Goal: Task Accomplishment & Management: Manage account settings

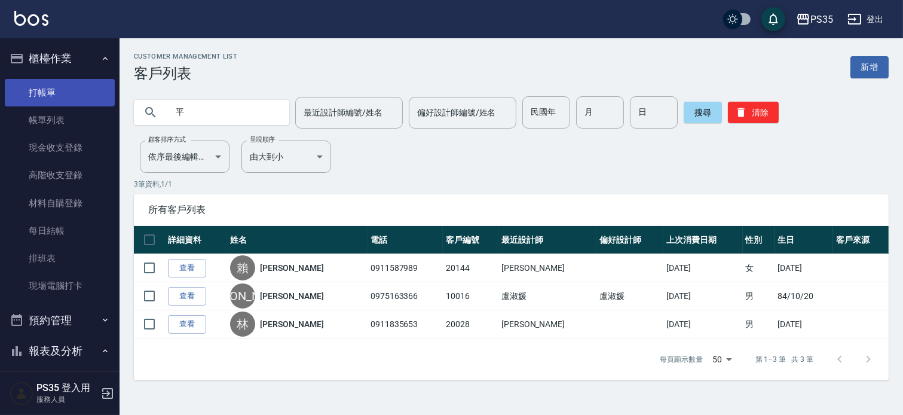
click at [53, 94] on link "打帳單" at bounding box center [60, 93] width 110 height 28
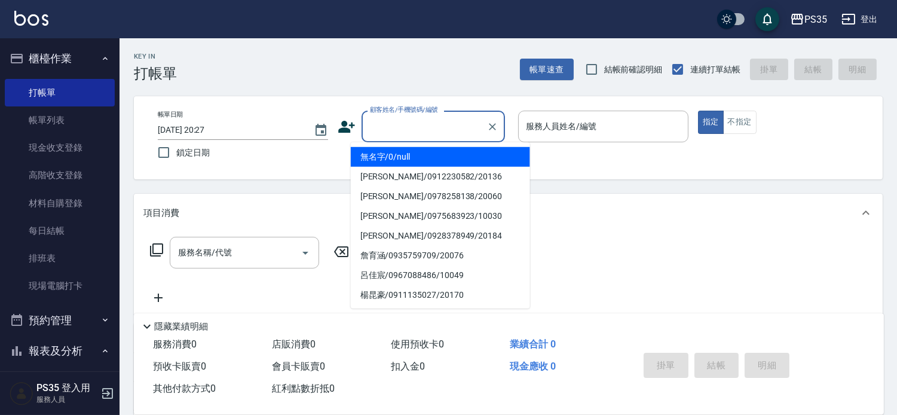
click at [387, 136] on input "顧客姓名/手機號碼/編號" at bounding box center [424, 126] width 115 height 21
type input "無名字/0/null"
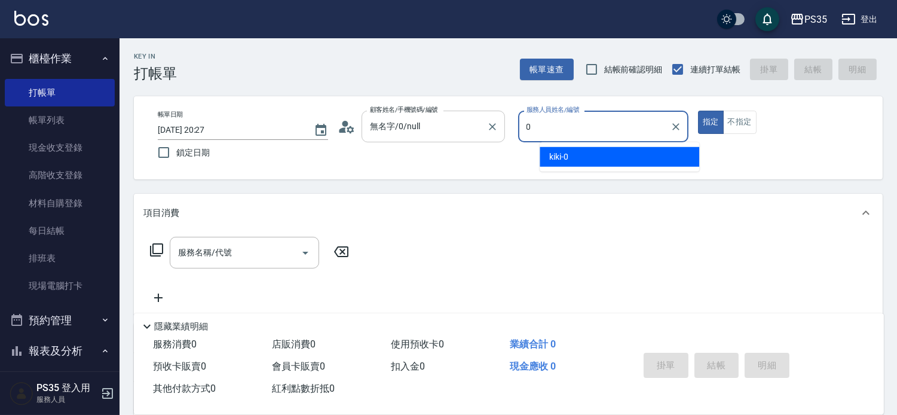
type input "0"
type button "true"
type input "kiki-0"
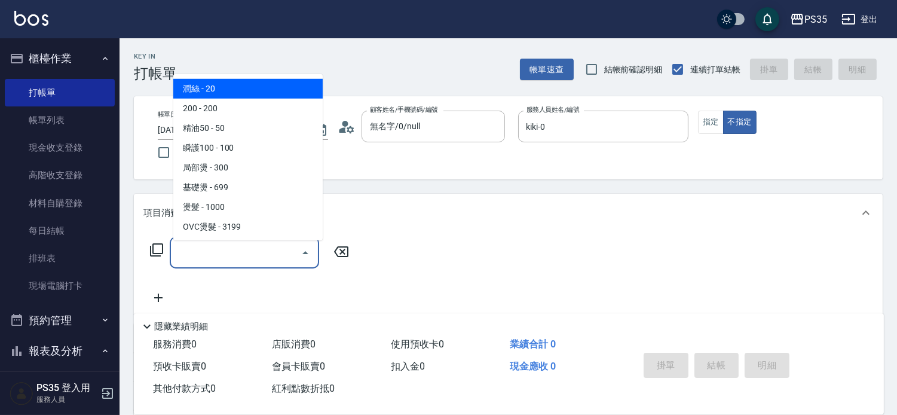
click at [214, 252] on input "服務名稱/代號" at bounding box center [235, 252] width 121 height 21
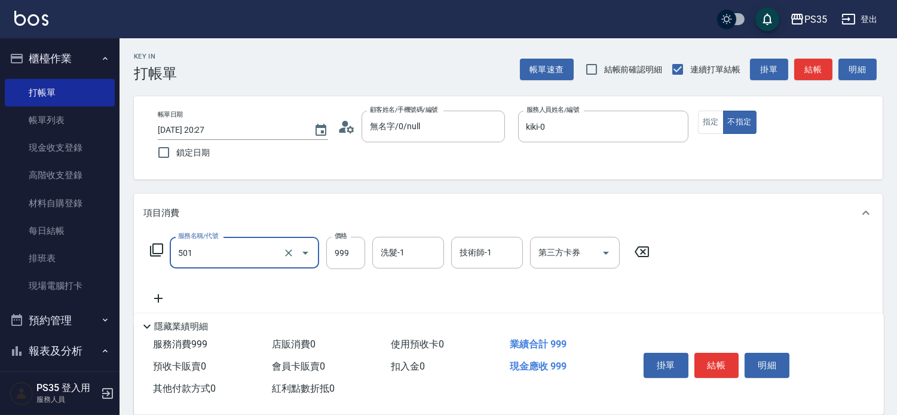
type input "染髮(501)"
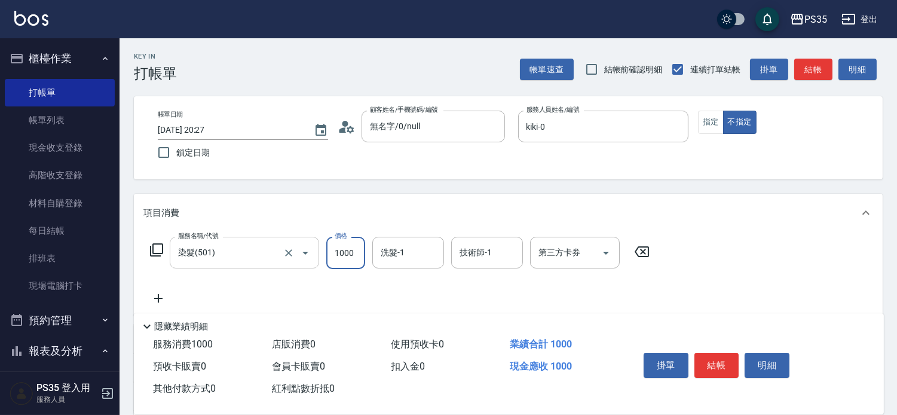
type input "1000"
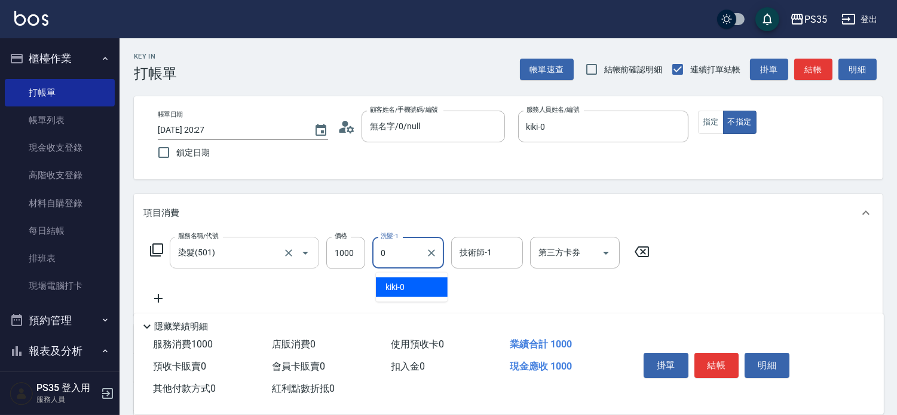
type input "kiki-0"
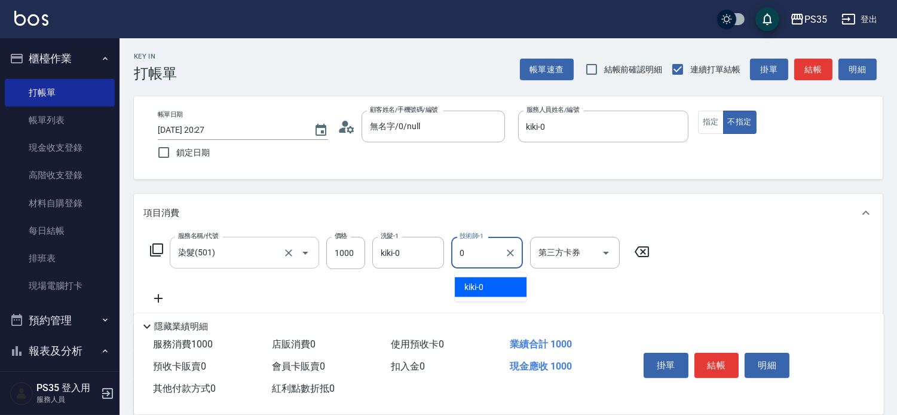
type input "kiki-0"
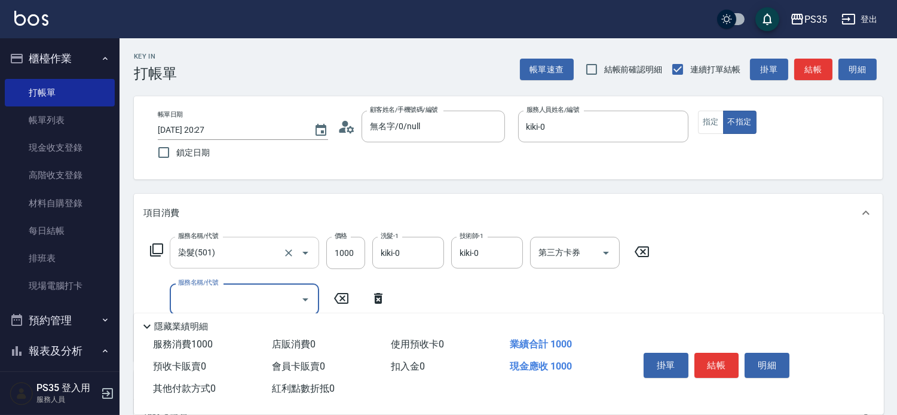
scroll to position [66, 0]
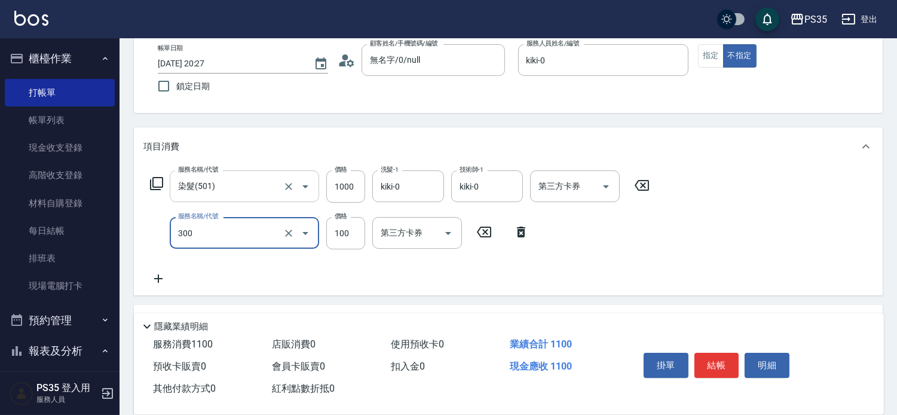
type input "剪髮(300)"
click at [521, 238] on icon at bounding box center [521, 232] width 30 height 14
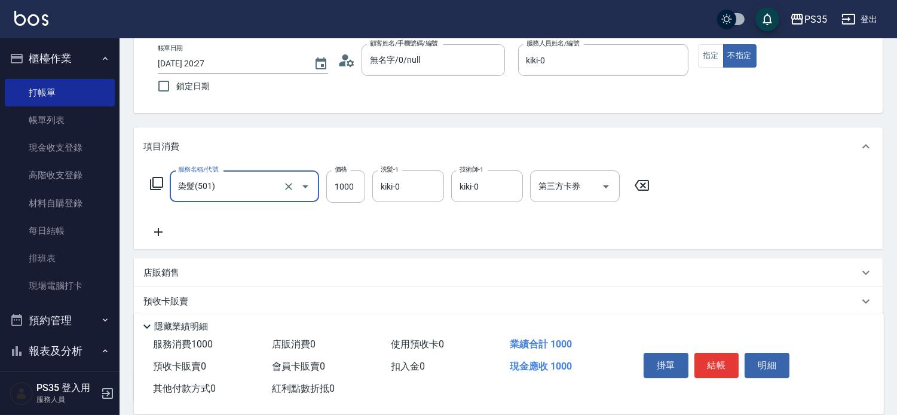
click at [162, 234] on icon at bounding box center [158, 232] width 30 height 14
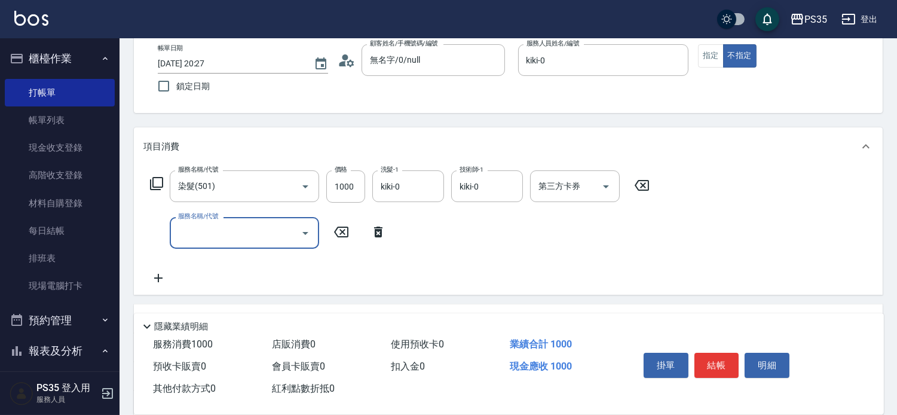
click at [204, 236] on input "服務名稱/代號" at bounding box center [235, 232] width 121 height 21
type input "300護(401)"
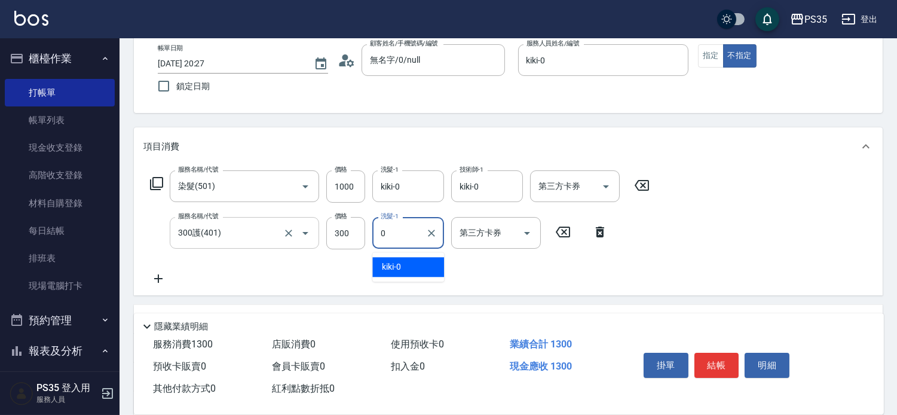
type input "kiki-0"
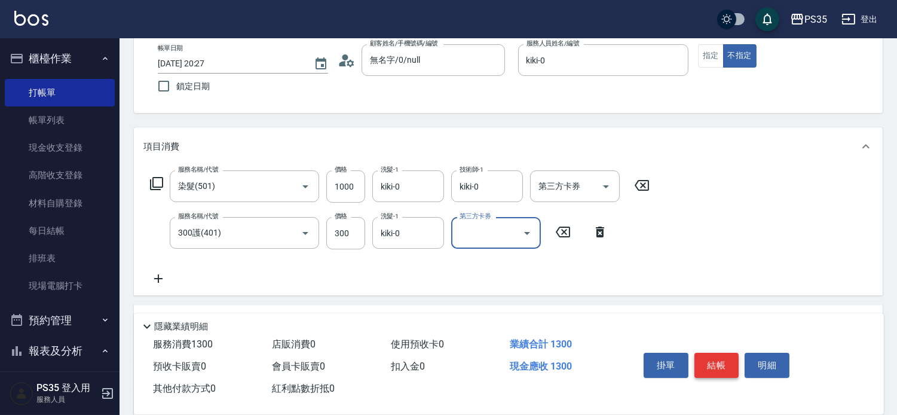
click at [716, 353] on button "結帳" at bounding box center [717, 365] width 45 height 25
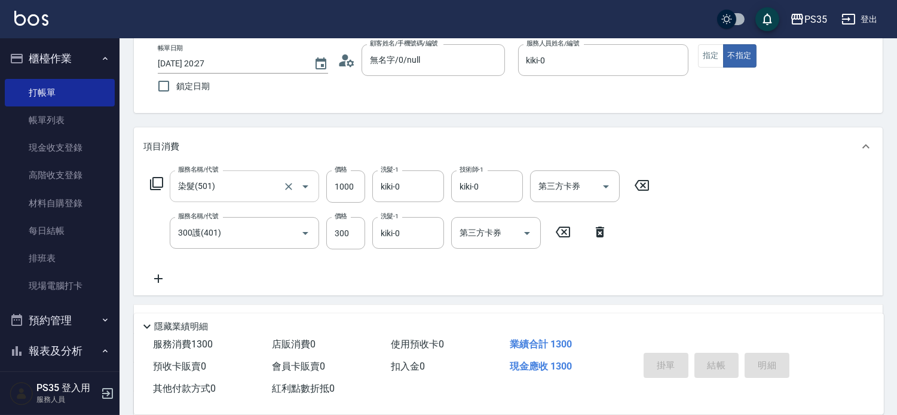
type input "[DATE] 20:28"
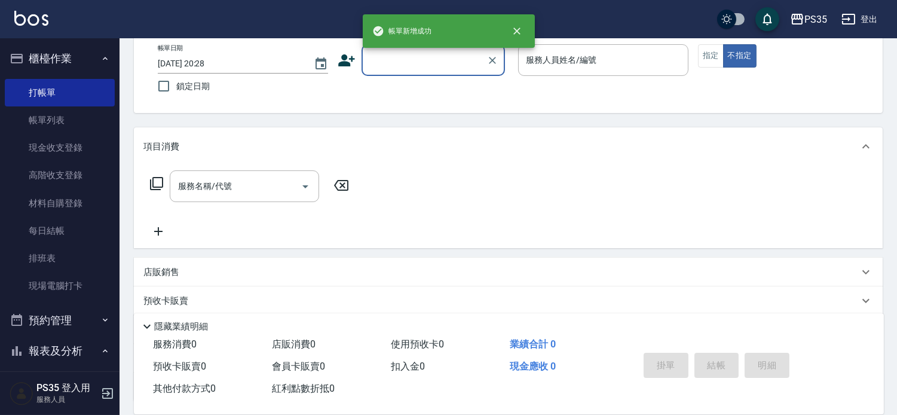
click at [422, 63] on input "顧客姓名/手機號碼/編號" at bounding box center [424, 60] width 115 height 21
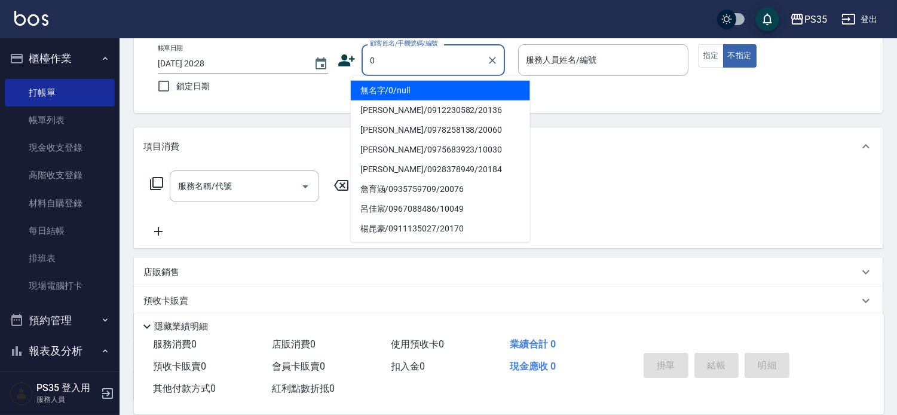
type input "0"
type input "無名字/0/null"
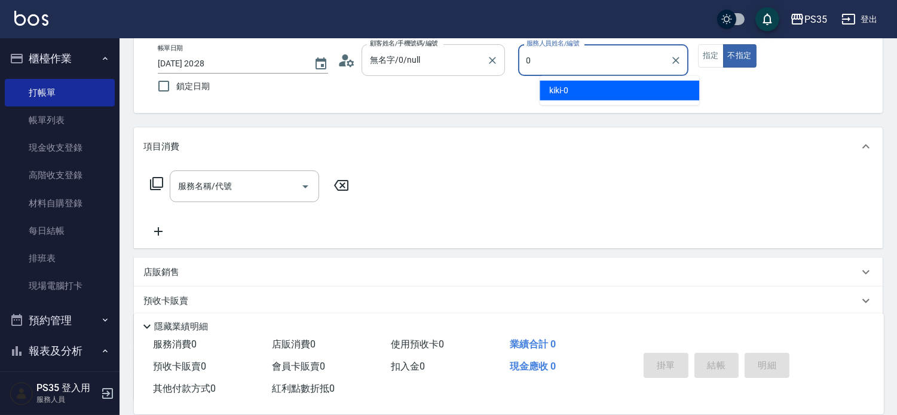
type input "kiki-0"
type button "false"
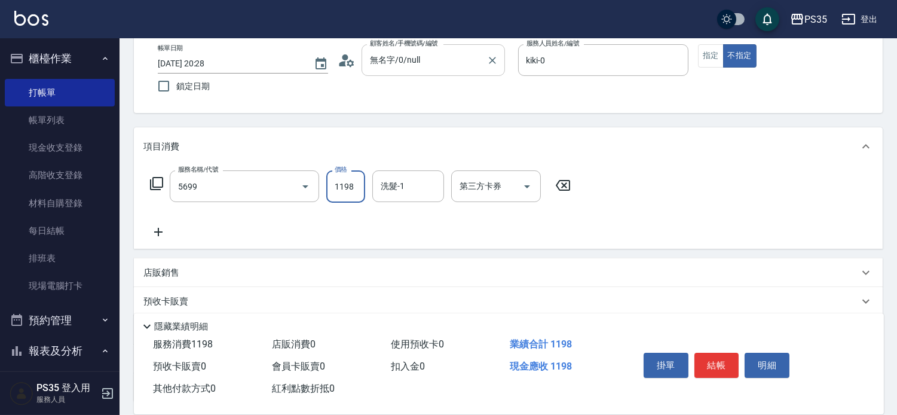
type input "水沁涼套餐(5699)"
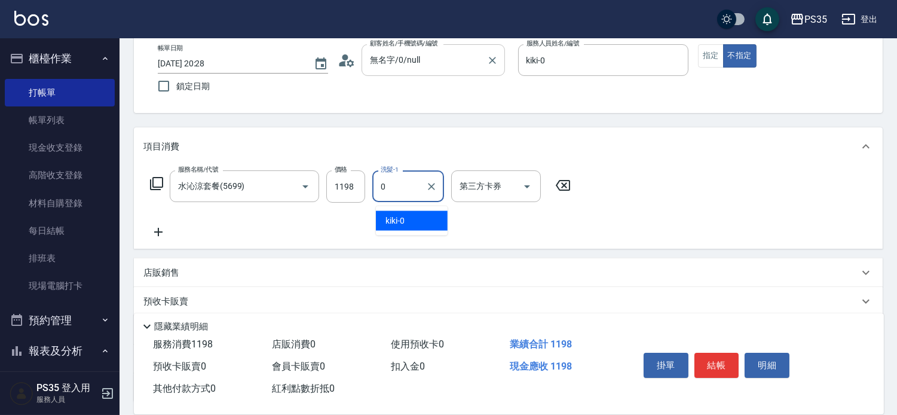
type input "kiki-0"
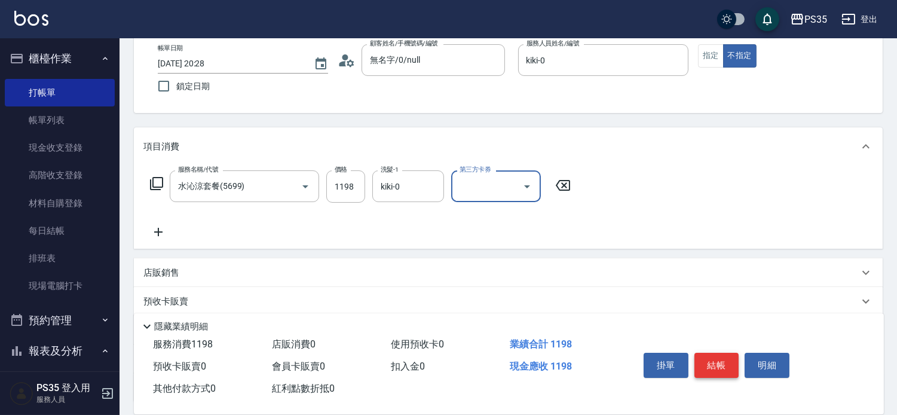
click at [710, 353] on button "結帳" at bounding box center [717, 365] width 45 height 25
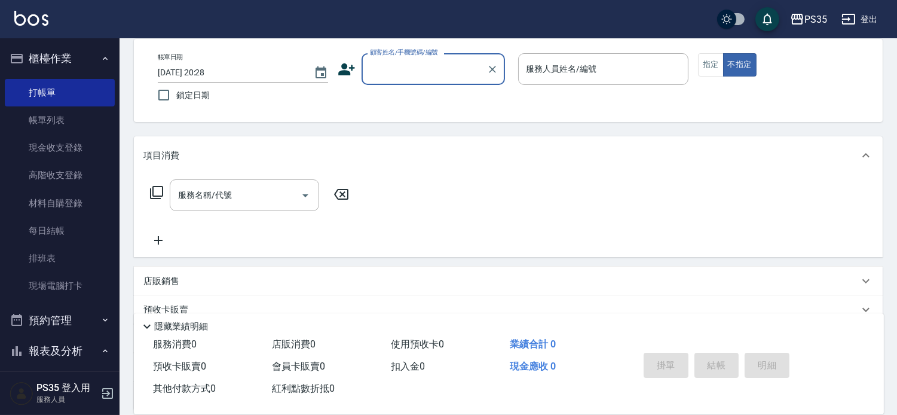
scroll to position [65, 0]
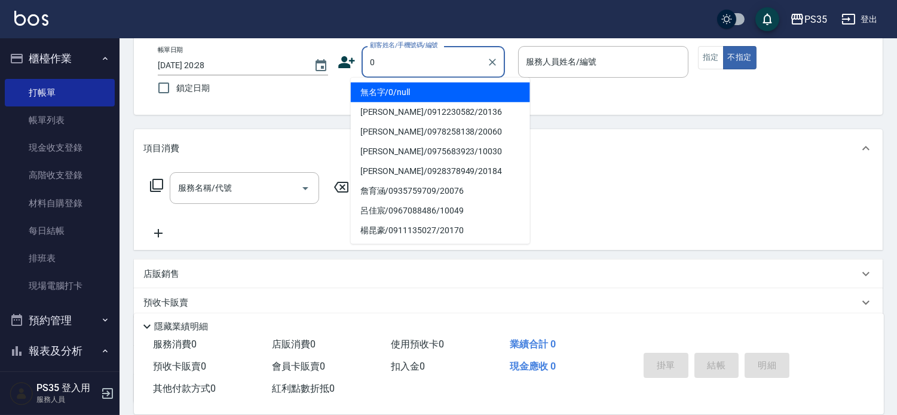
type input "0"
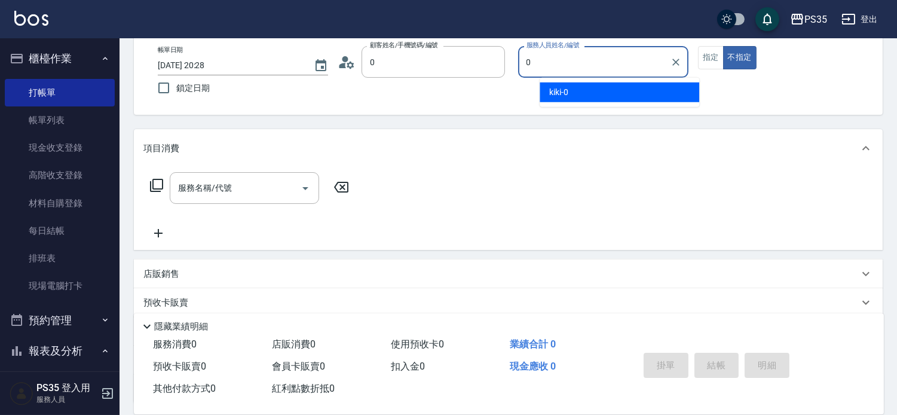
type input "無名字/0/null"
type input "kiki-0"
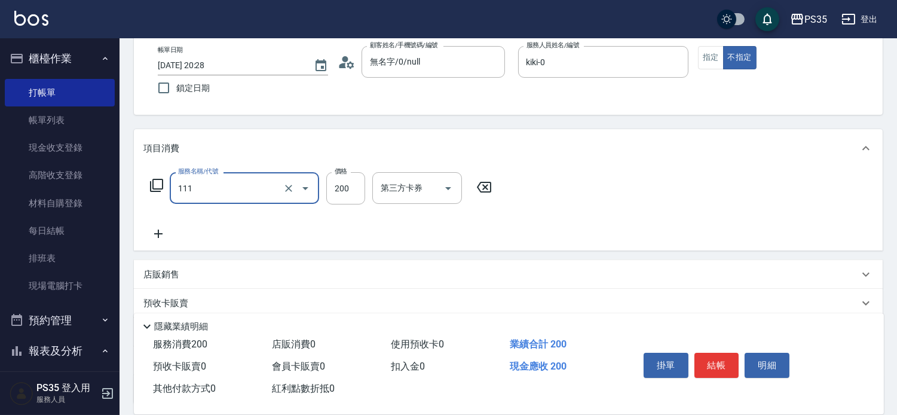
type input "200(111)"
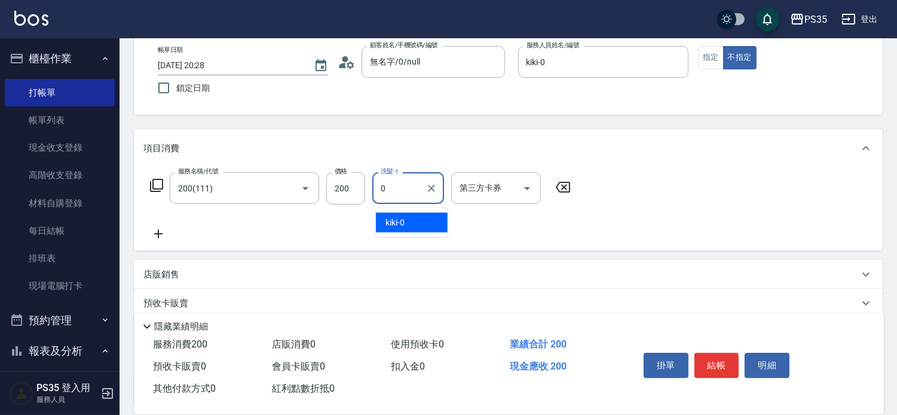
type input "kiki-0"
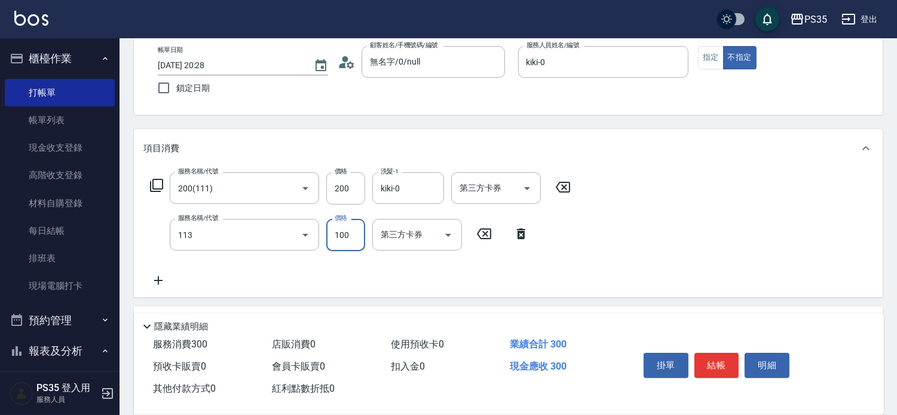
type input "瞬護100(113)"
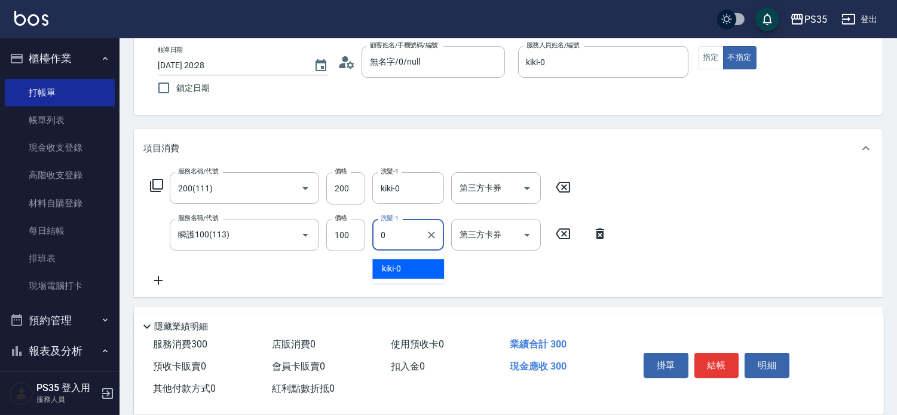
type input "kiki-0"
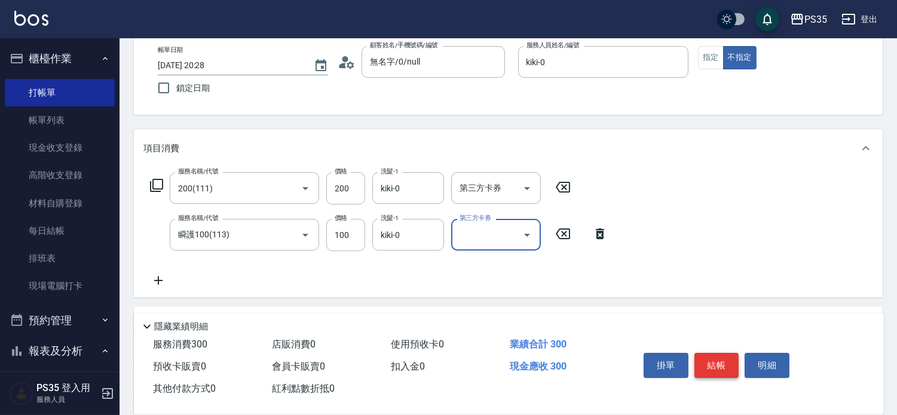
click at [713, 353] on button "結帳" at bounding box center [717, 365] width 45 height 25
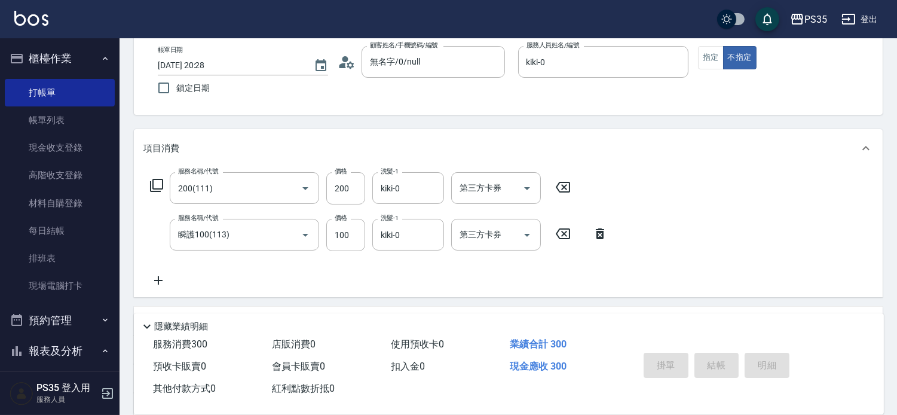
type input "[DATE] 20:30"
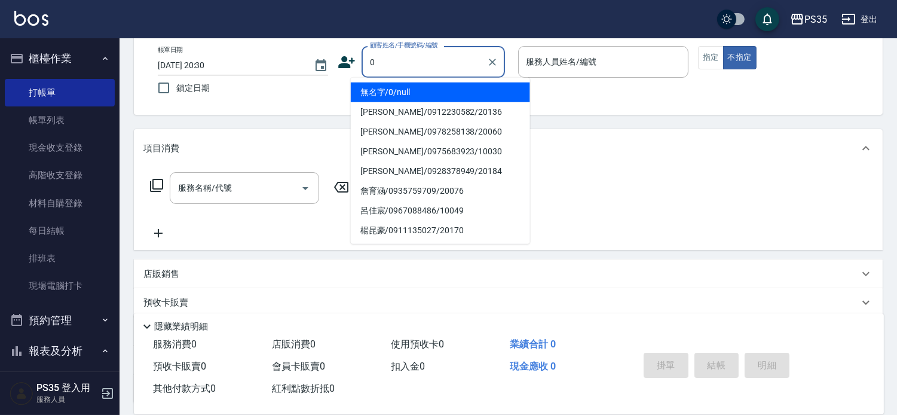
type input "0"
type input "1"
type input "無名字/0/null"
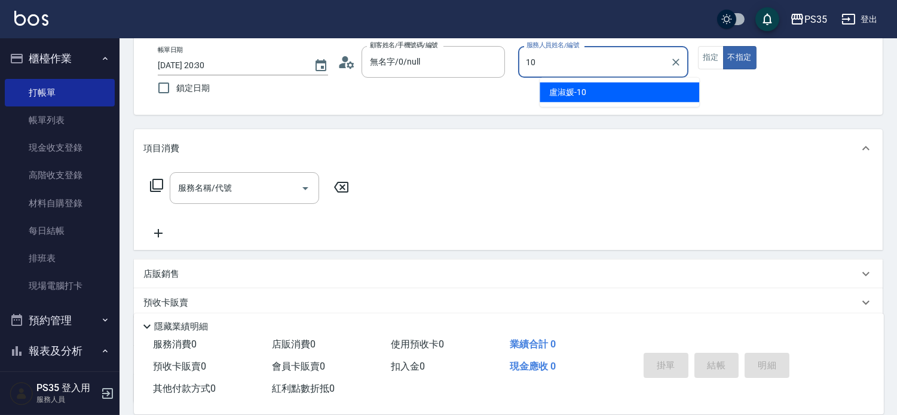
type input "[PERSON_NAME]-10"
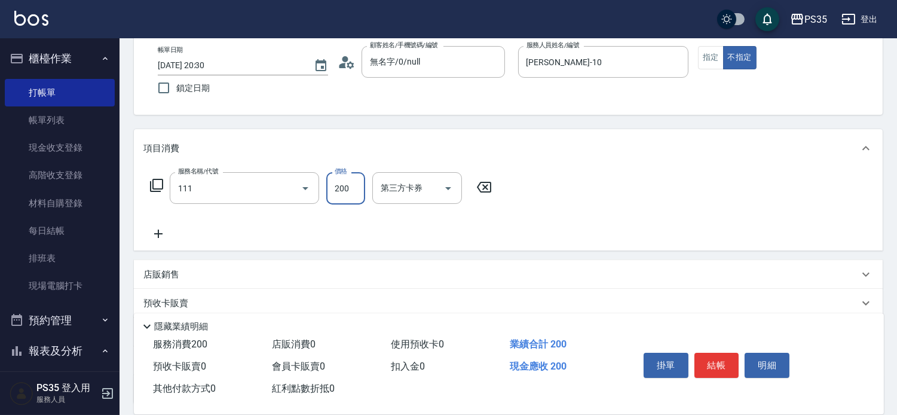
type input "200(111)"
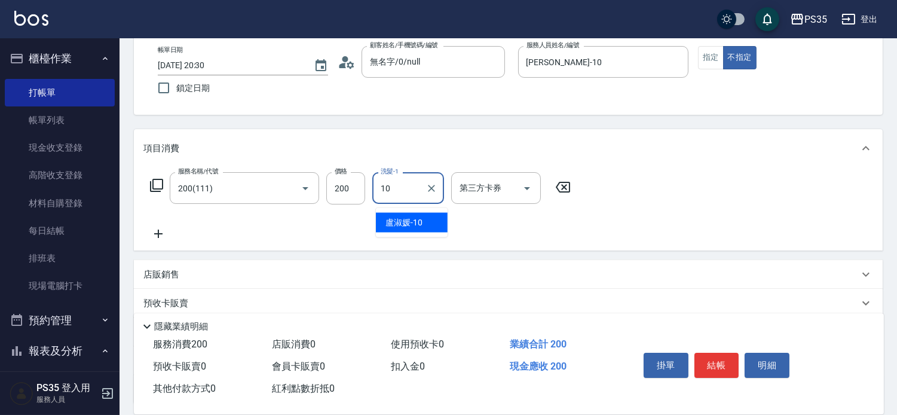
type input "[PERSON_NAME]-10"
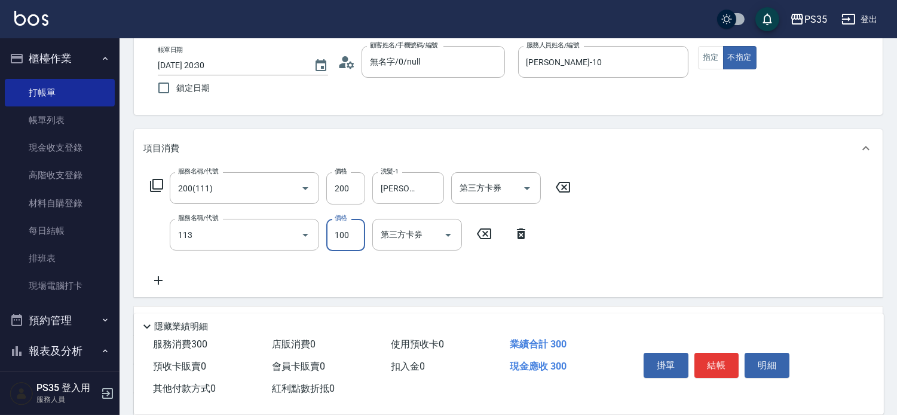
type input "瞬護100(113)"
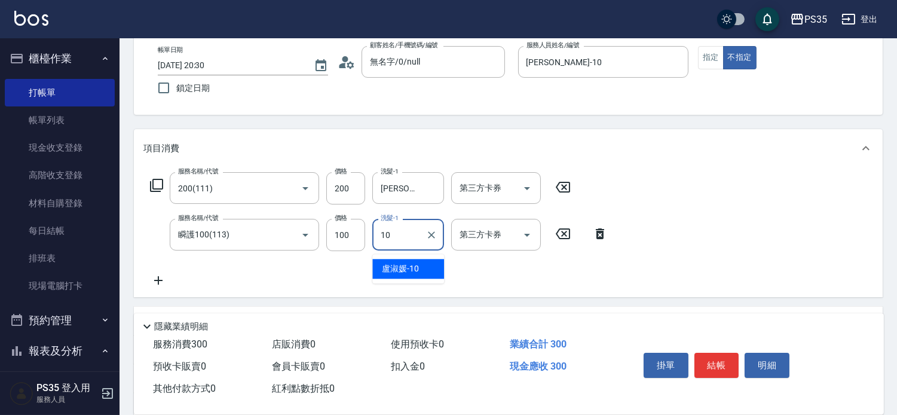
type input "[PERSON_NAME]-10"
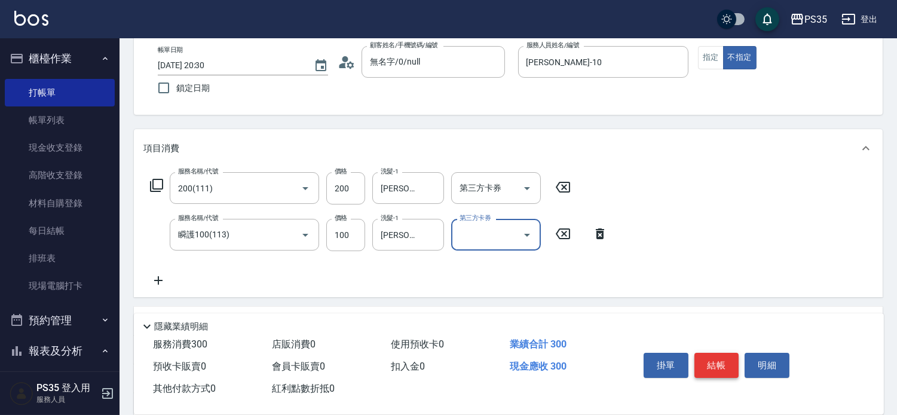
click at [734, 361] on button "結帳" at bounding box center [717, 365] width 45 height 25
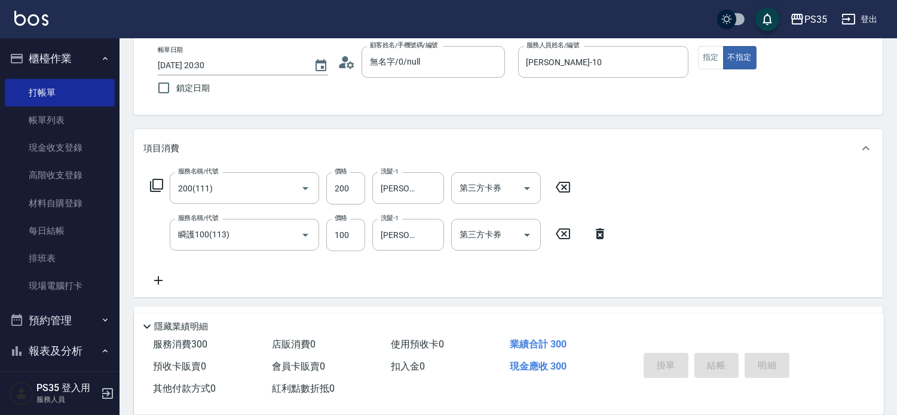
type input "[DATE] 20:31"
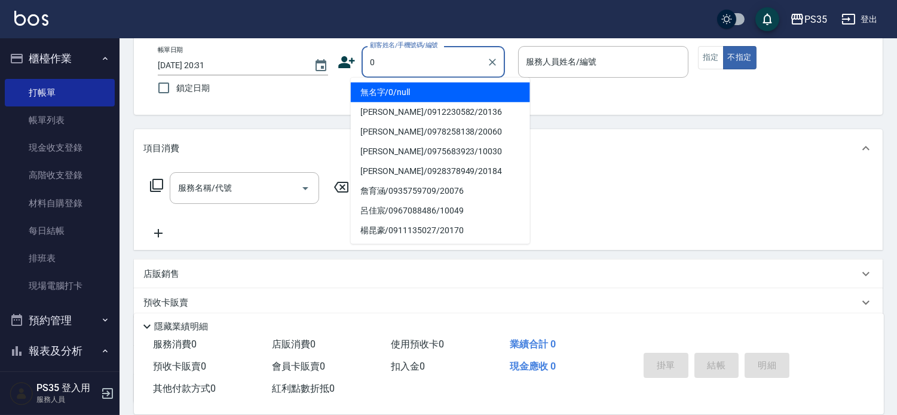
type input "0"
type input "2"
type input "無名字/0/null"
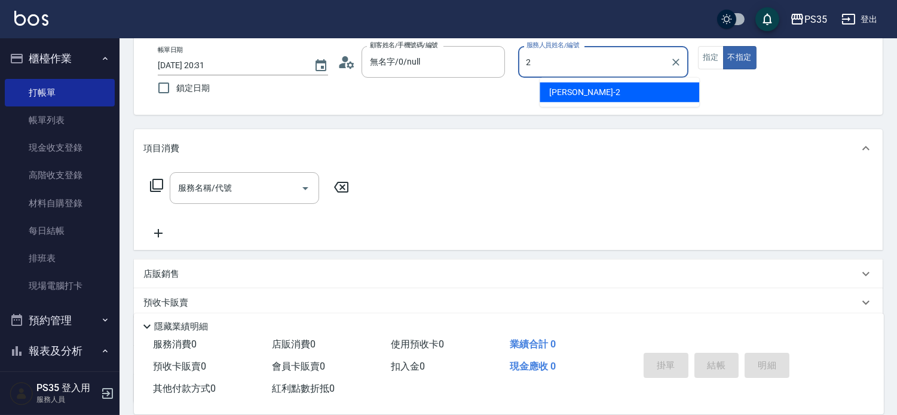
type input "[PERSON_NAME]-2"
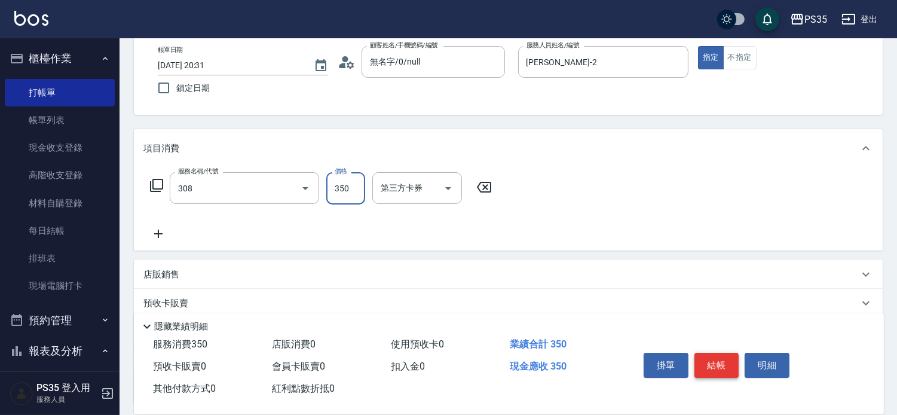
type input "洗+剪(308)"
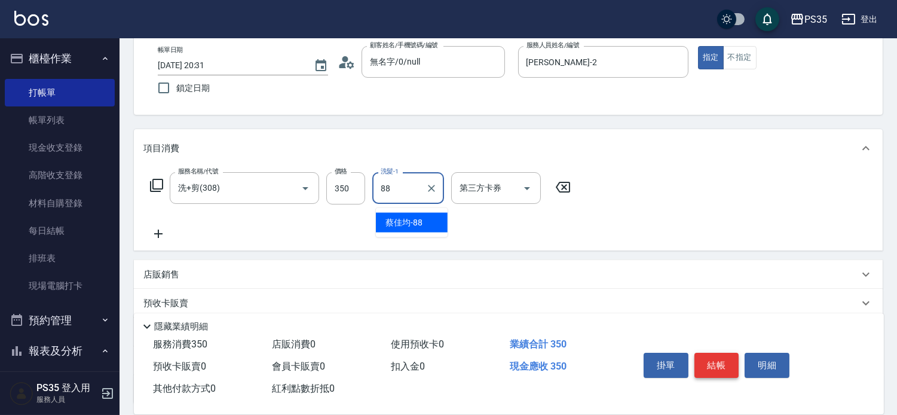
type input "[PERSON_NAME]-88"
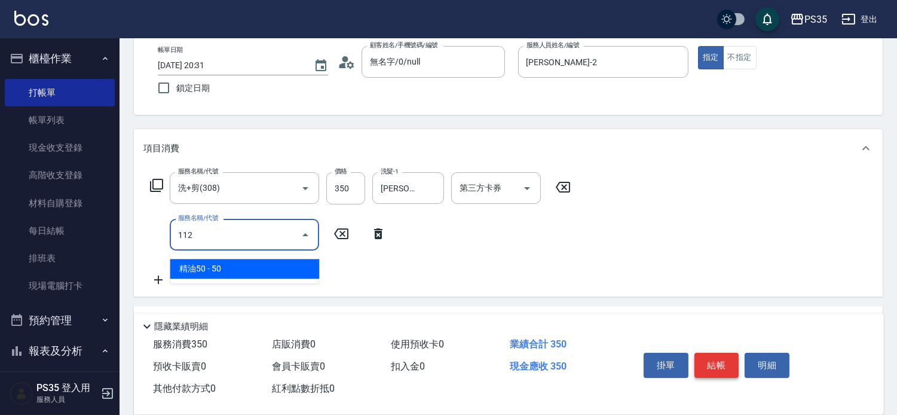
type input "精油50(112)"
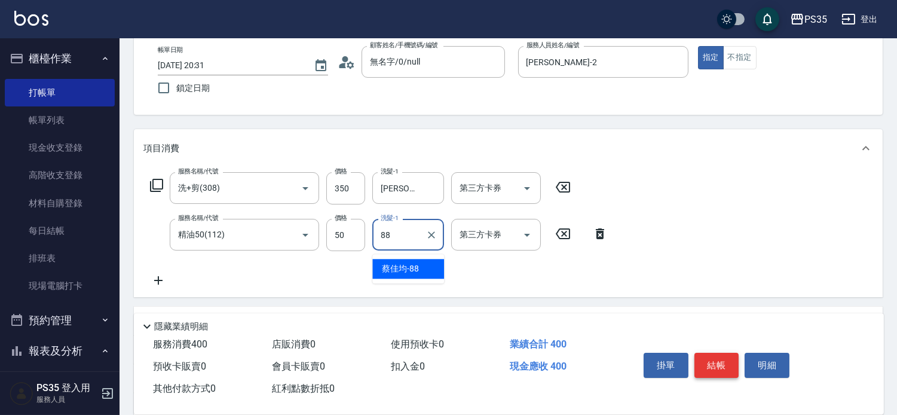
type input "[PERSON_NAME]-88"
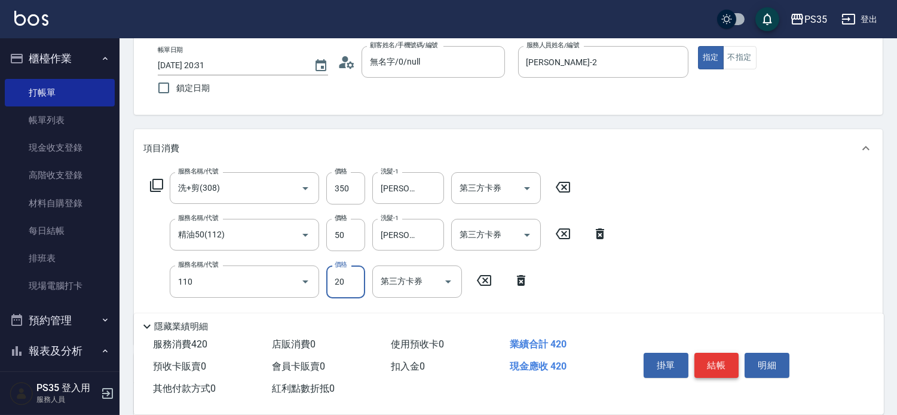
type input "潤絲(110)"
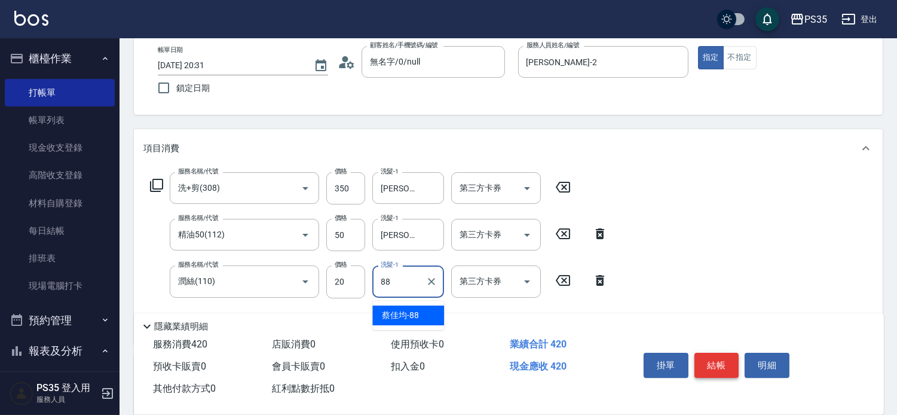
type input "[PERSON_NAME]-88"
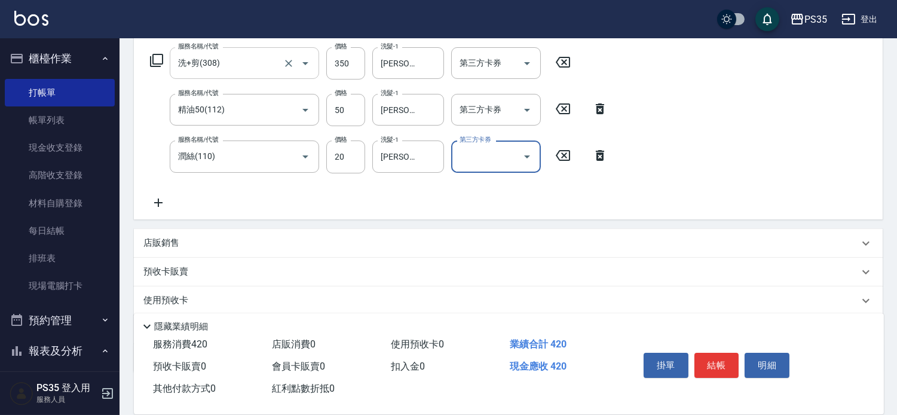
scroll to position [198, 0]
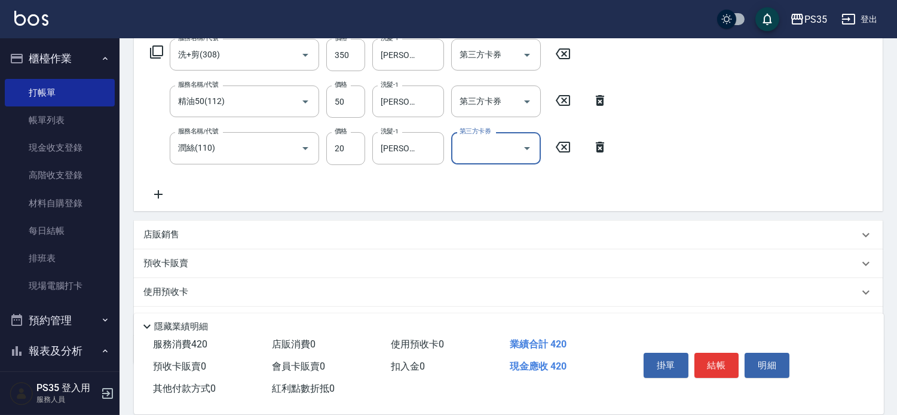
click at [151, 199] on icon at bounding box center [158, 194] width 30 height 14
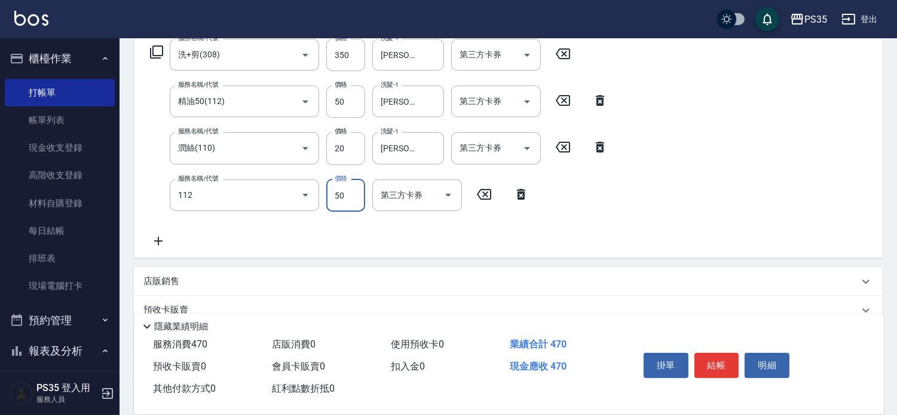
type input "精油50(112)"
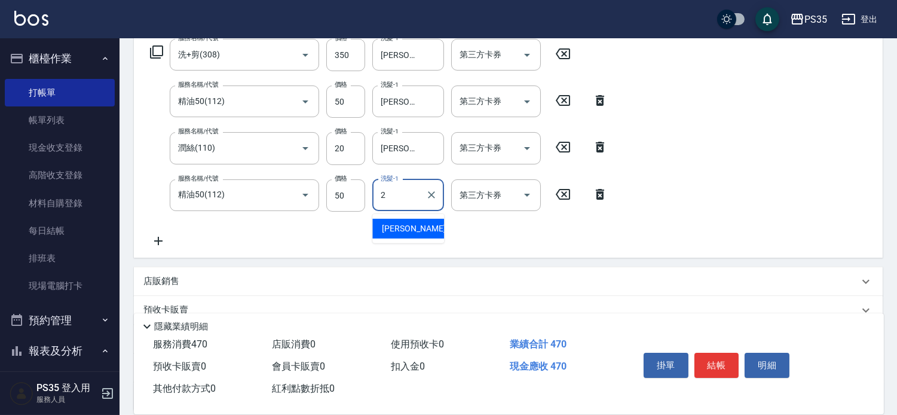
type input "[PERSON_NAME]-2"
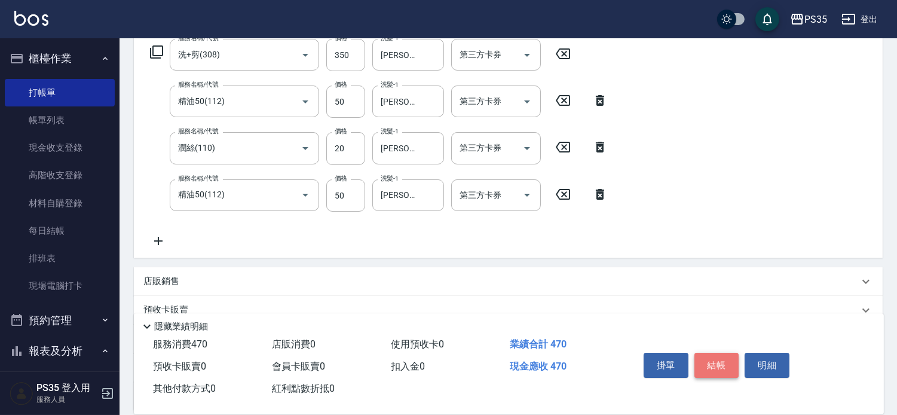
click at [703, 353] on button "結帳" at bounding box center [717, 365] width 45 height 25
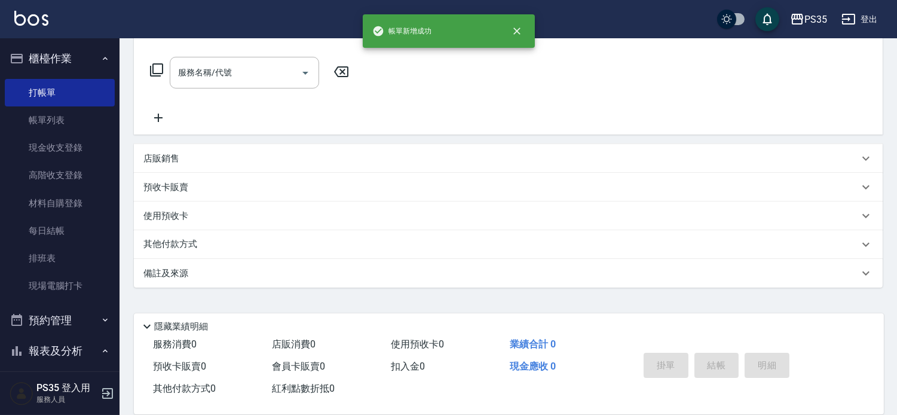
scroll to position [0, 0]
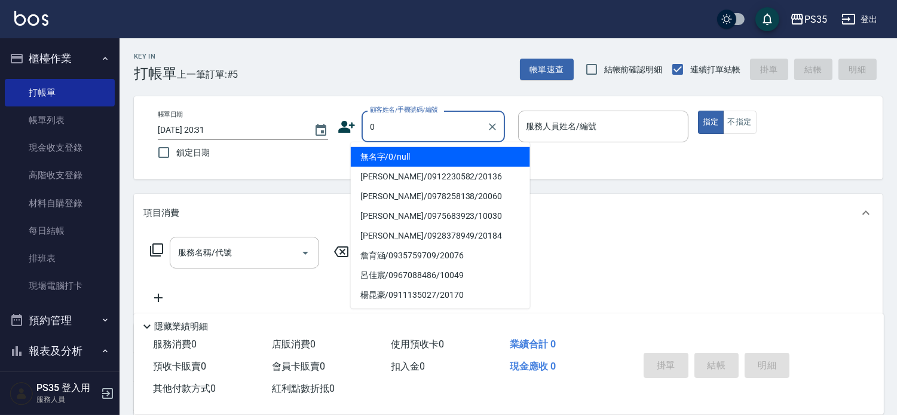
type input "0"
type input "2"
type input "無名字/0/null"
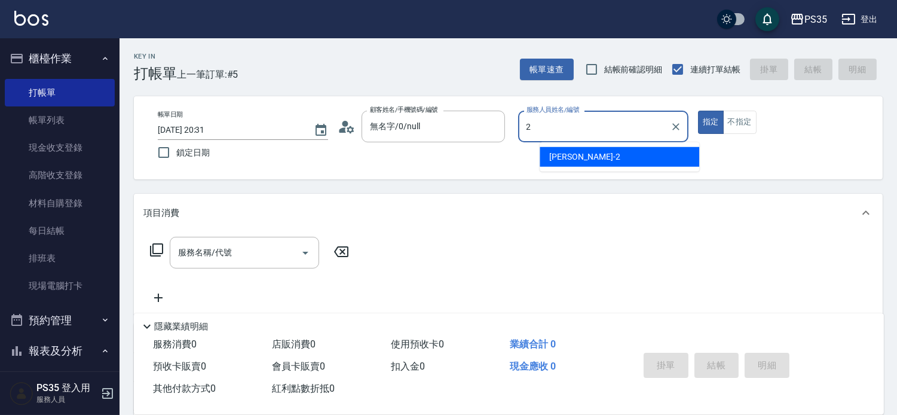
type input "[PERSON_NAME]-2"
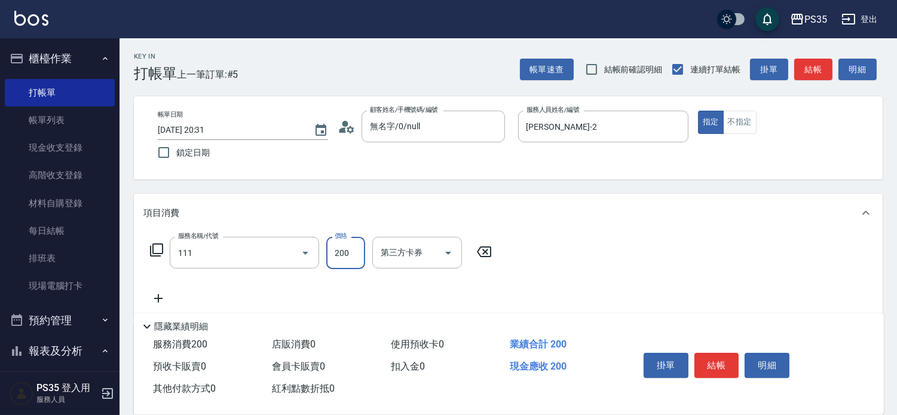
type input "200(111)"
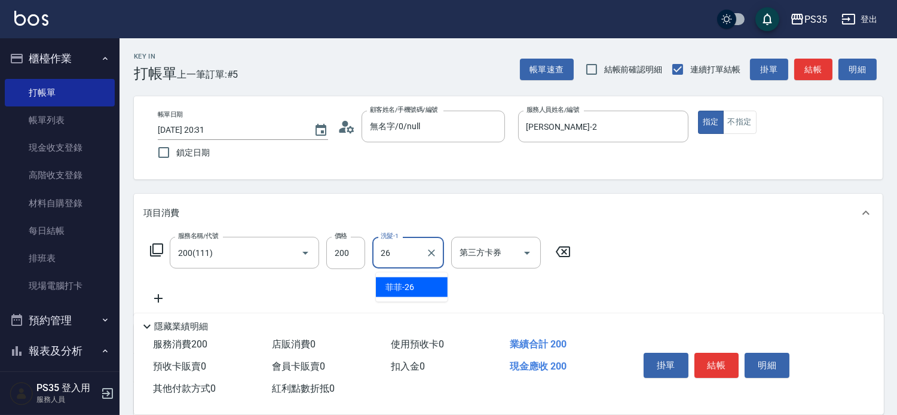
type input "菲菲-26"
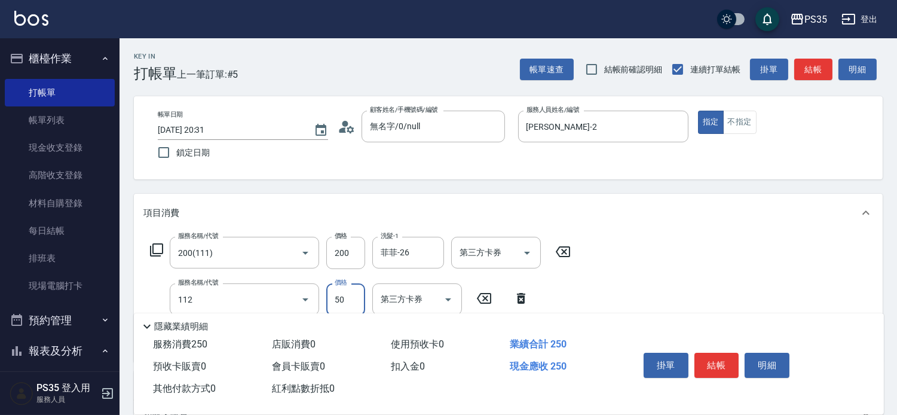
type input "精油50(112)"
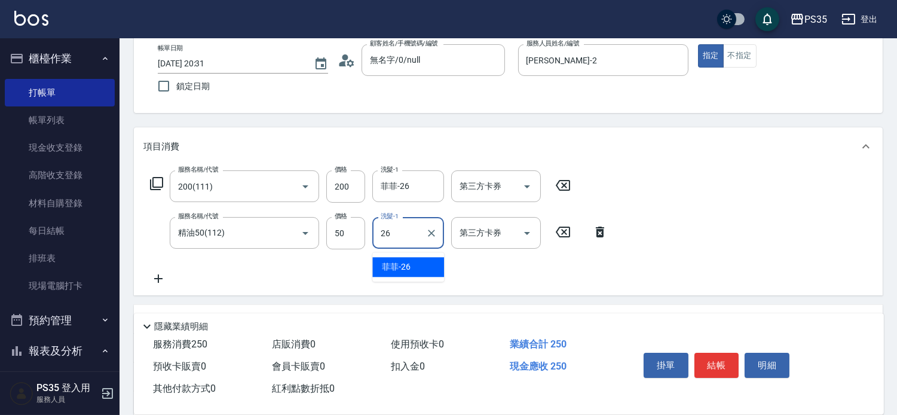
type input "菲菲-26"
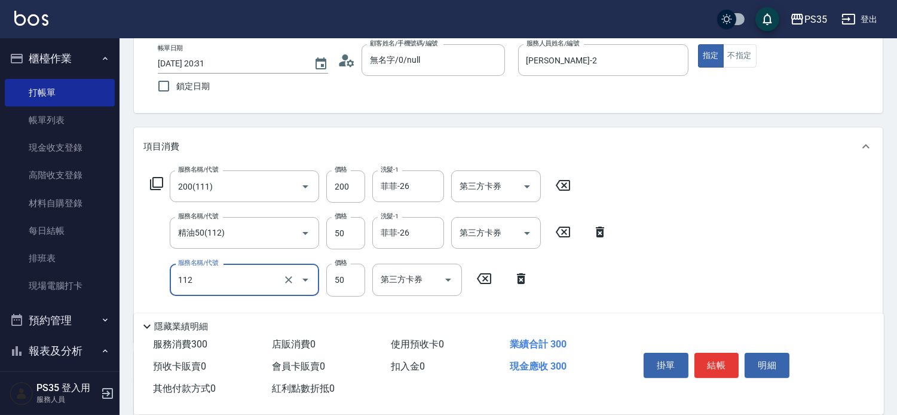
type input "精油50(112)"
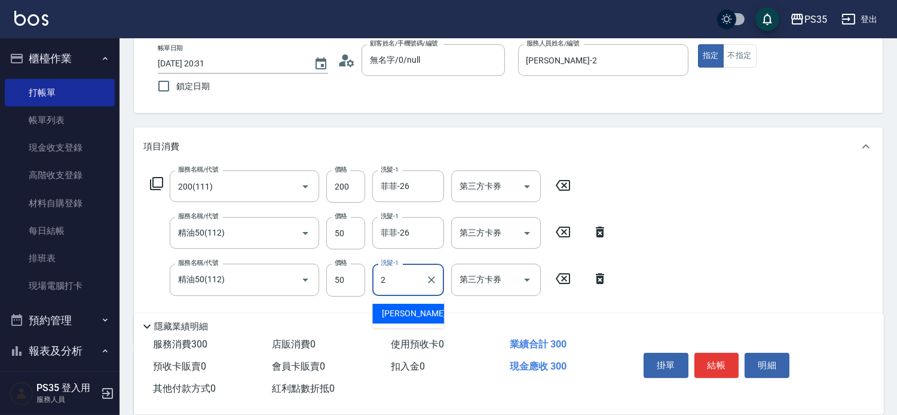
type input "[PERSON_NAME]-2"
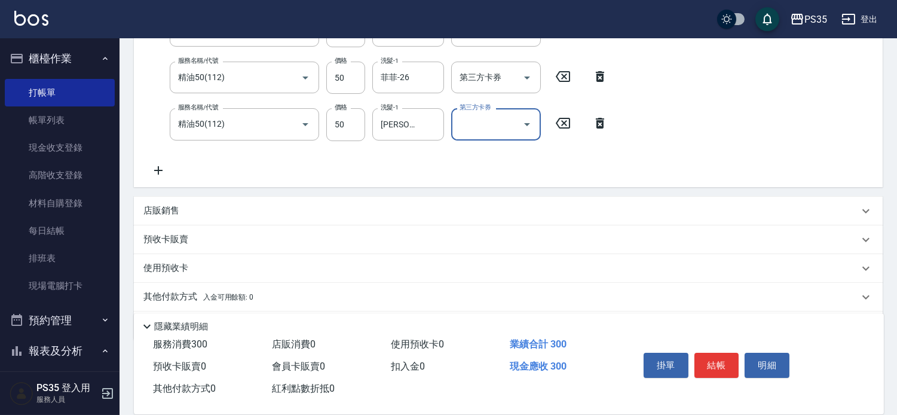
scroll to position [265, 0]
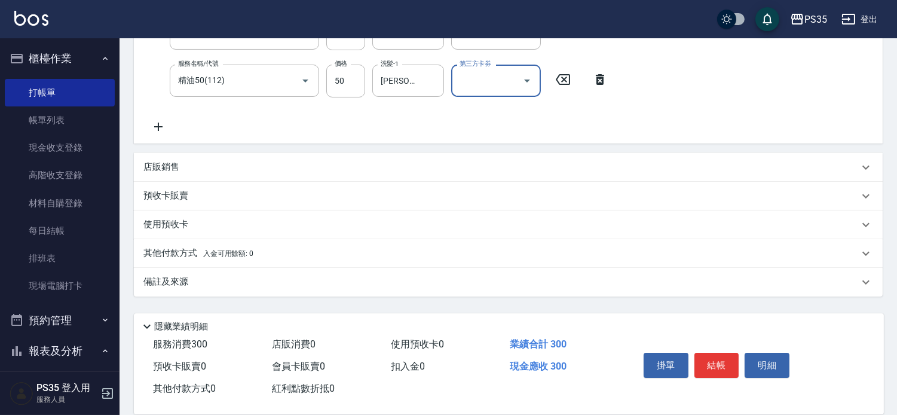
click at [175, 172] on p "店販銷售" at bounding box center [161, 167] width 36 height 13
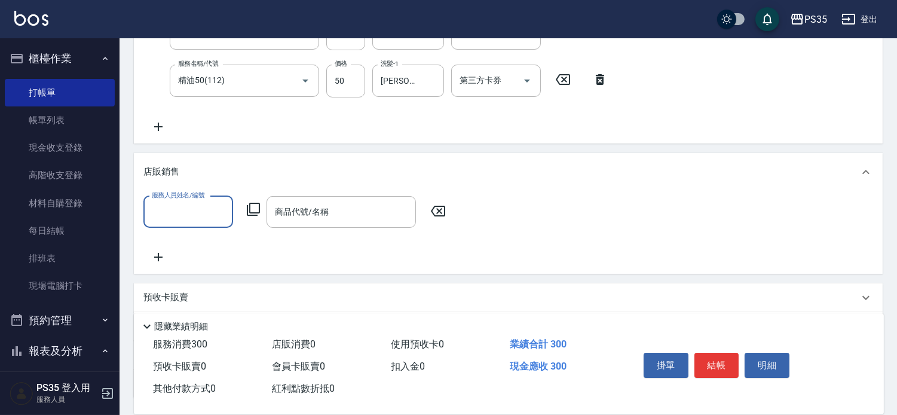
scroll to position [0, 0]
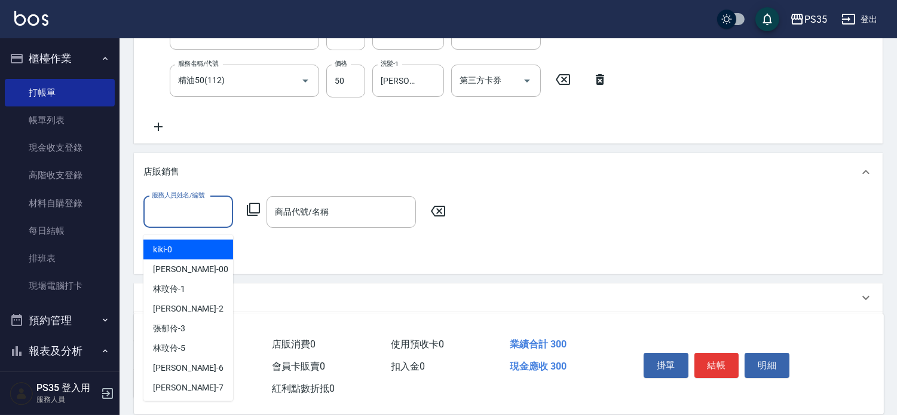
click at [197, 221] on input "服務人員姓名/編號" at bounding box center [188, 211] width 79 height 21
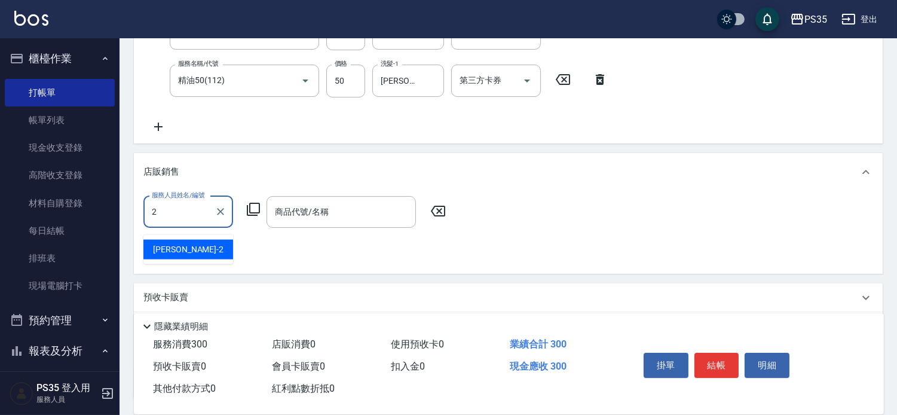
type input "[PERSON_NAME]-2"
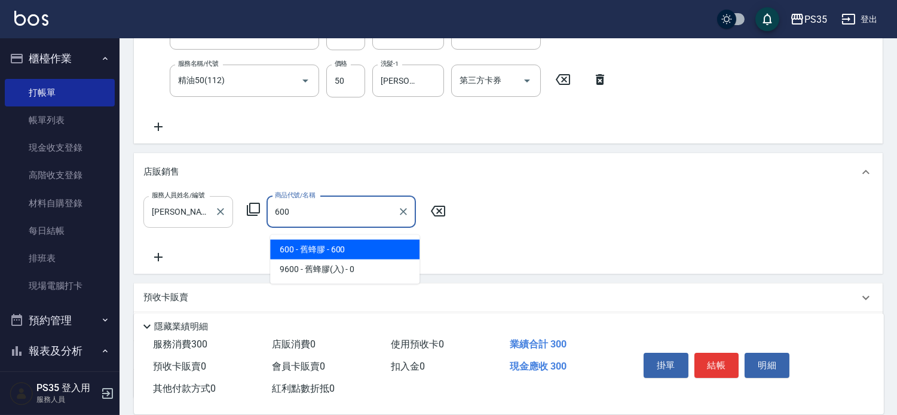
type input "舊蜂膠"
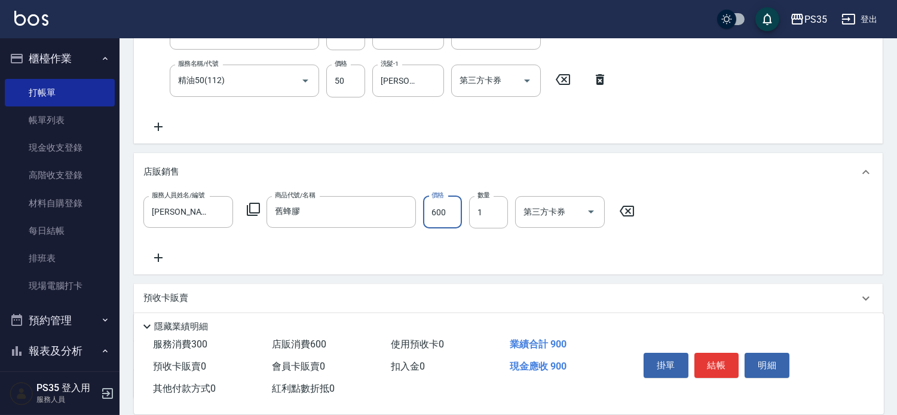
click at [722, 355] on button "結帳" at bounding box center [717, 365] width 45 height 25
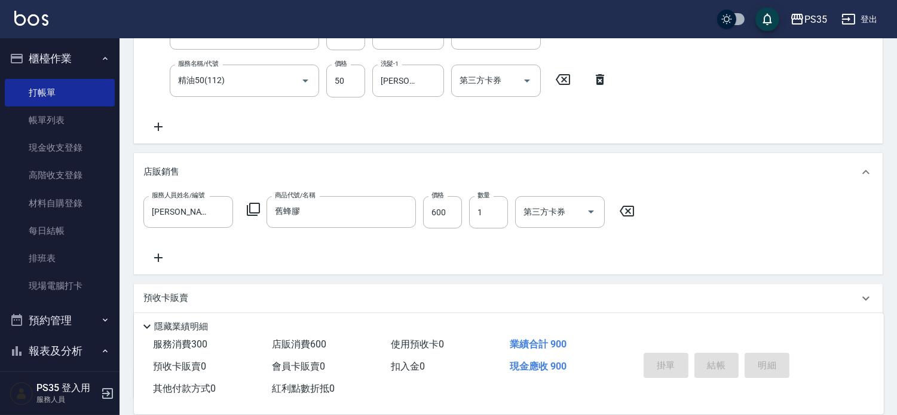
type input "[DATE] 20:32"
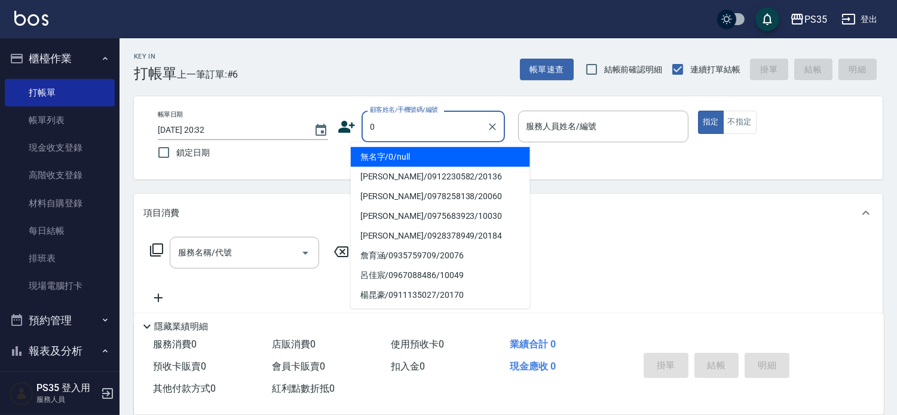
type input "無名字/0/null"
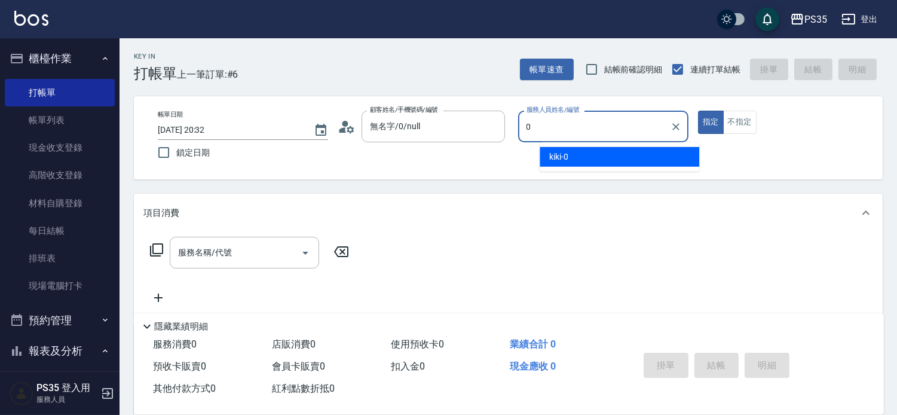
type input "kiki-0"
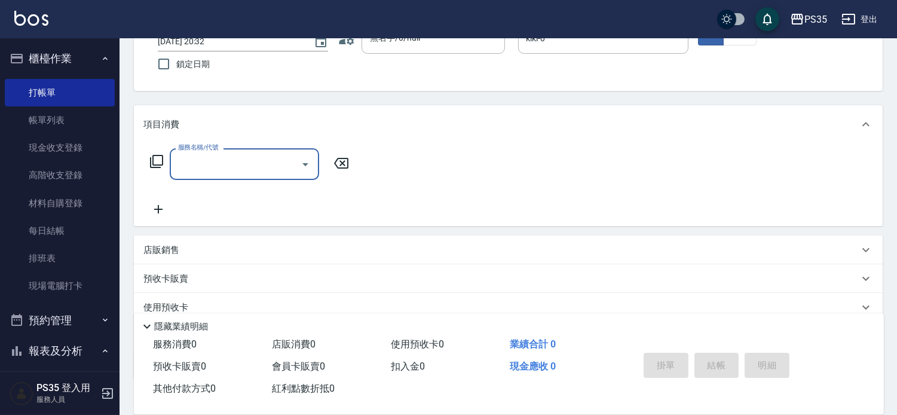
scroll to position [187, 0]
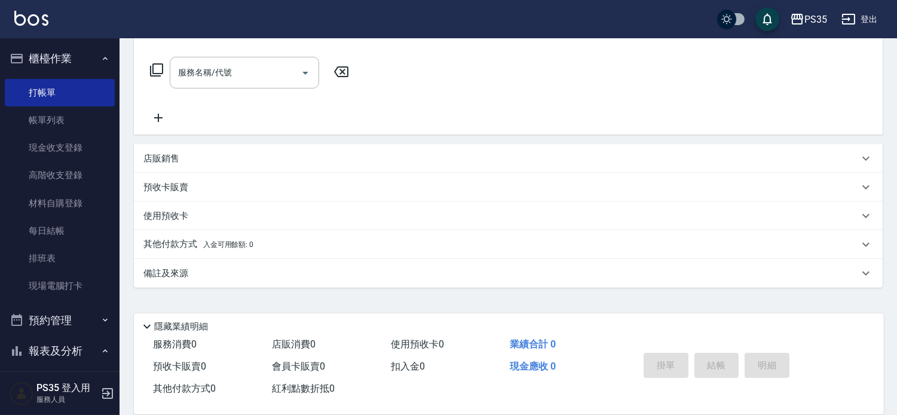
click at [190, 160] on div "店販銷售" at bounding box center [501, 158] width 716 height 13
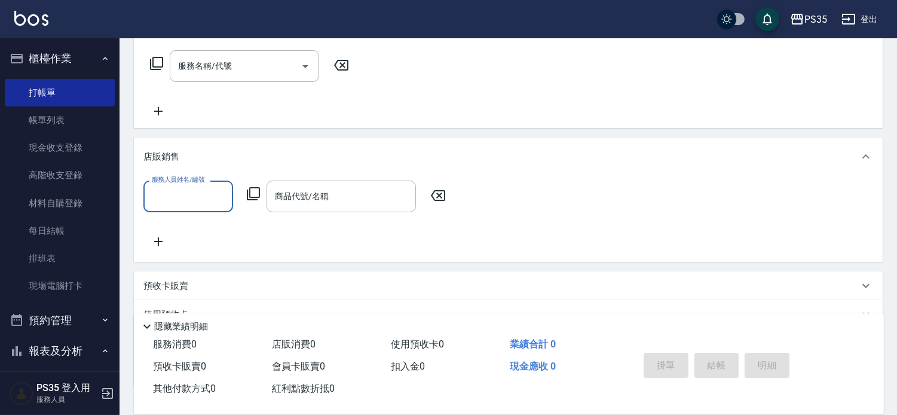
scroll to position [0, 0]
type input "kiki-0"
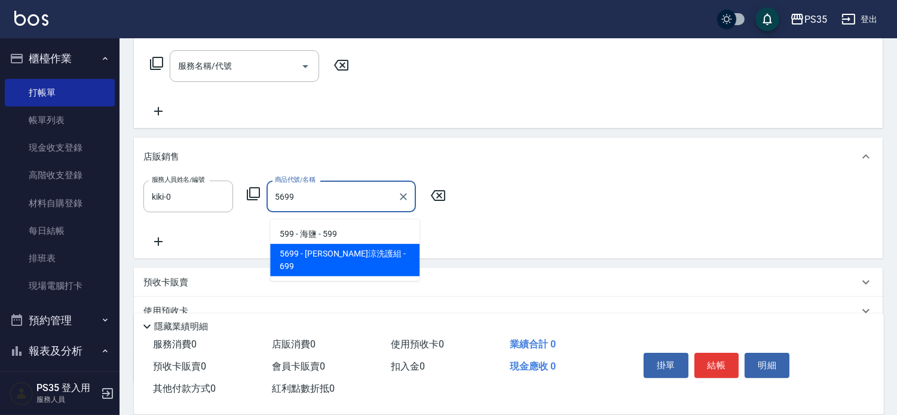
type input "水水沁涼洗護組"
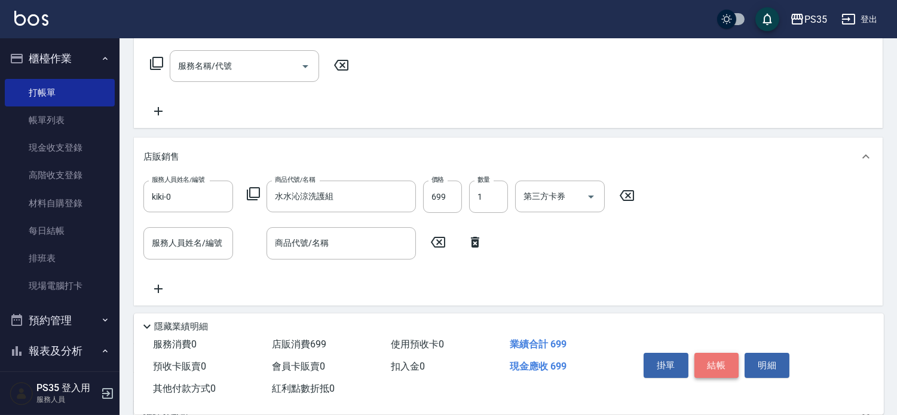
click at [726, 353] on button "結帳" at bounding box center [717, 365] width 45 height 25
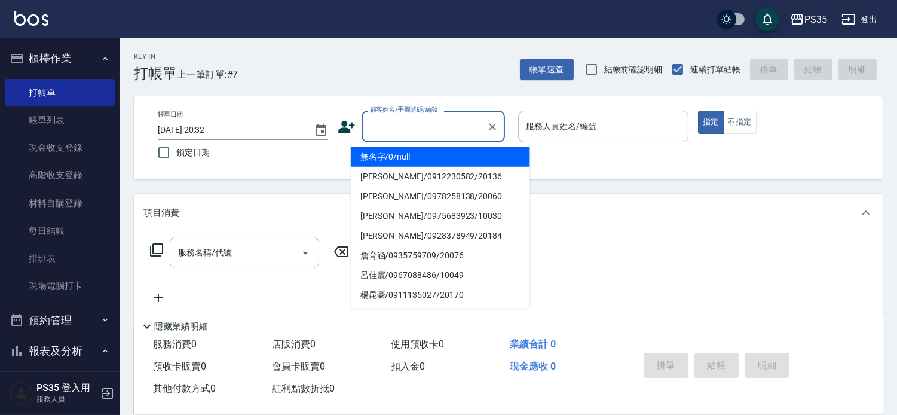
click at [390, 134] on input "顧客姓名/手機號碼/編號" at bounding box center [424, 126] width 115 height 21
type input "0"
type input "無名字/0/null"
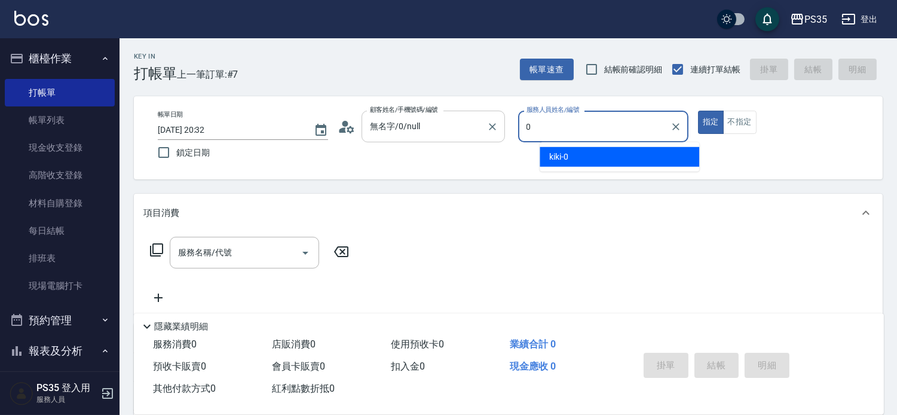
type input "kiki-0"
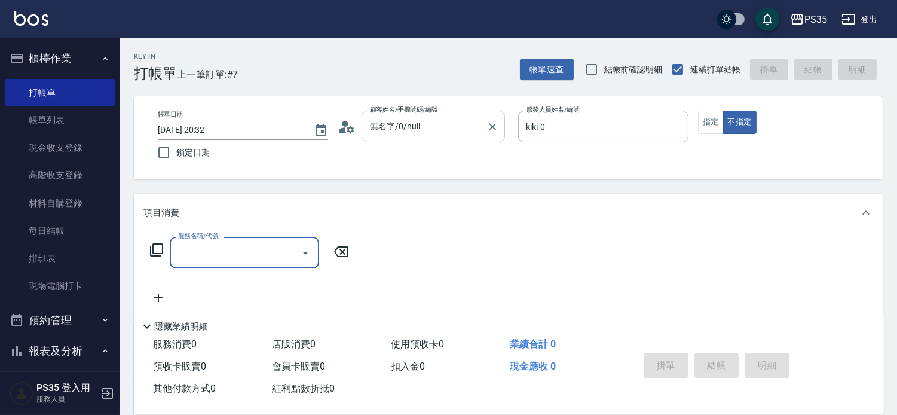
type input "1"
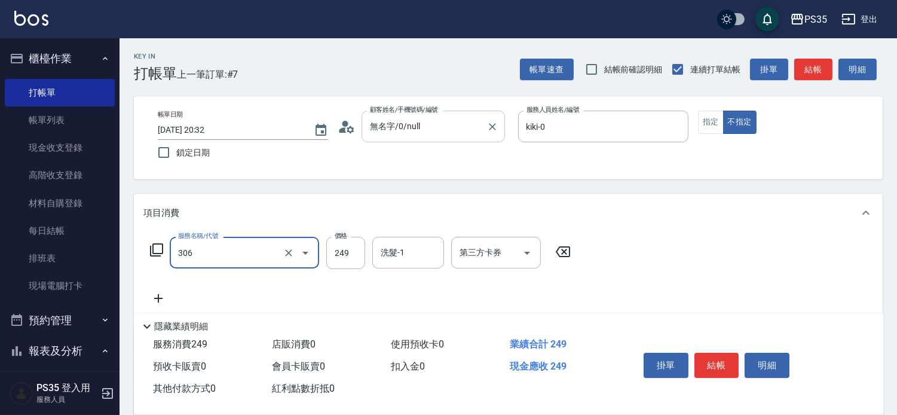
type input "剪髮(306)"
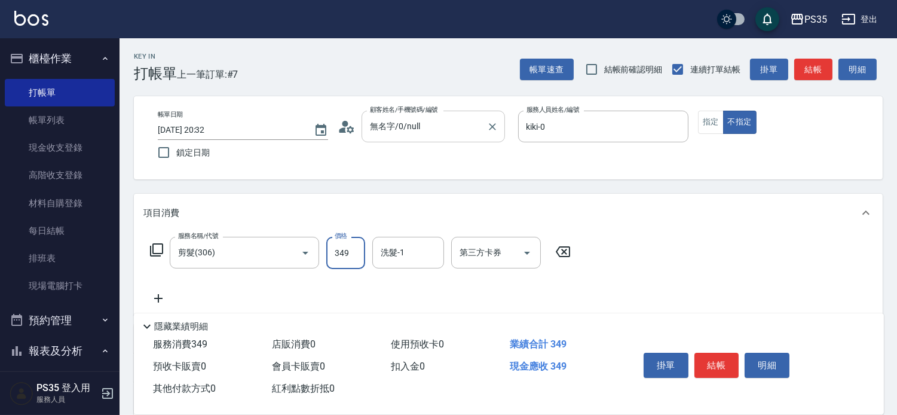
type input "349"
click at [565, 254] on icon at bounding box center [563, 251] width 14 height 11
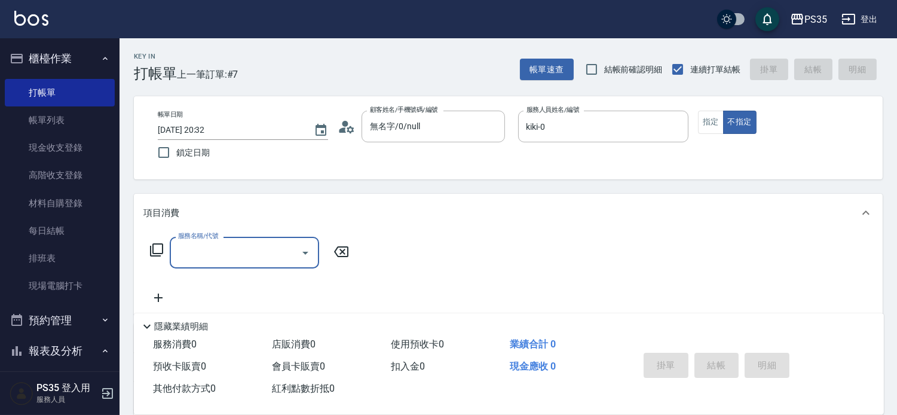
click at [248, 254] on input "服務名稱/代號" at bounding box center [235, 252] width 121 height 21
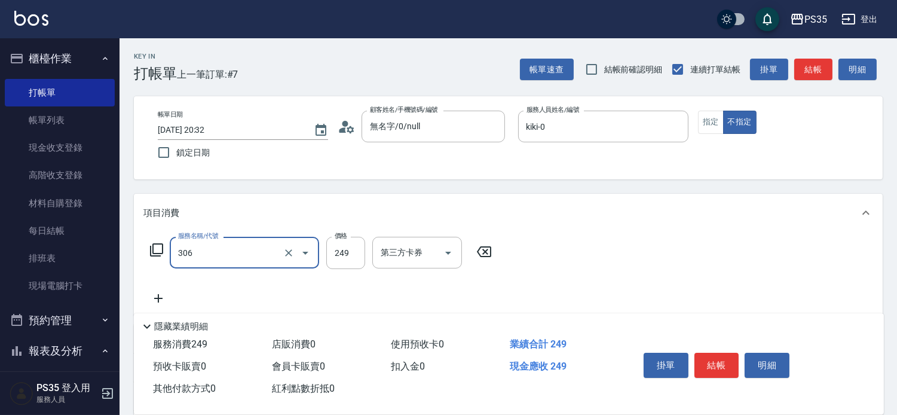
type input "剪髮(306)"
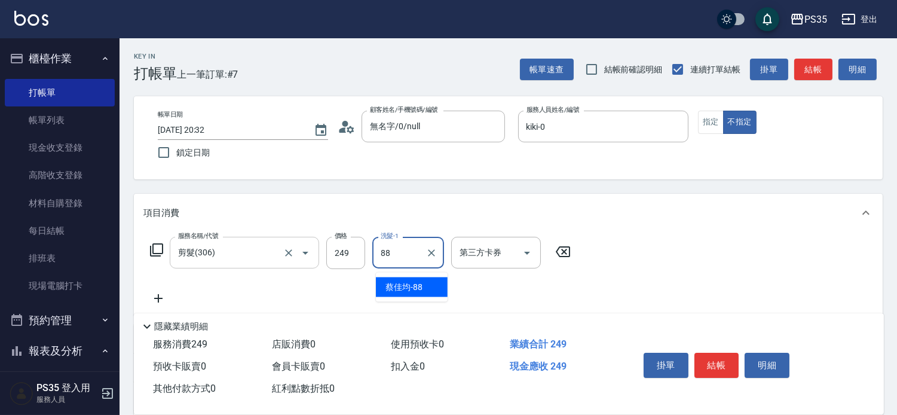
type input "[PERSON_NAME]-88"
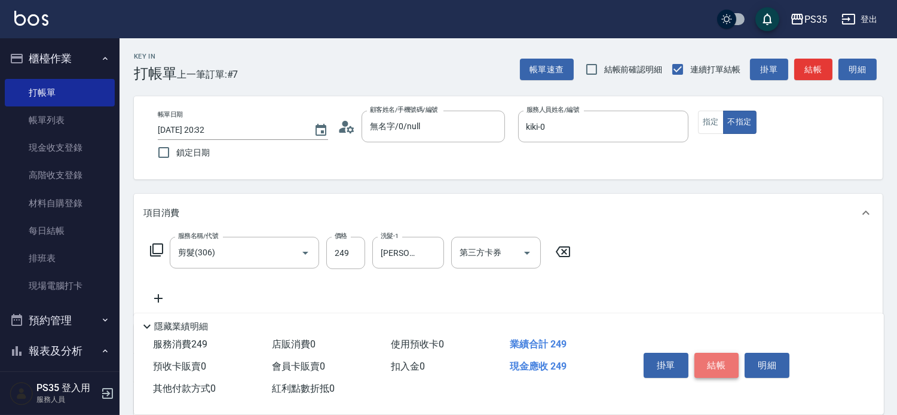
click at [734, 353] on button "結帳" at bounding box center [717, 365] width 45 height 25
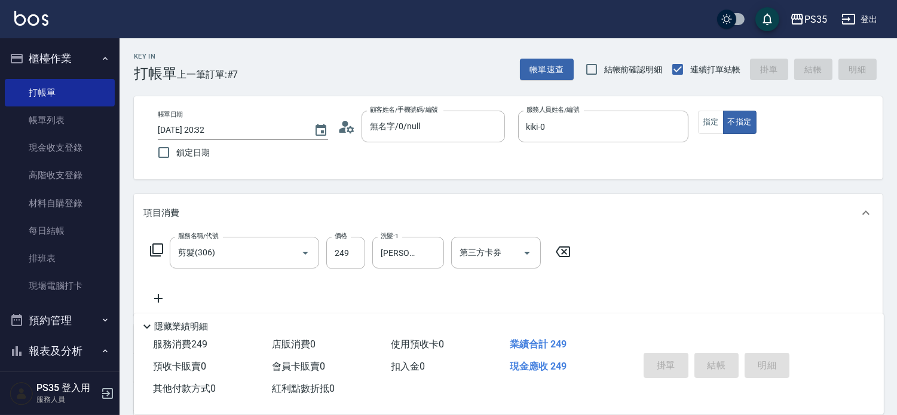
type input "[DATE] 20:34"
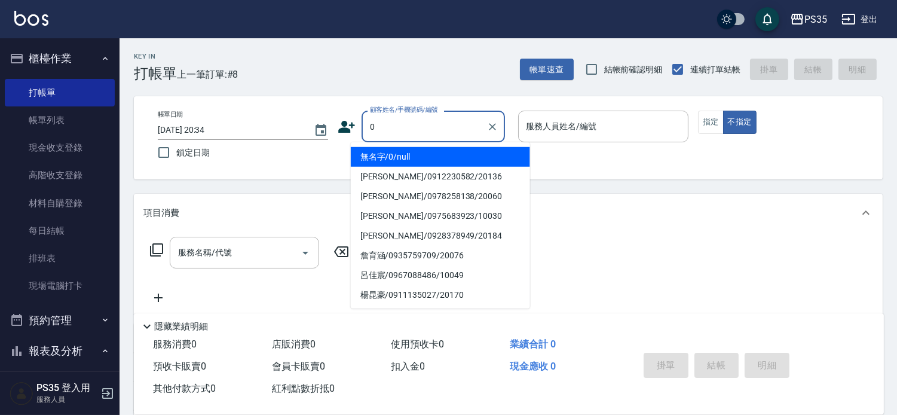
type input "無名字/0/null"
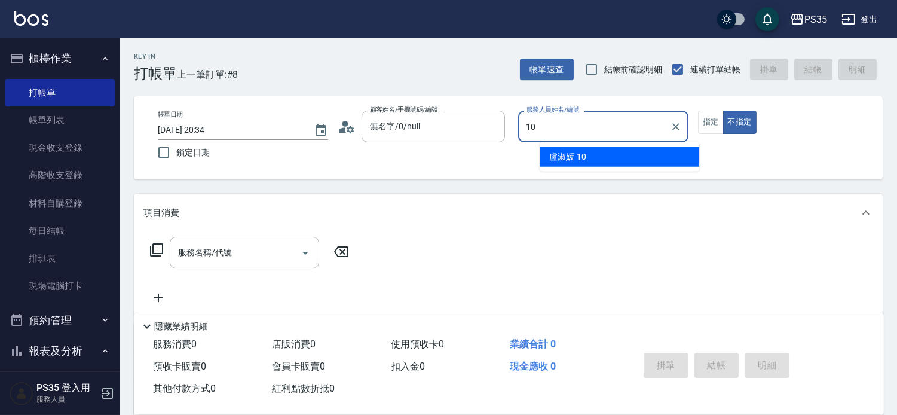
type input "[PERSON_NAME]-10"
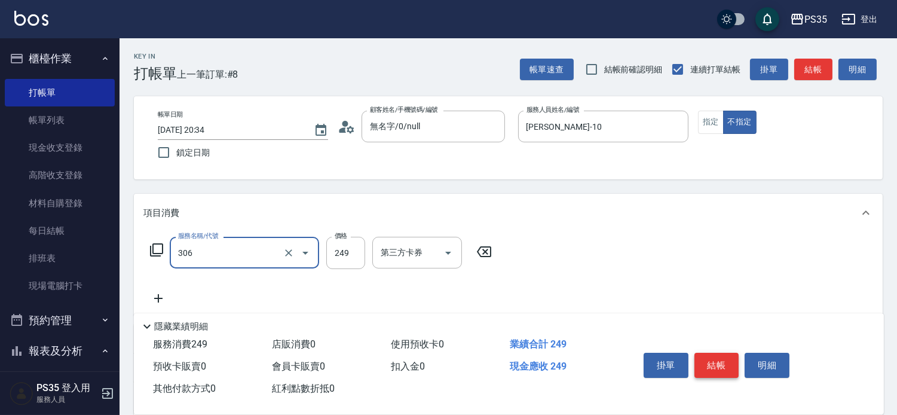
type input "剪髮(306)"
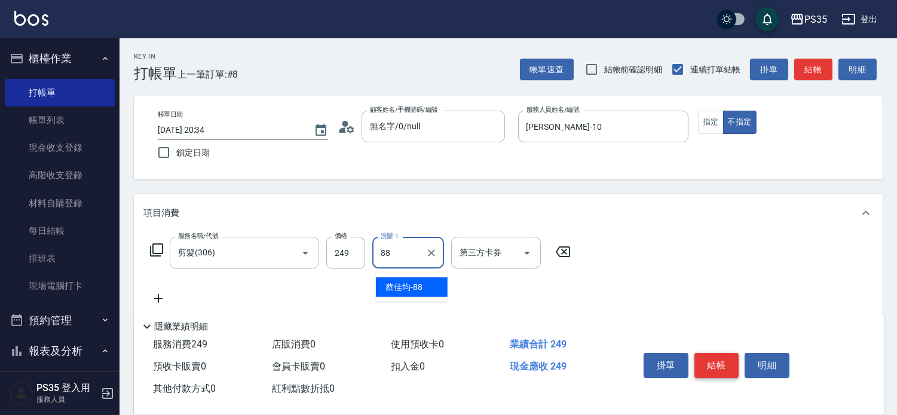
type input "[PERSON_NAME]-88"
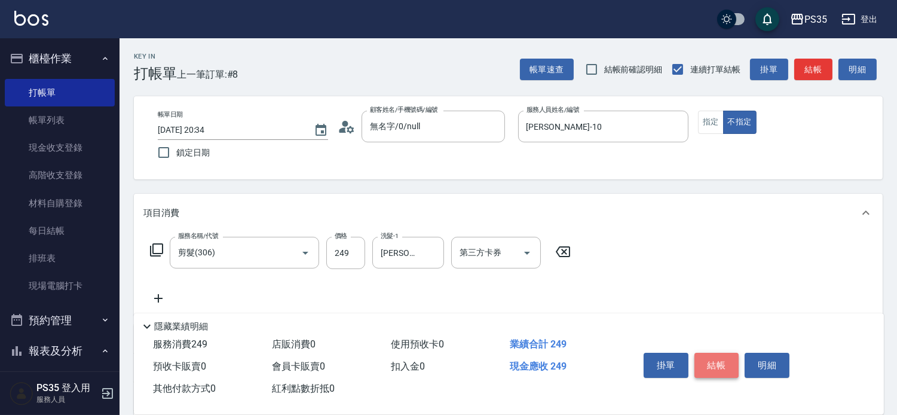
click at [734, 353] on button "結帳" at bounding box center [717, 365] width 45 height 25
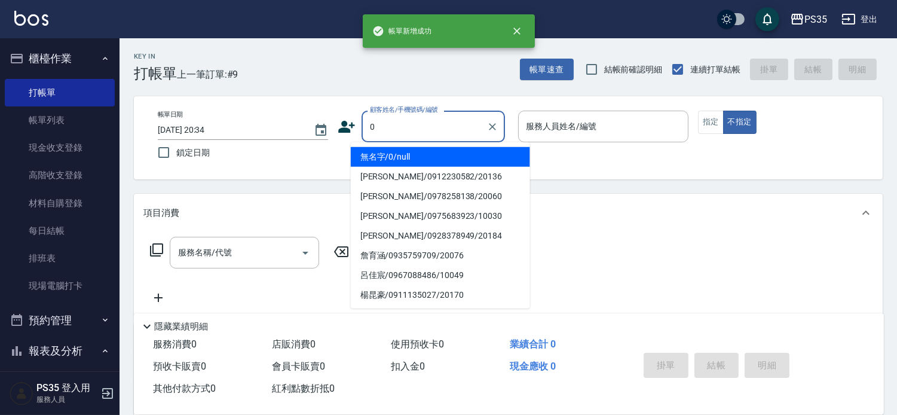
type input "0"
type input "無名字/0/null"
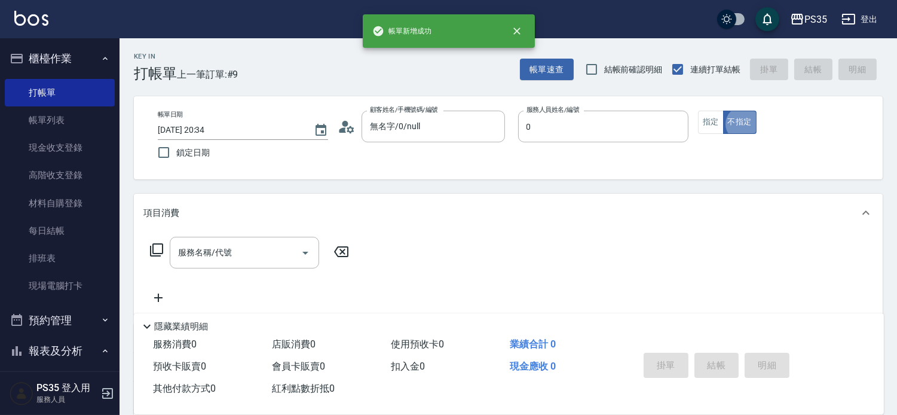
type input "kiki-0"
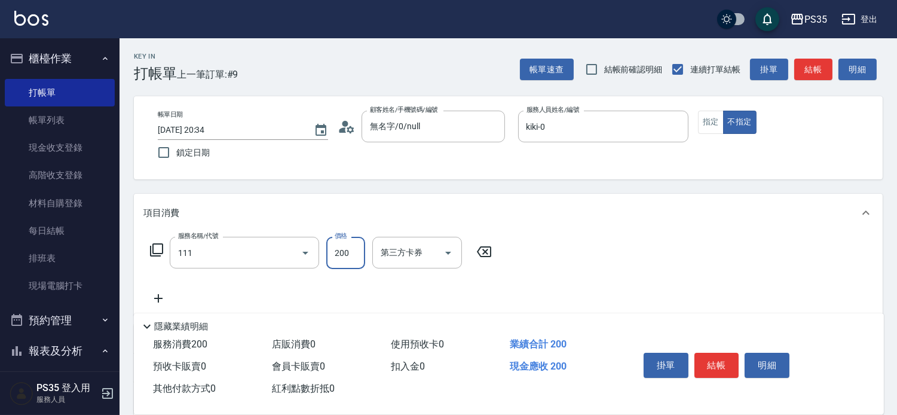
type input "200(111)"
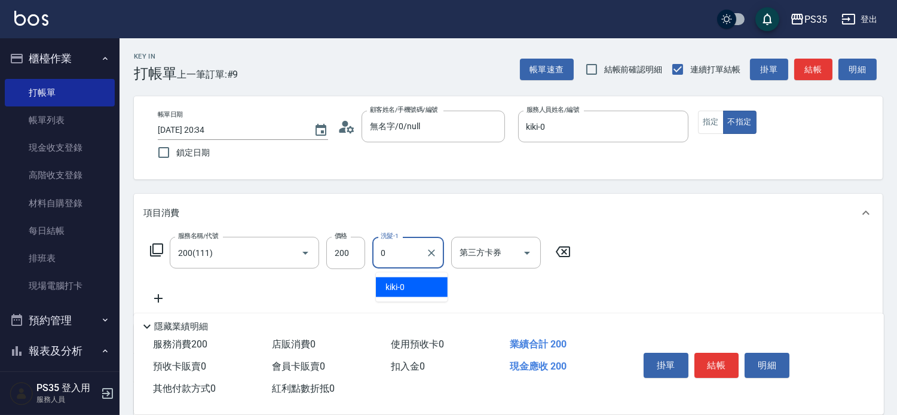
type input "kiki-0"
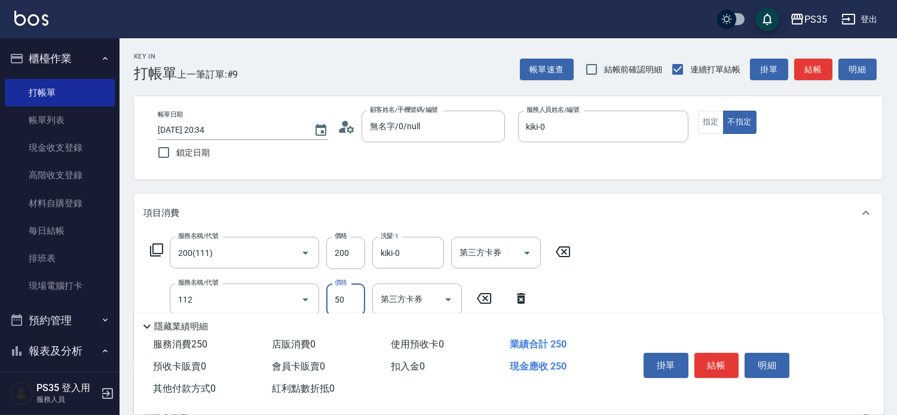
type input "精油50(112)"
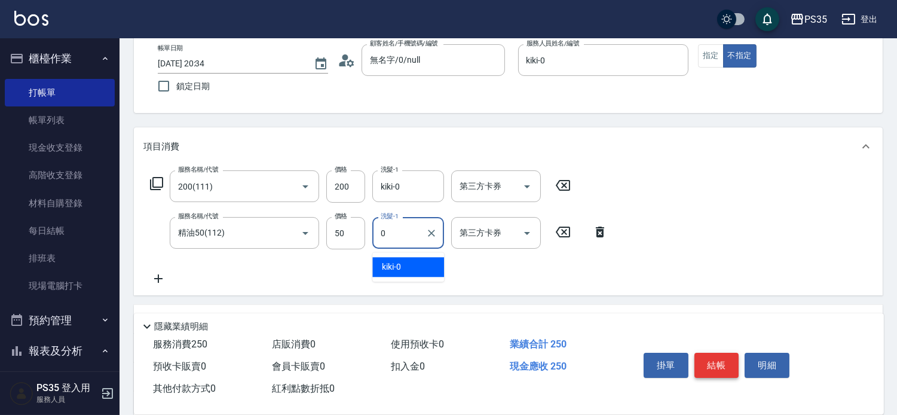
type input "kiki-0"
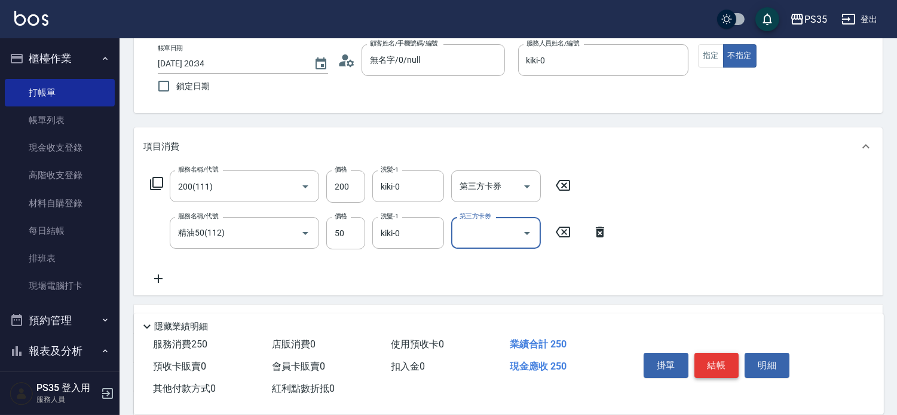
click at [726, 353] on button "結帳" at bounding box center [717, 365] width 45 height 25
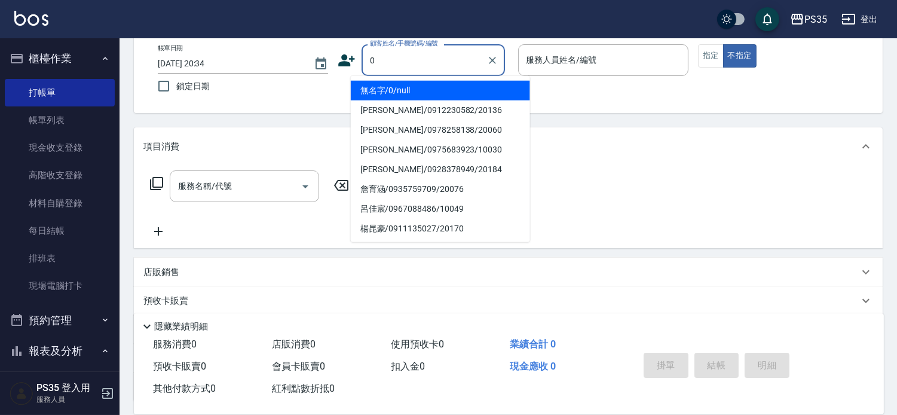
type input "0"
type input "2"
type input "無名字/0/null"
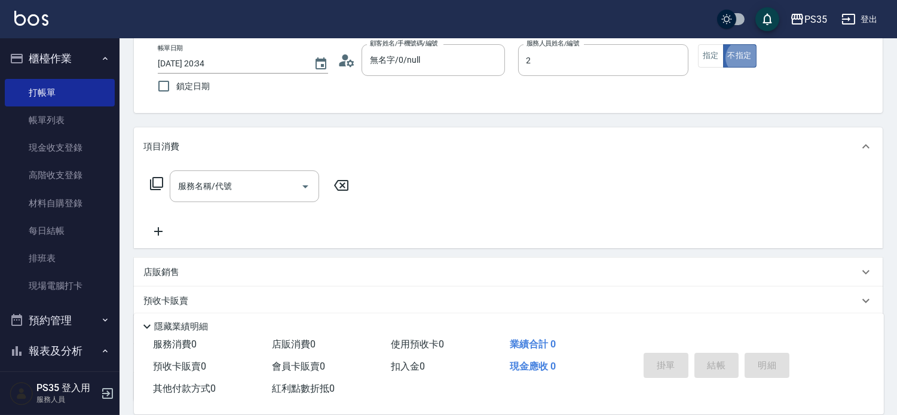
type input "[PERSON_NAME]-2"
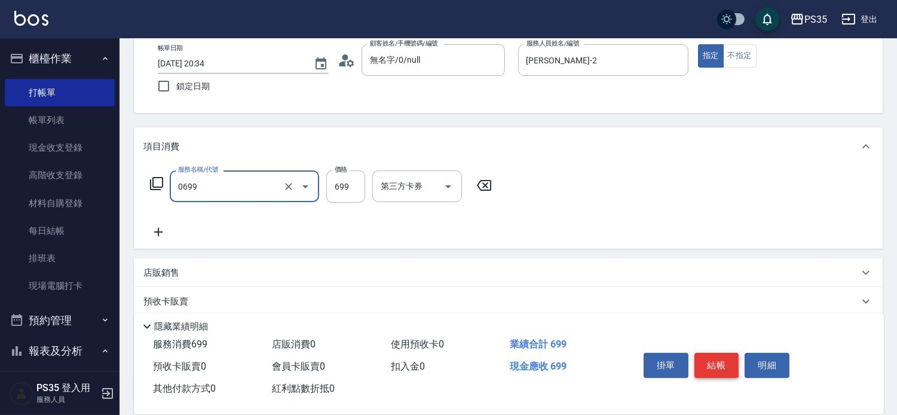
type input "精油SPA(0699)"
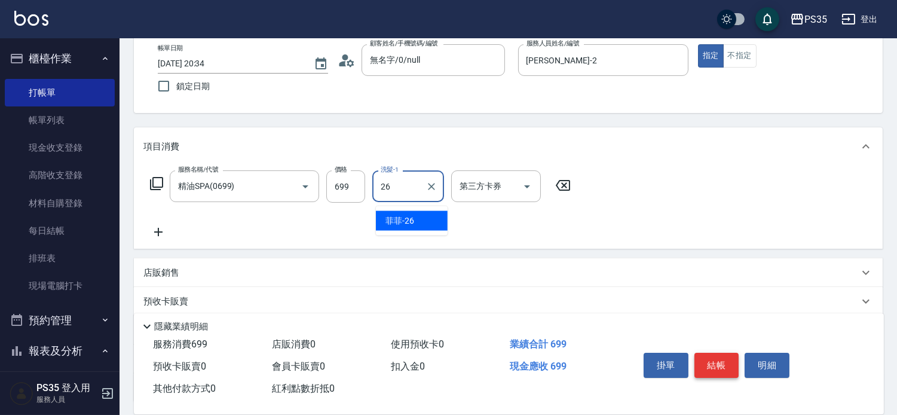
type input "菲菲-26"
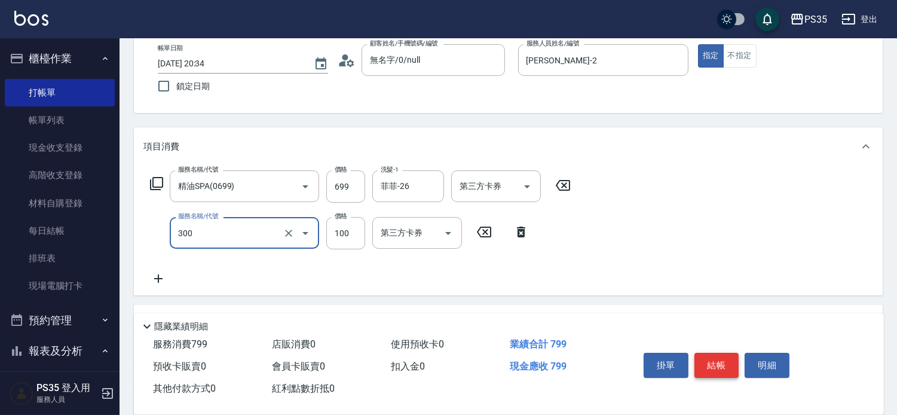
type input "剪髮(300)"
click at [726, 353] on button "結帳" at bounding box center [717, 365] width 45 height 25
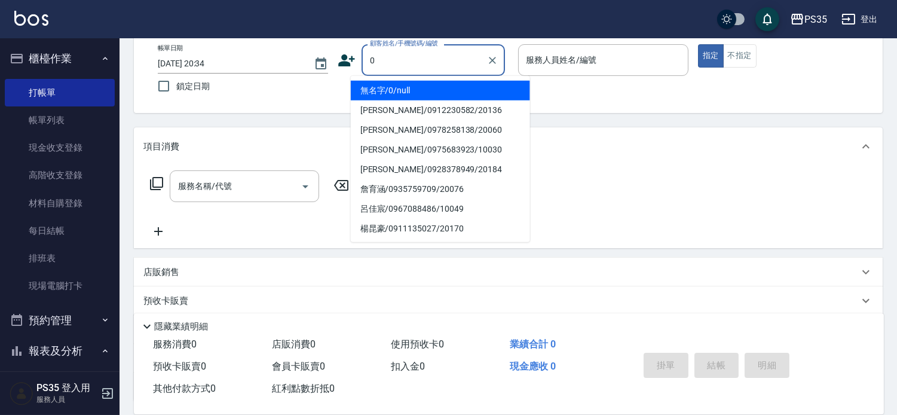
type input "0"
type input "2"
type input "無名字/0/null"
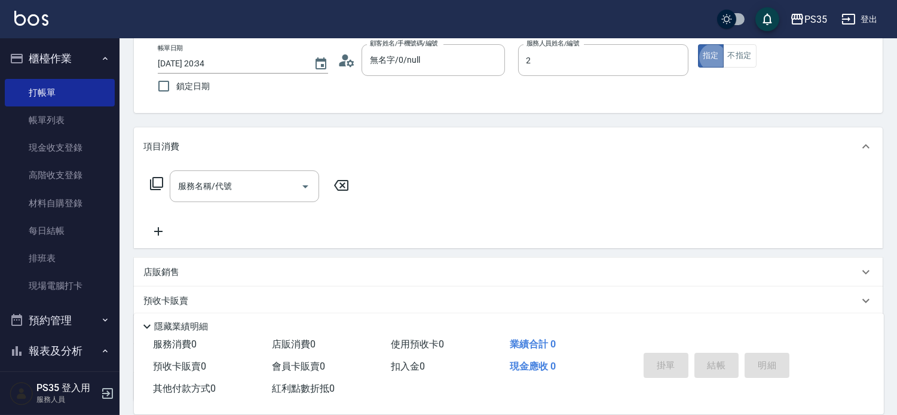
type input "[PERSON_NAME]-2"
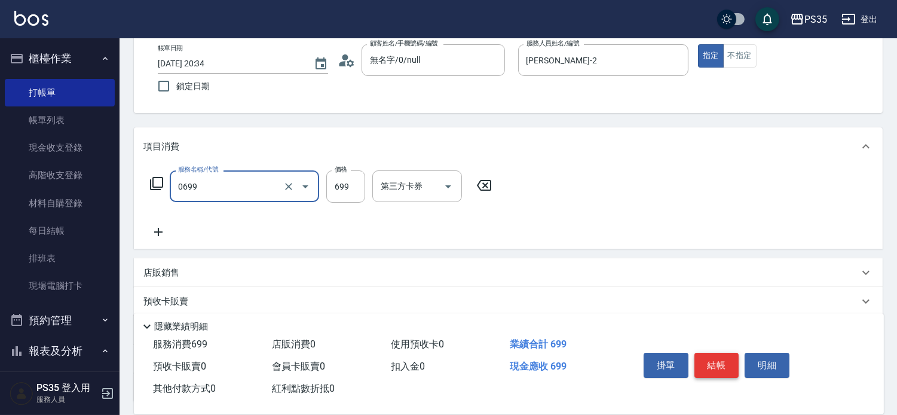
type input "精油SPA(0699)"
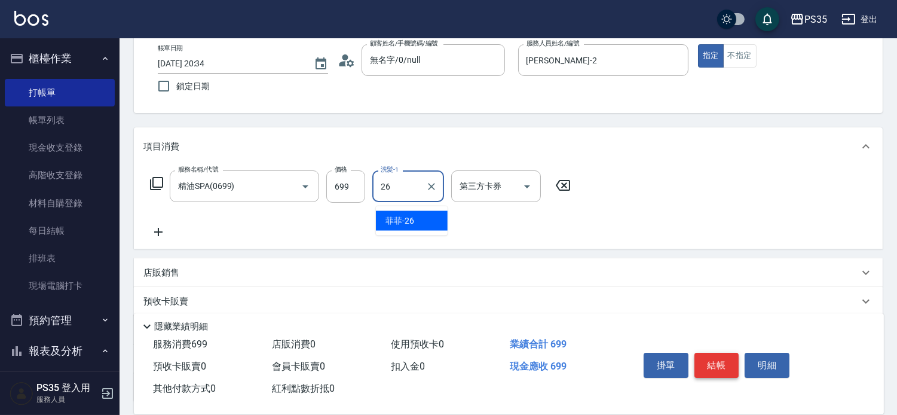
type input "菲菲-26"
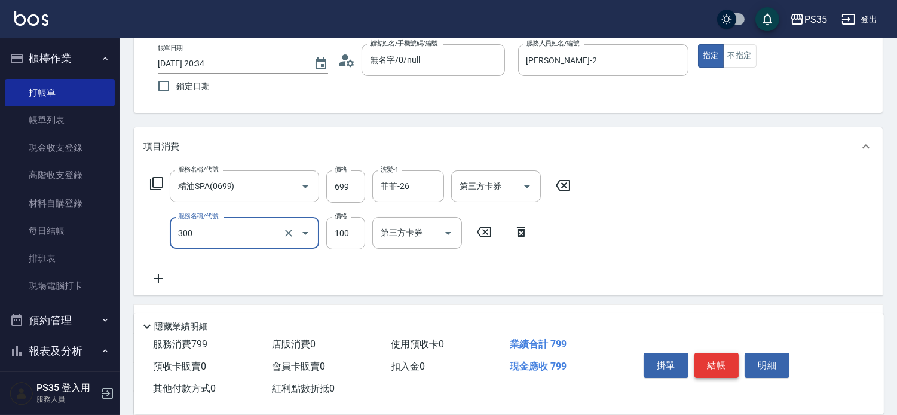
type input "剪髮(300)"
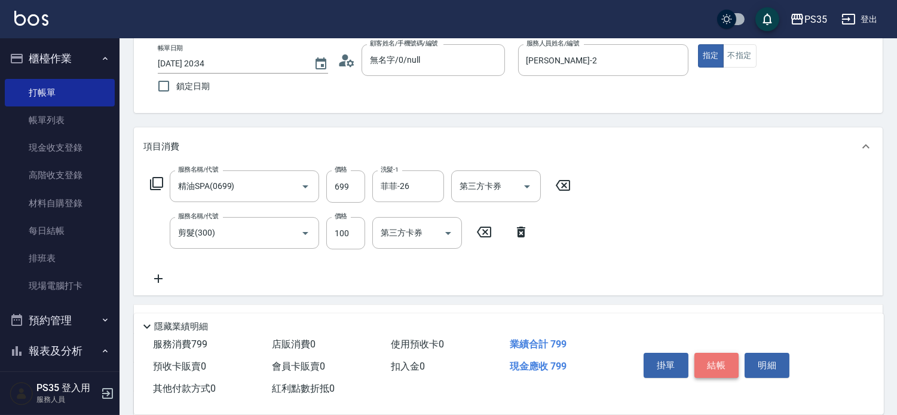
click at [726, 353] on button "結帳" at bounding box center [717, 365] width 45 height 25
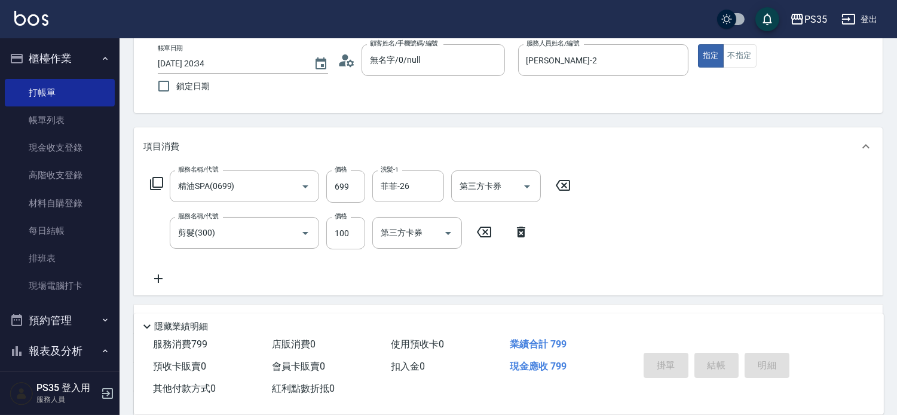
type input "[DATE] 20:35"
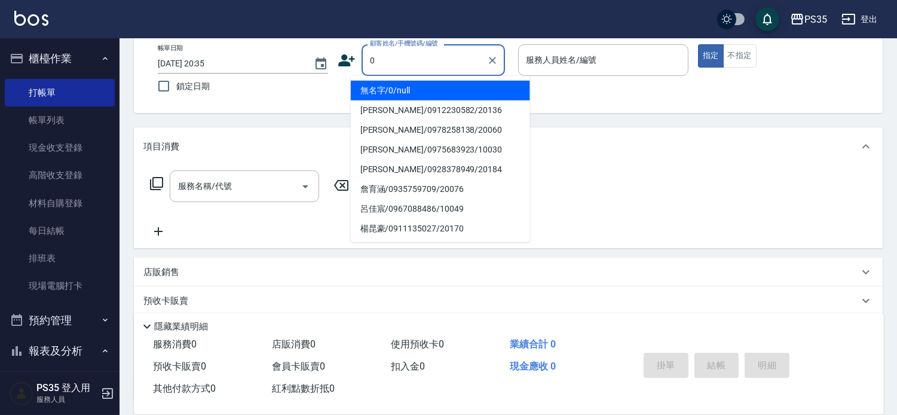
type input "0"
type input "無名字/0/null"
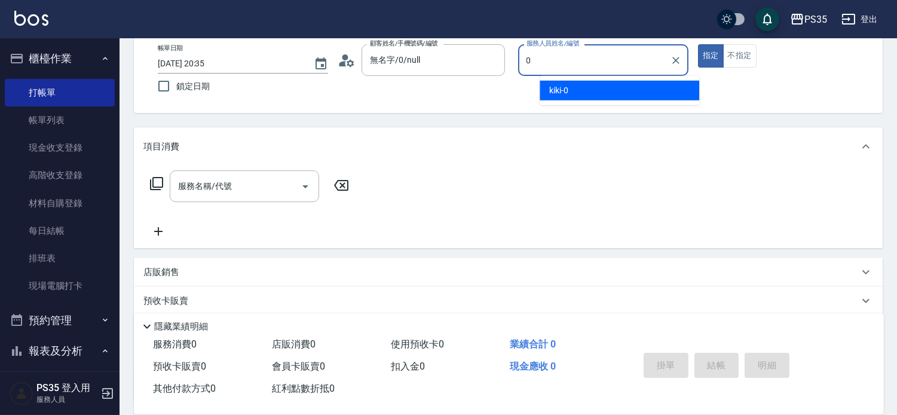
type input "kiki-0"
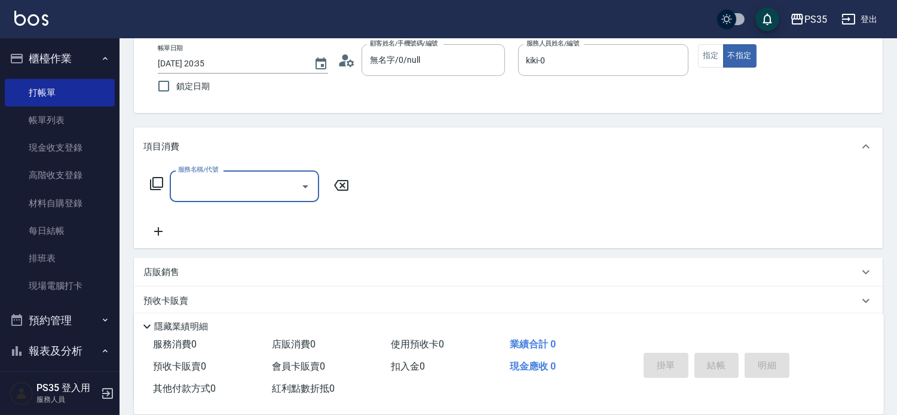
type input "3"
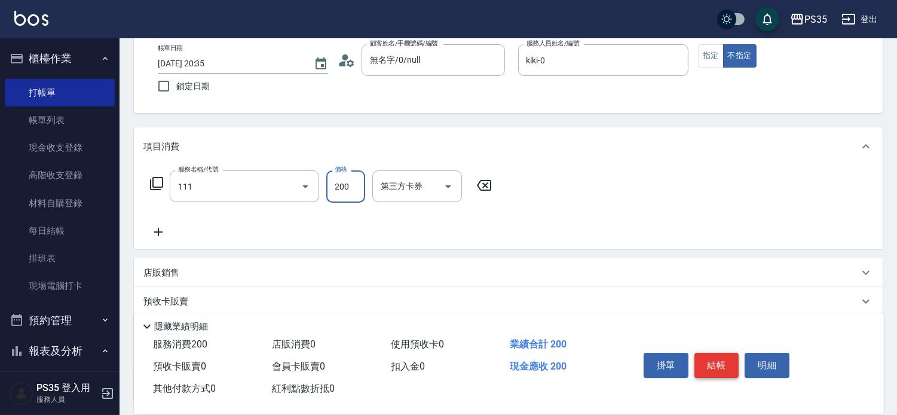
type input "200(111)"
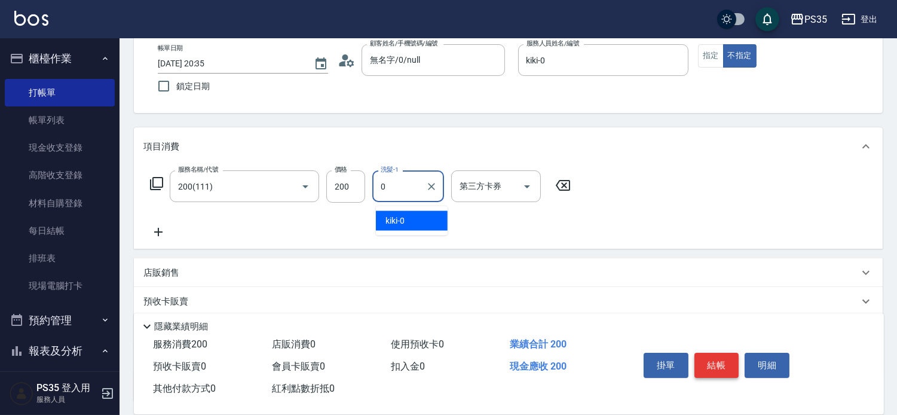
type input "kiki-0"
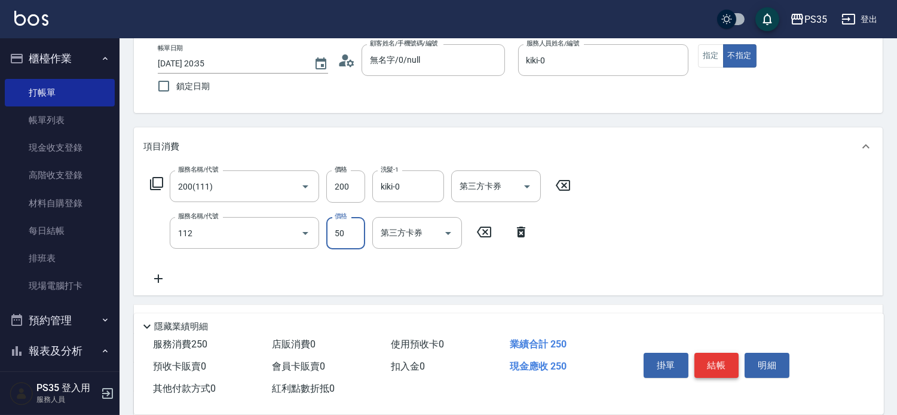
type input "精油50(112)"
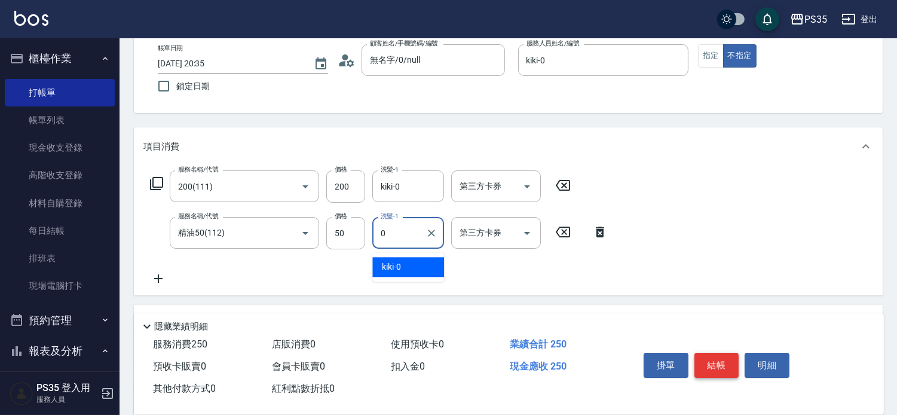
type input "kiki-0"
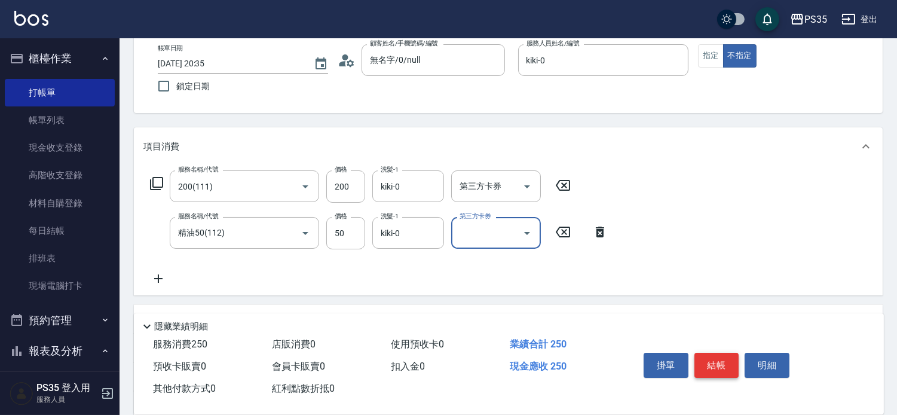
click at [726, 353] on button "結帳" at bounding box center [717, 365] width 45 height 25
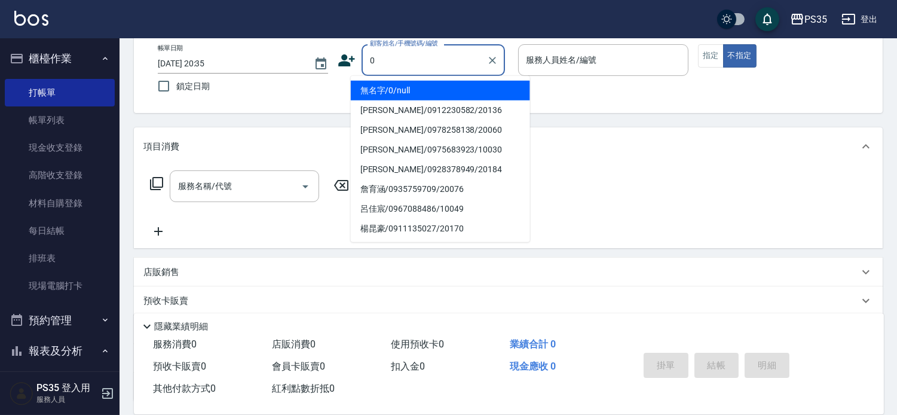
type input "無名字/0/null"
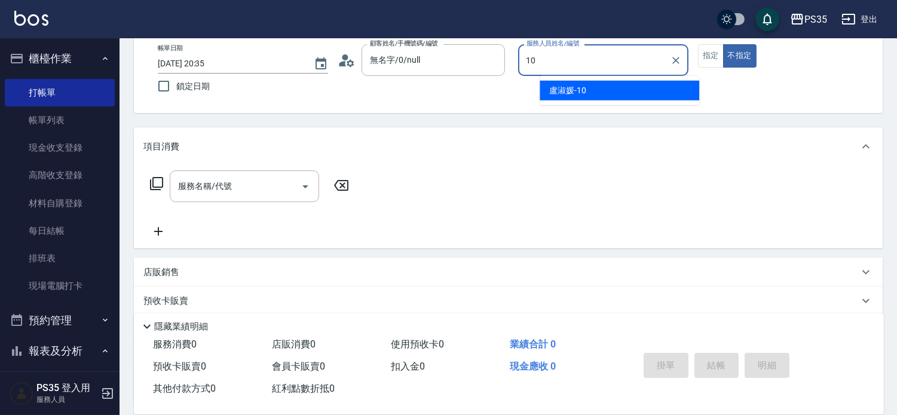
type input "[PERSON_NAME]-10"
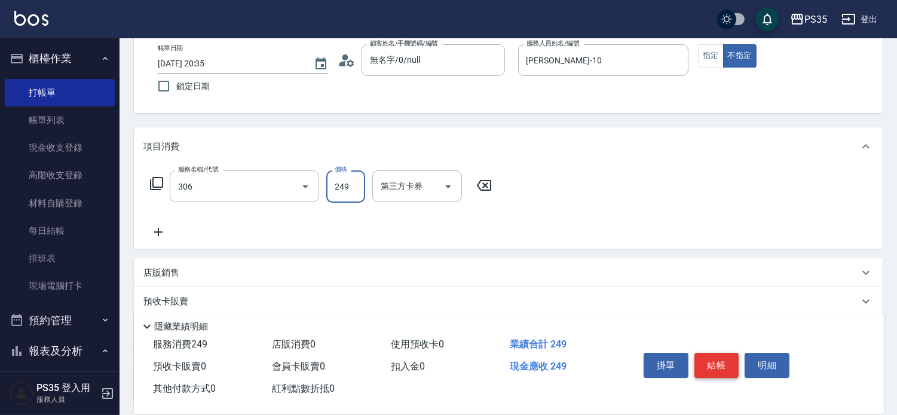
type input "剪髮(306)"
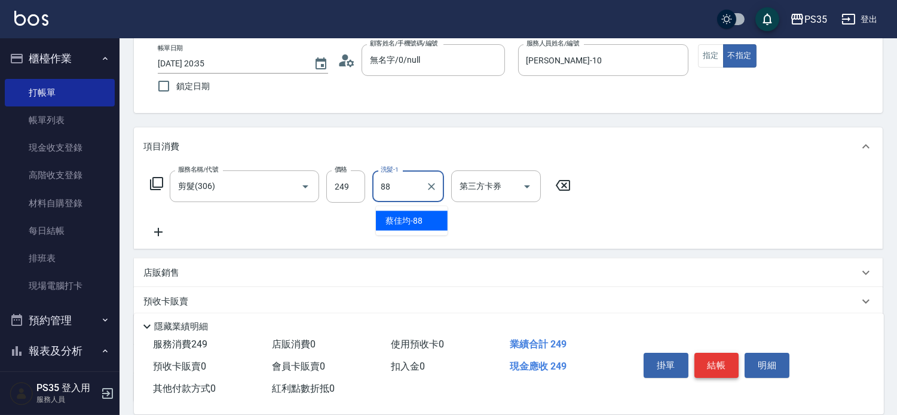
type input "[PERSON_NAME]-88"
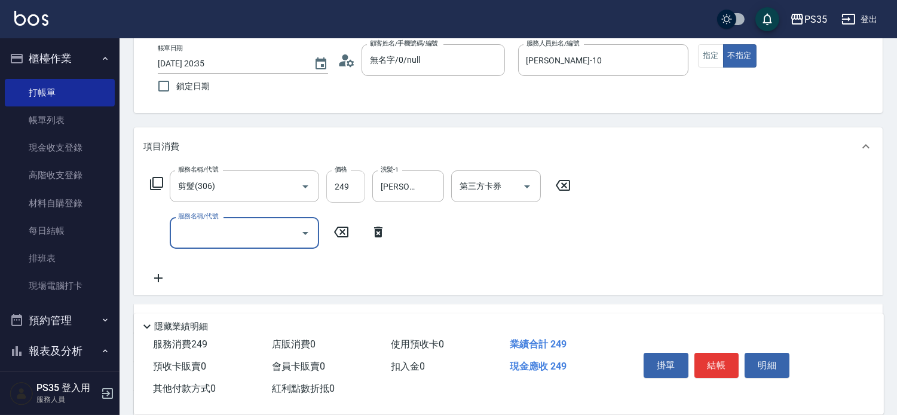
click at [334, 196] on input "249" at bounding box center [345, 186] width 39 height 32
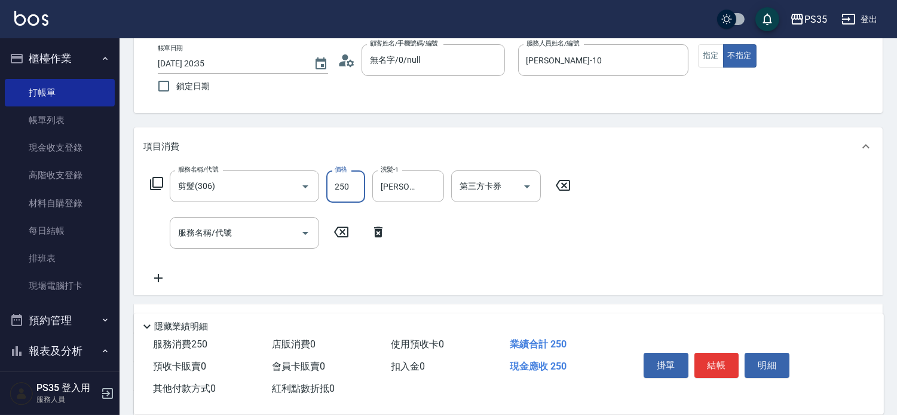
type input "250"
click at [732, 361] on button "結帳" at bounding box center [717, 365] width 45 height 25
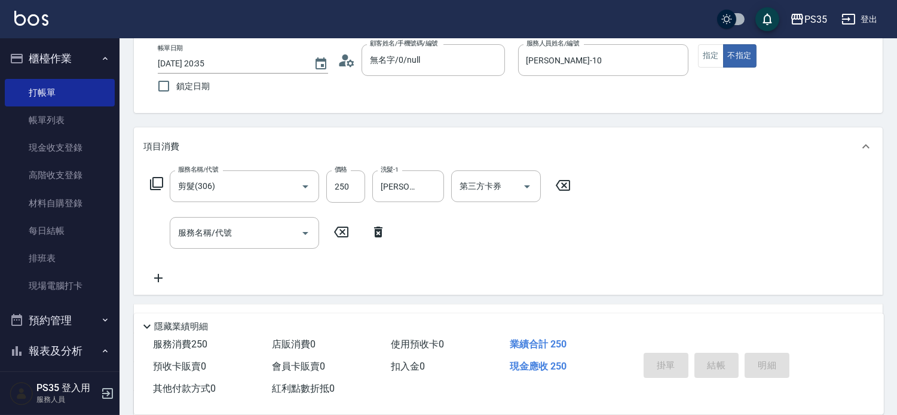
type input "[DATE] 20:36"
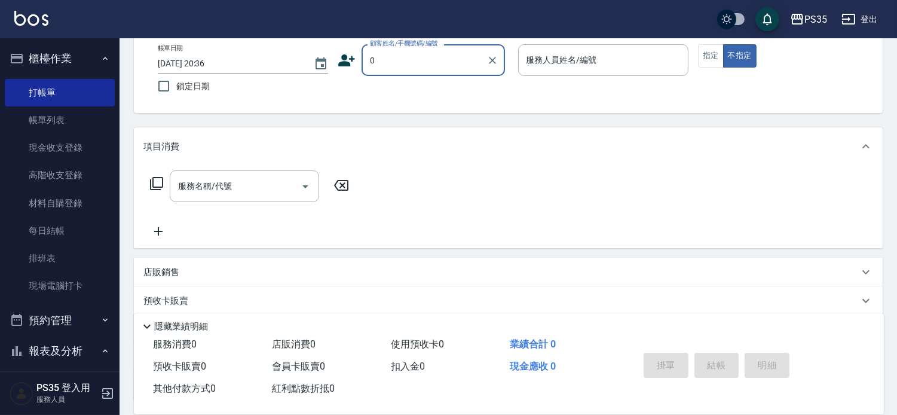
type input "0"
type input "1"
type input "無名字/0/null"
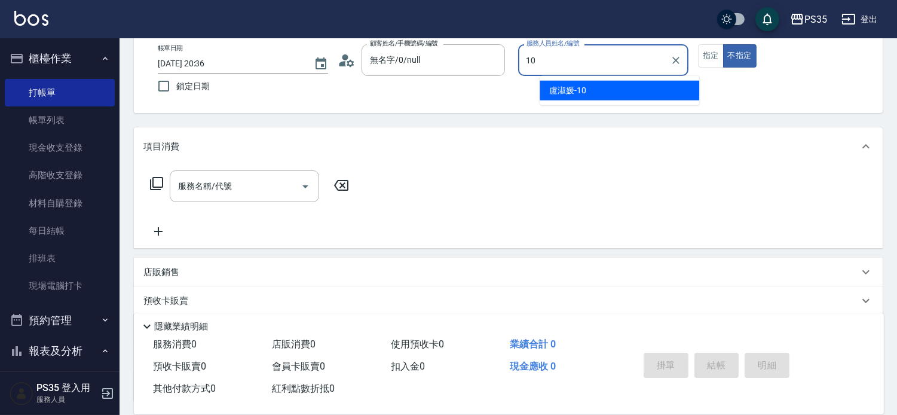
type input "[PERSON_NAME]-10"
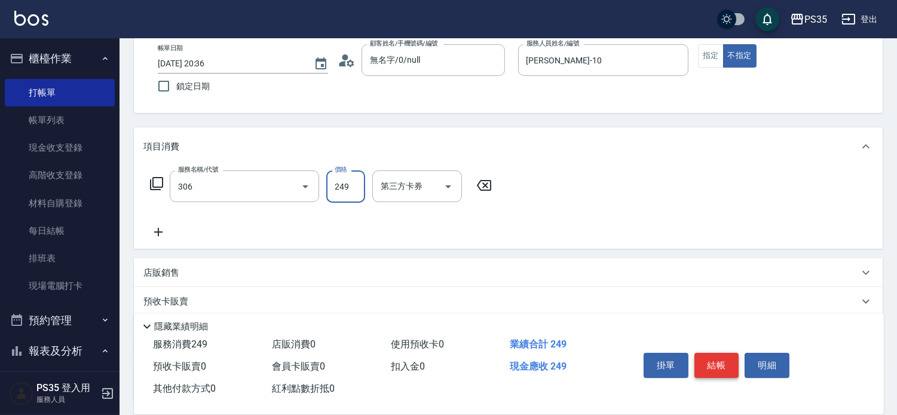
type input "剪髮(306)"
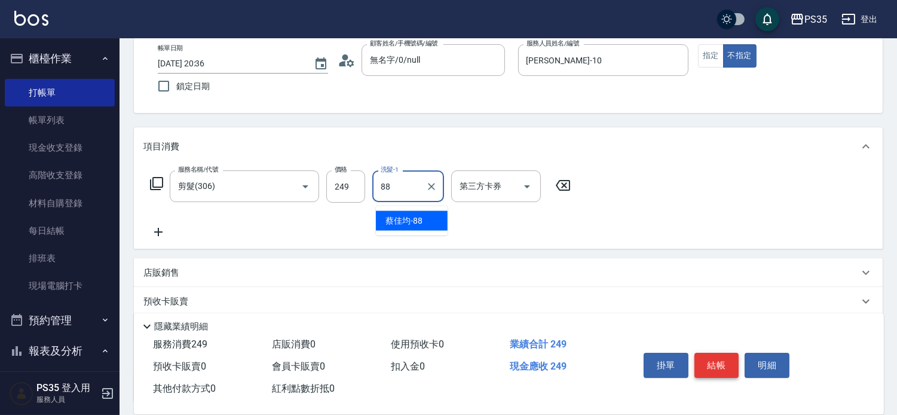
type input "[PERSON_NAME]-88"
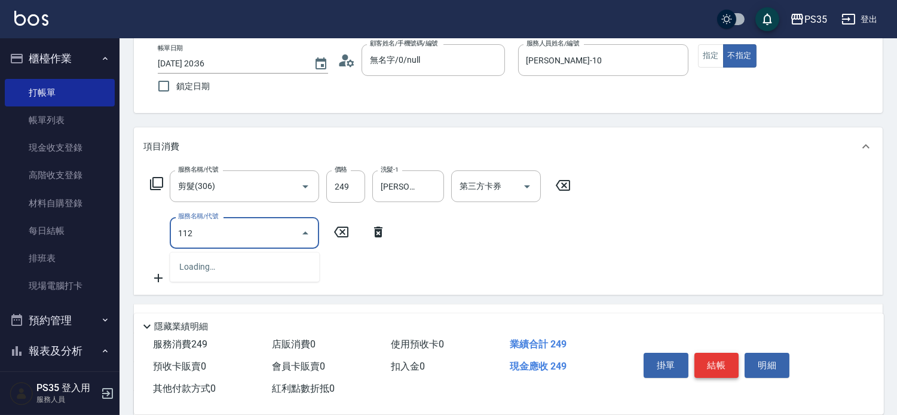
type input "精油50(112)"
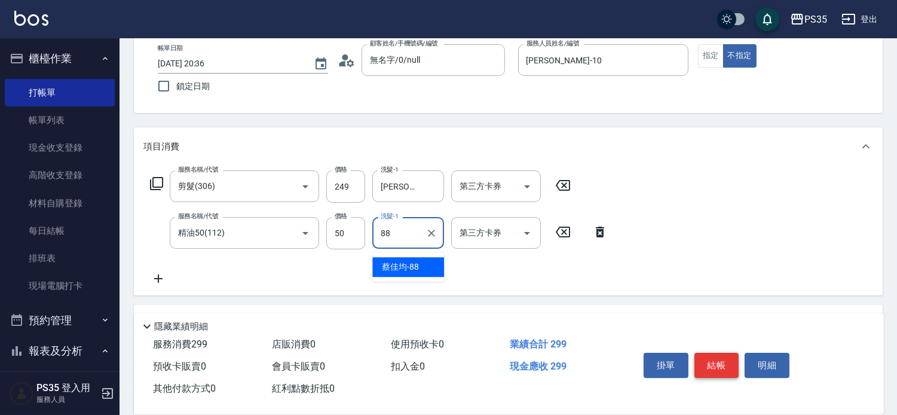
type input "[PERSON_NAME]-88"
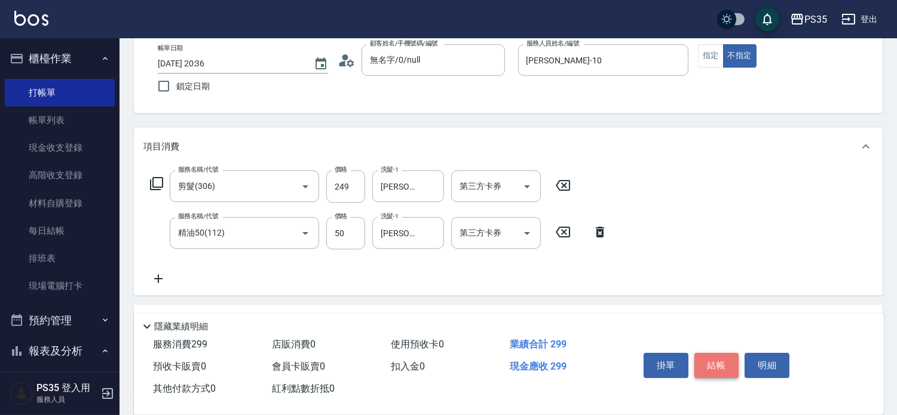
click at [732, 361] on button "結帳" at bounding box center [717, 365] width 45 height 25
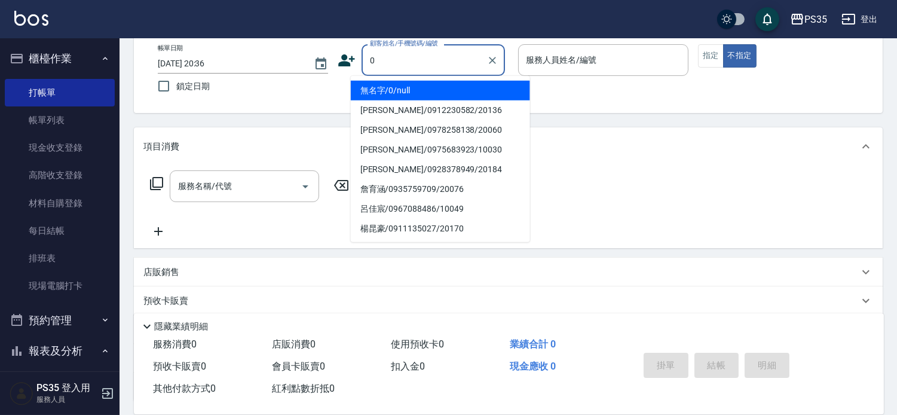
type input "0"
type input "2"
type input "無名字/0/null"
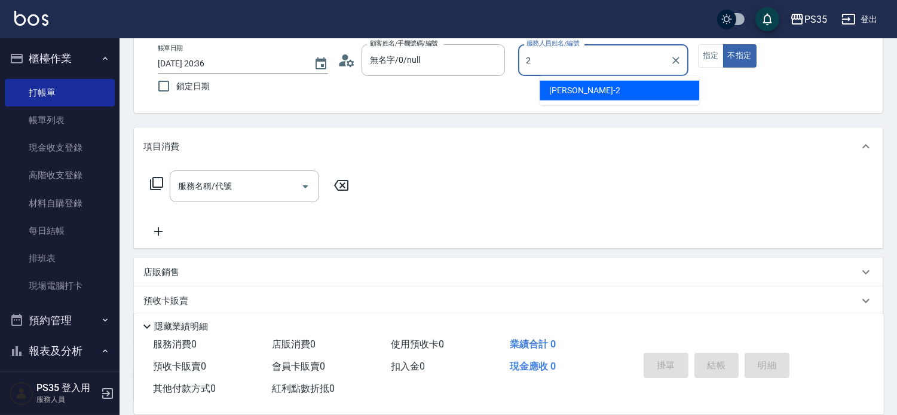
type input "[PERSON_NAME]-2"
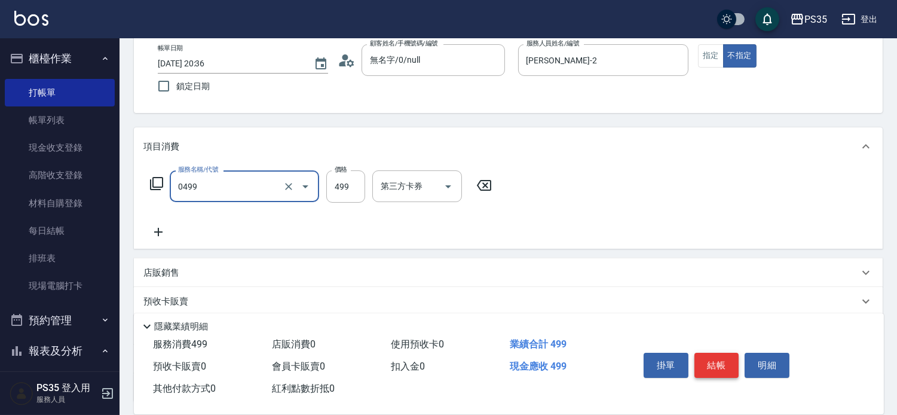
type input "[PERSON_NAME]499(0499)"
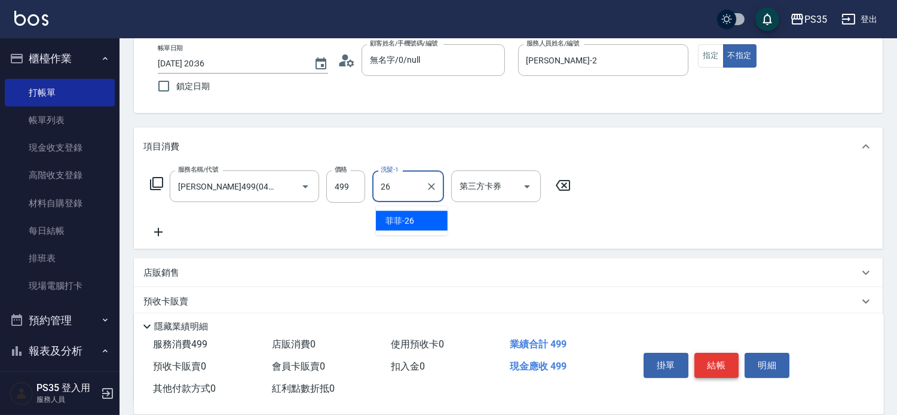
type input "菲菲-26"
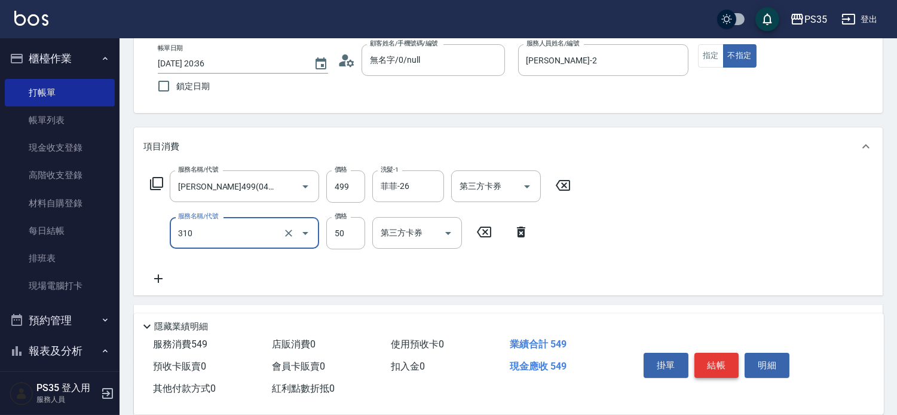
type input "剪瀏海(310)"
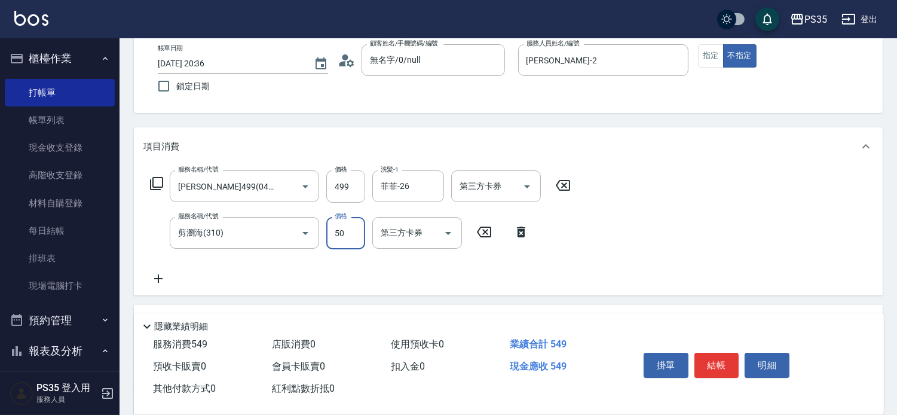
click at [520, 236] on icon at bounding box center [521, 232] width 8 height 11
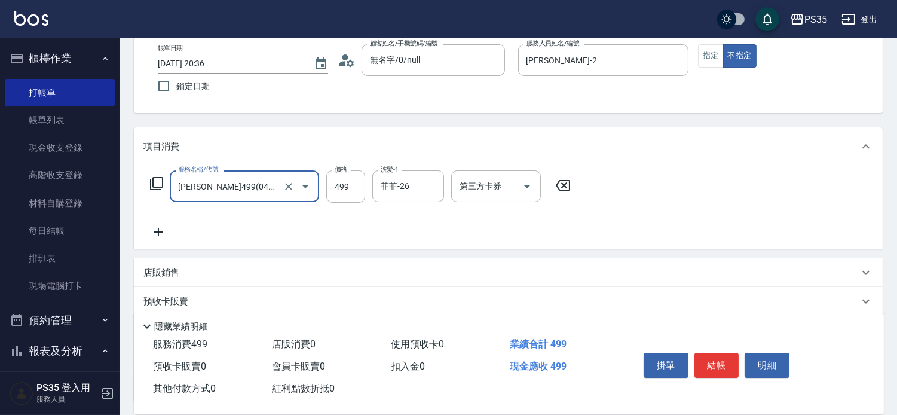
click at [161, 234] on icon at bounding box center [158, 232] width 30 height 14
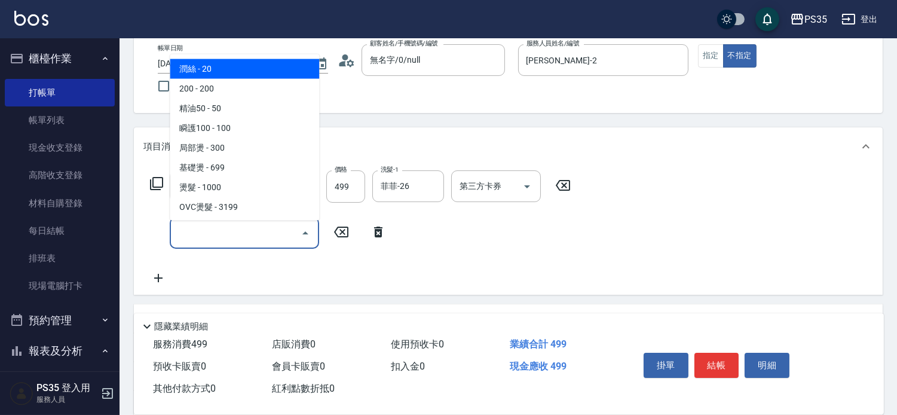
click at [203, 238] on input "服務名稱/代號" at bounding box center [235, 232] width 121 height 21
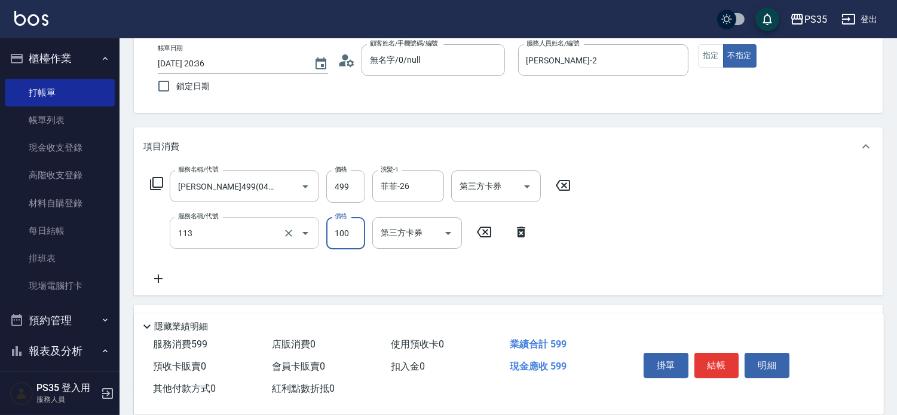
type input "瞬護100(113)"
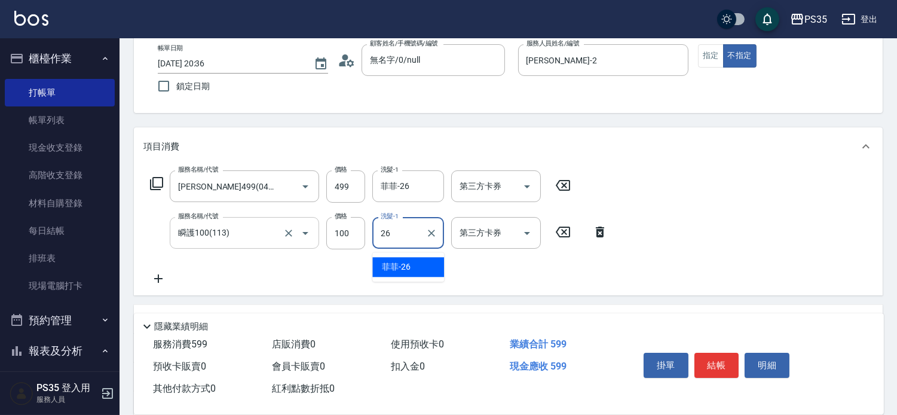
type input "菲菲-26"
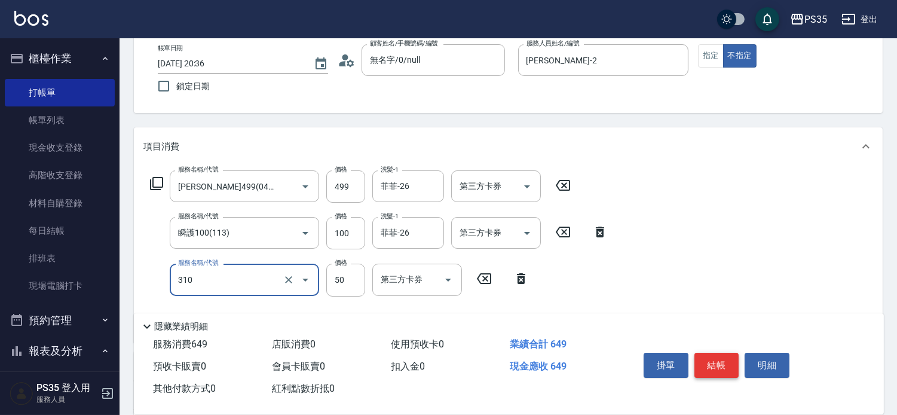
type input "剪瀏海(310)"
click at [732, 353] on button "結帳" at bounding box center [717, 365] width 45 height 25
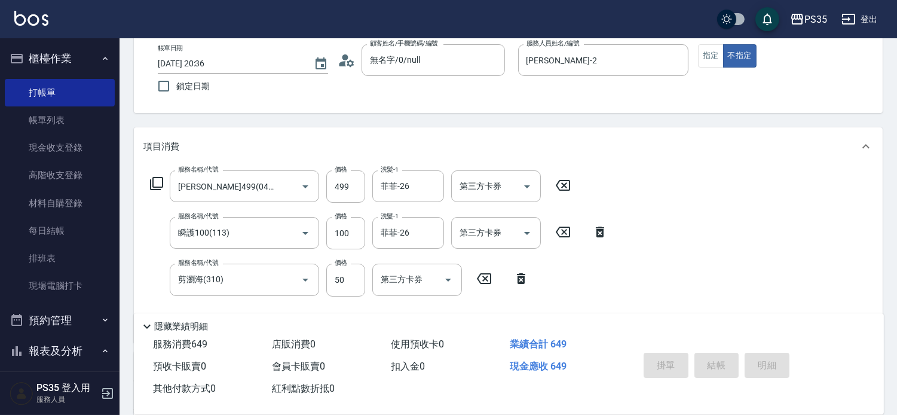
type input "[DATE] 20:37"
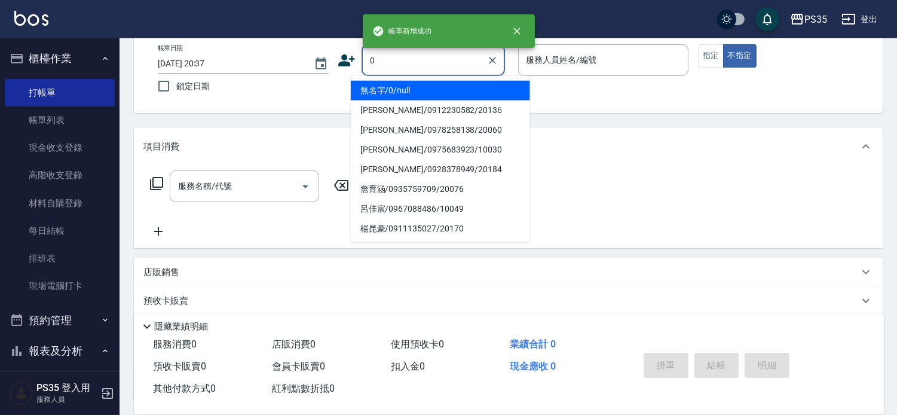
type input "0"
type input "無名字/0/null"
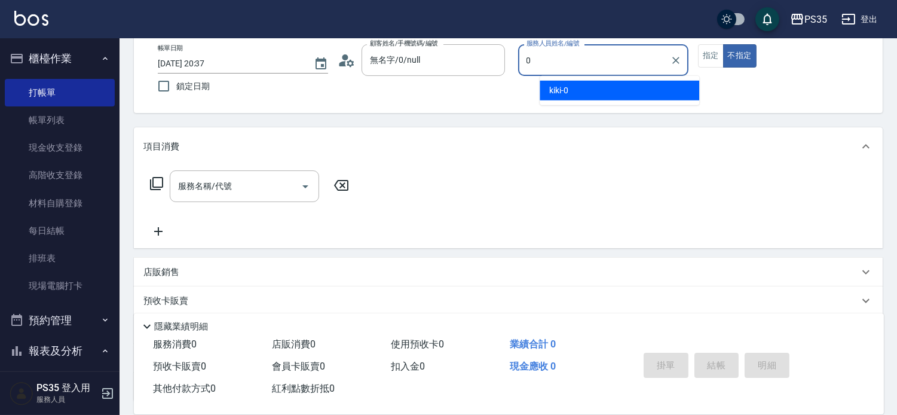
type input "kiki-0"
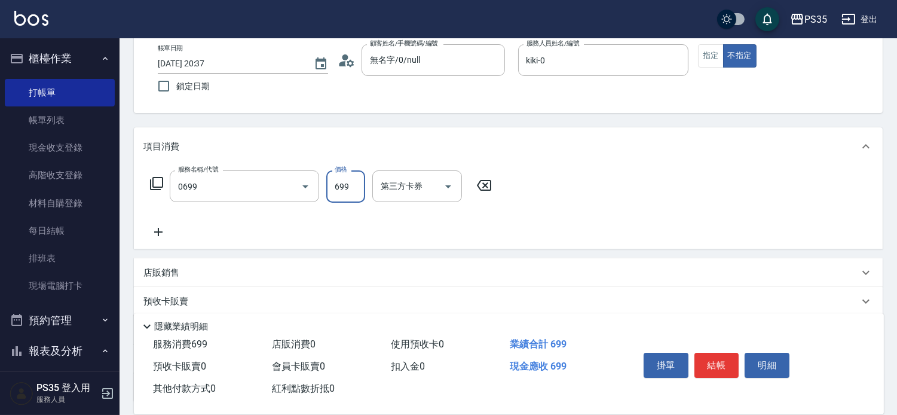
type input "精油SPA(0699)"
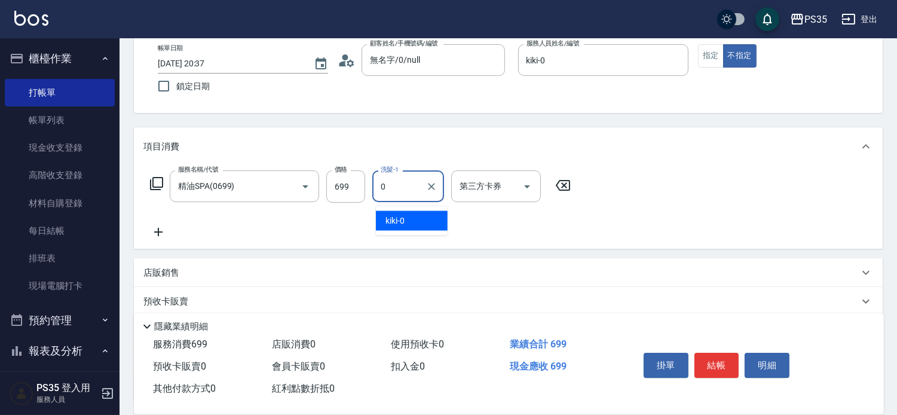
type input "kiki-0"
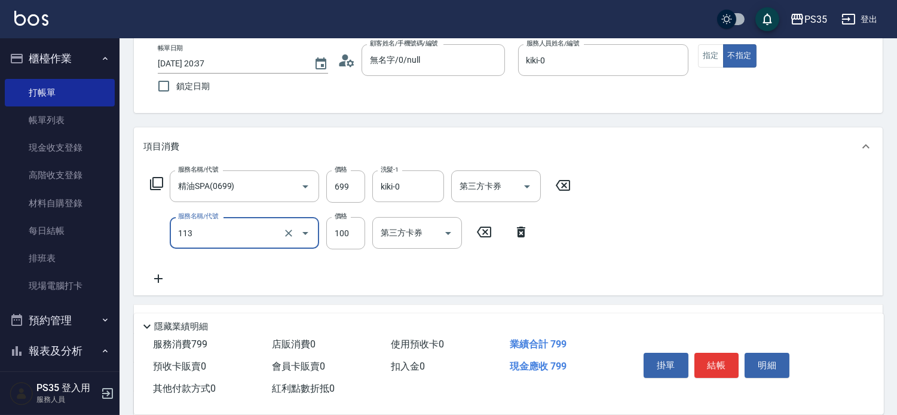
type input "瞬護100(113)"
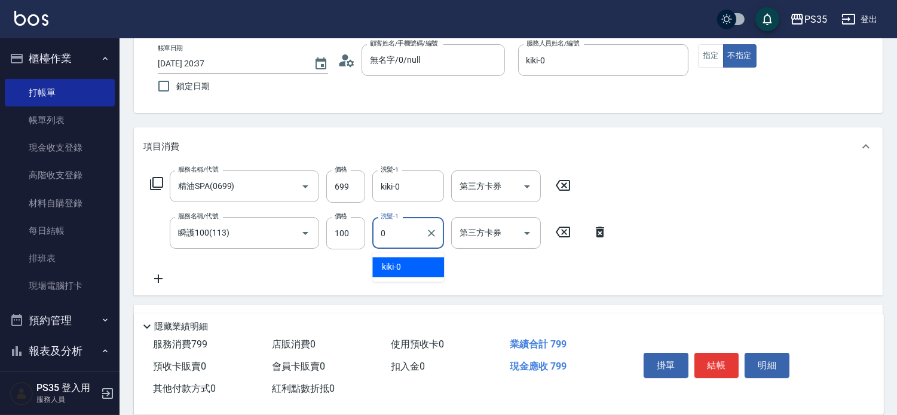
type input "kiki-0"
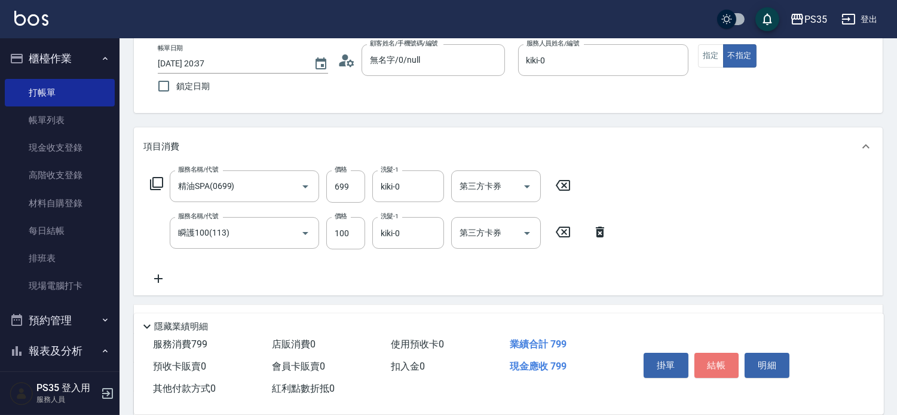
click at [726, 353] on button "結帳" at bounding box center [717, 365] width 45 height 25
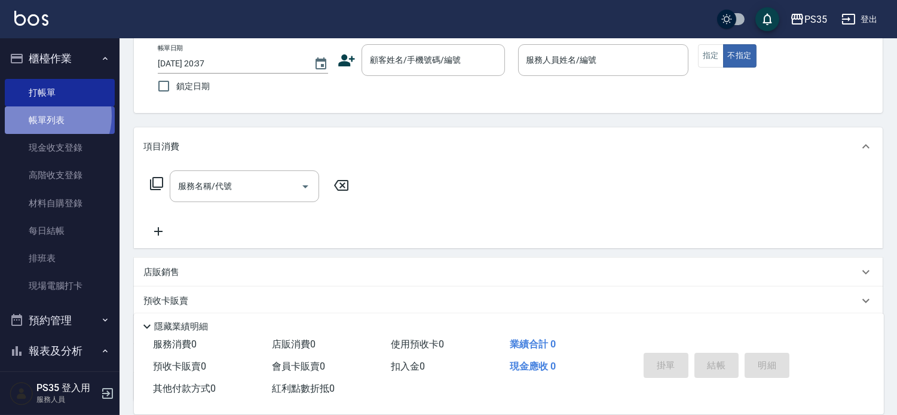
click at [47, 116] on link "帳單列表" at bounding box center [60, 120] width 110 height 28
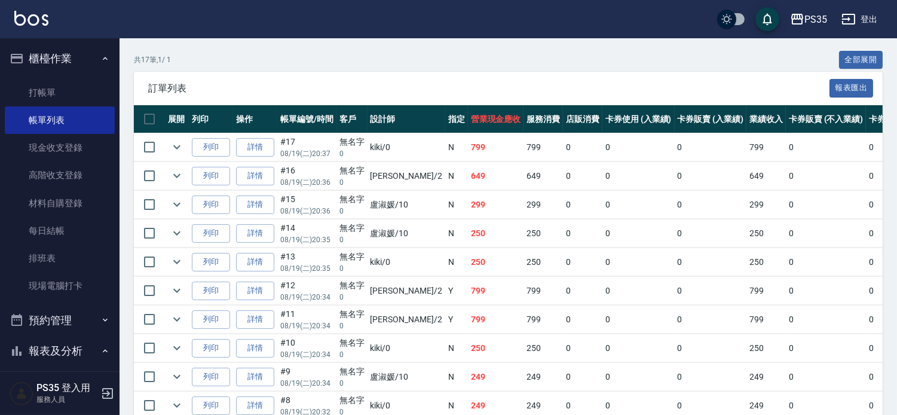
scroll to position [265, 0]
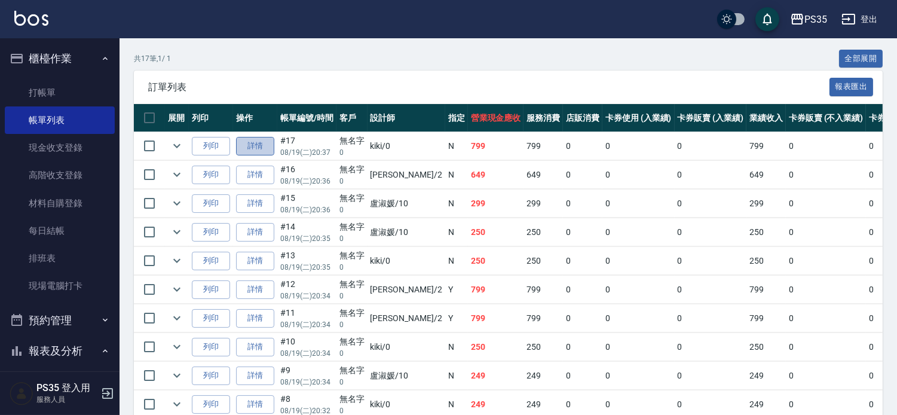
click at [264, 155] on link "詳情" at bounding box center [255, 146] width 38 height 19
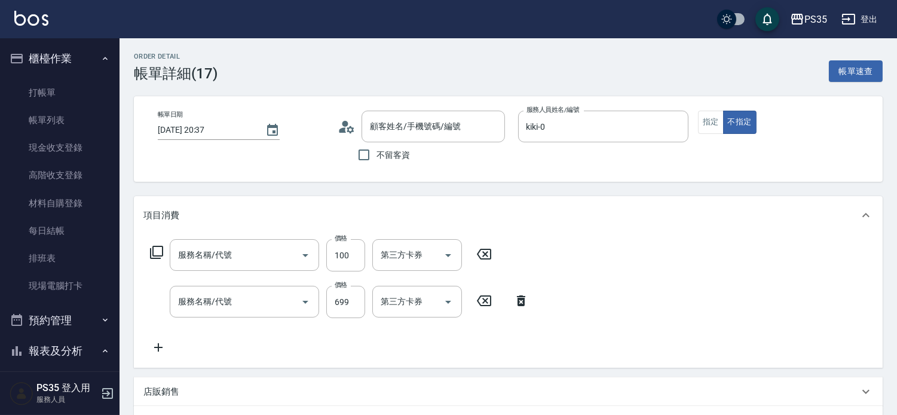
type input "[DATE] 20:37"
click at [488, 259] on div "服務名稱/代號 瞬護100(113) 服務名稱/代號 價格 100 價格 第三方卡券 第三方卡券" at bounding box center [321, 255] width 356 height 32
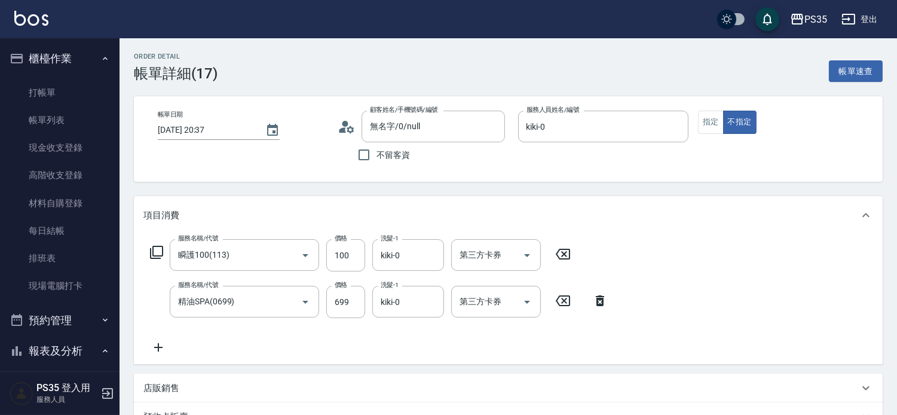
click at [563, 259] on icon at bounding box center [563, 254] width 30 height 14
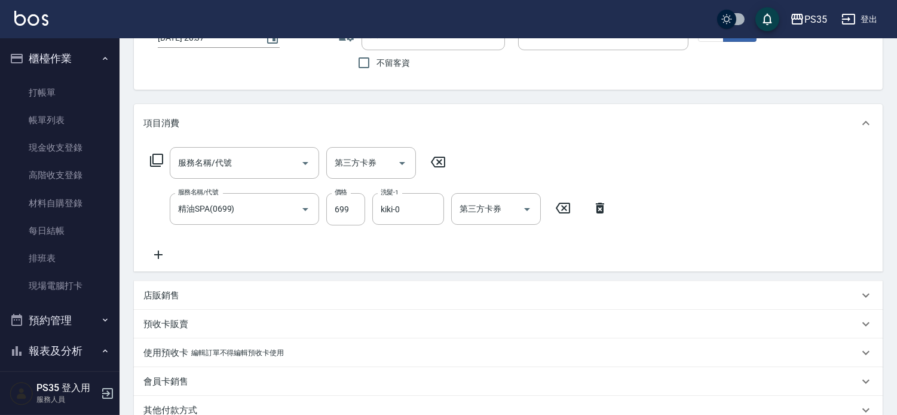
scroll to position [265, 0]
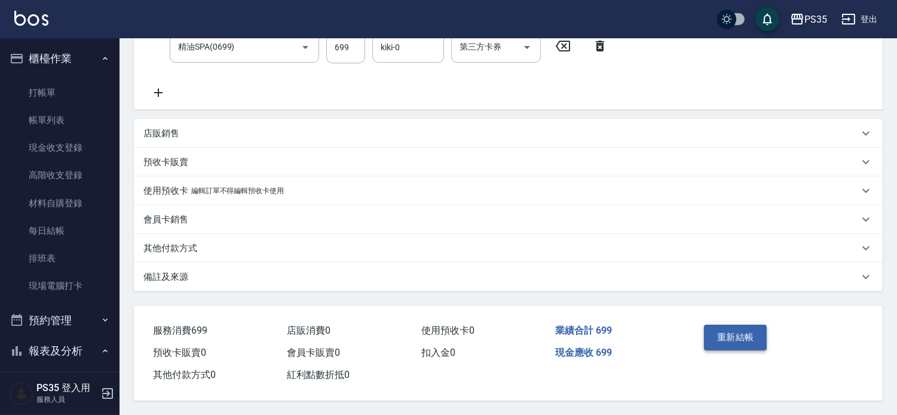
click at [740, 332] on button "重新結帳" at bounding box center [735, 337] width 63 height 25
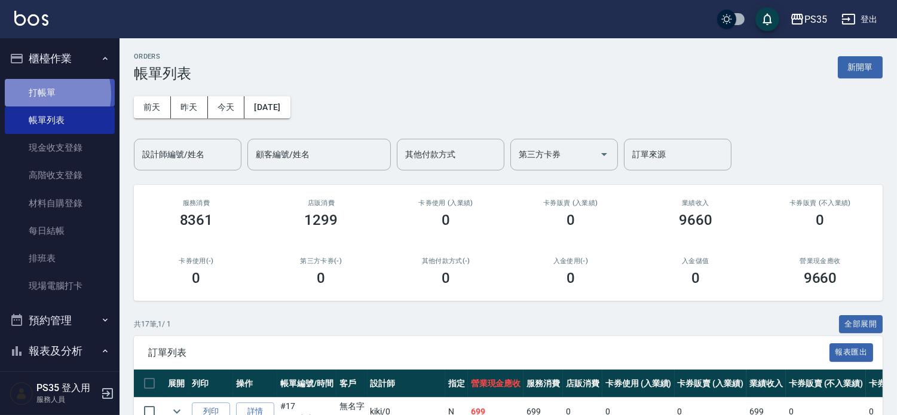
click at [45, 94] on link "打帳單" at bounding box center [60, 93] width 110 height 28
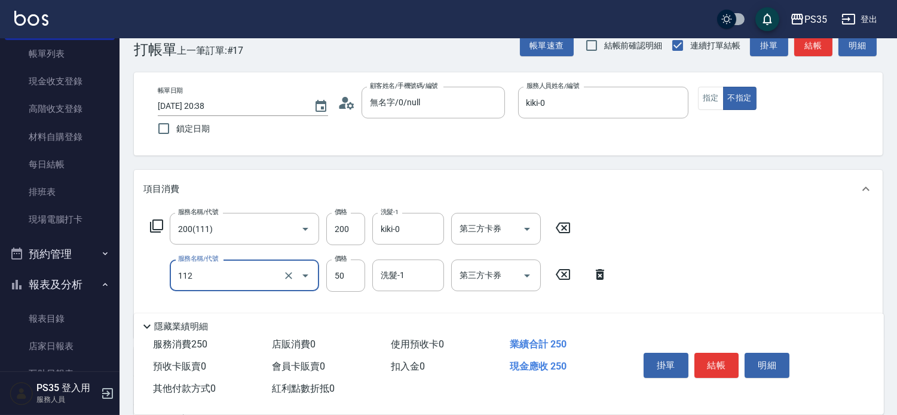
scroll to position [66, 0]
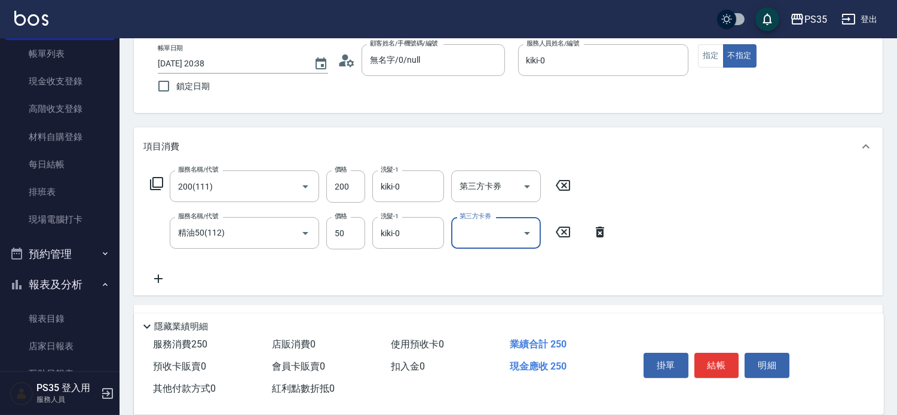
click at [700, 353] on button "結帳" at bounding box center [717, 365] width 45 height 25
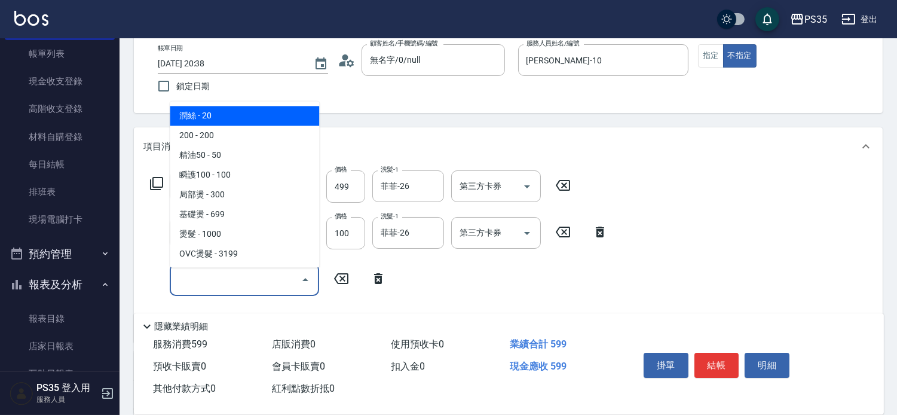
click at [374, 284] on icon at bounding box center [378, 278] width 8 height 11
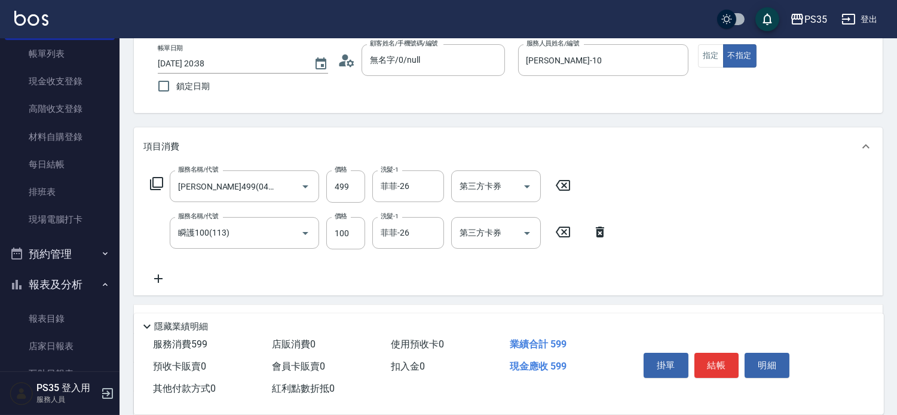
click at [168, 281] on icon at bounding box center [158, 278] width 30 height 14
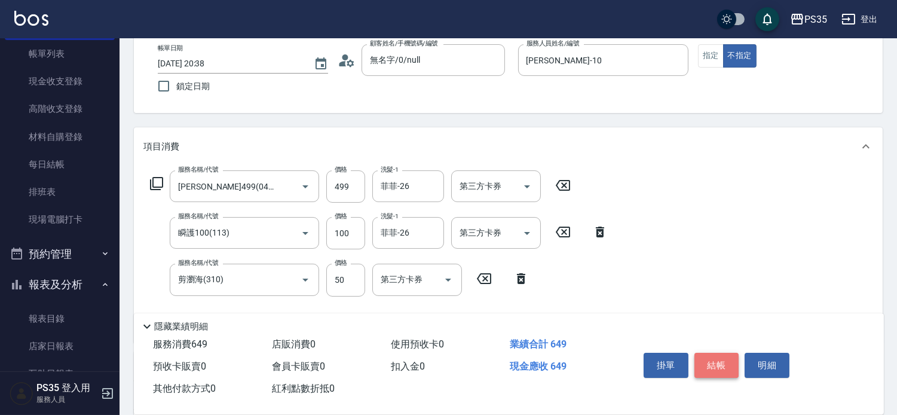
click at [728, 353] on button "結帳" at bounding box center [717, 365] width 45 height 25
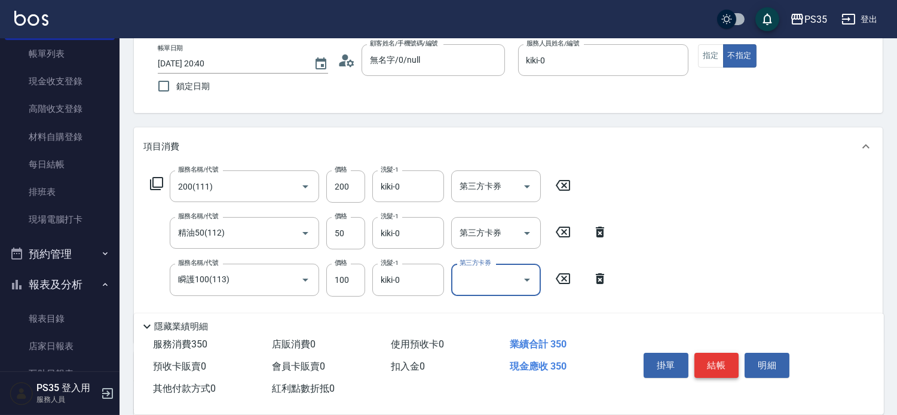
click at [728, 353] on button "結帳" at bounding box center [717, 365] width 45 height 25
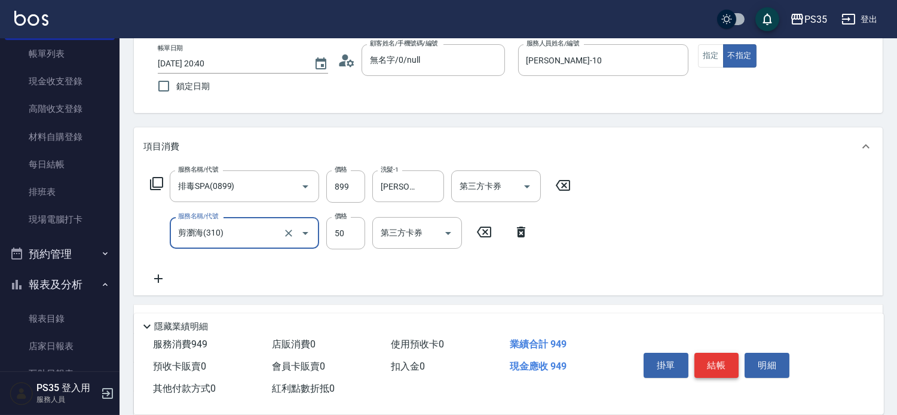
click at [728, 353] on button "結帳" at bounding box center [717, 365] width 45 height 25
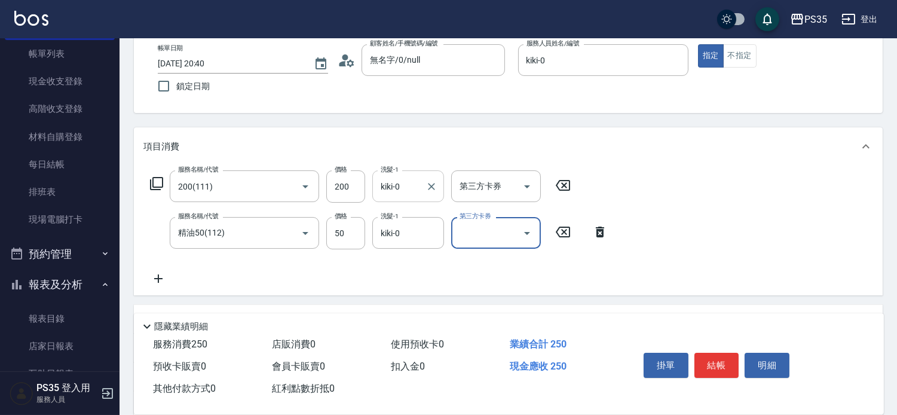
click at [435, 186] on icon "Clear" at bounding box center [431, 186] width 7 height 7
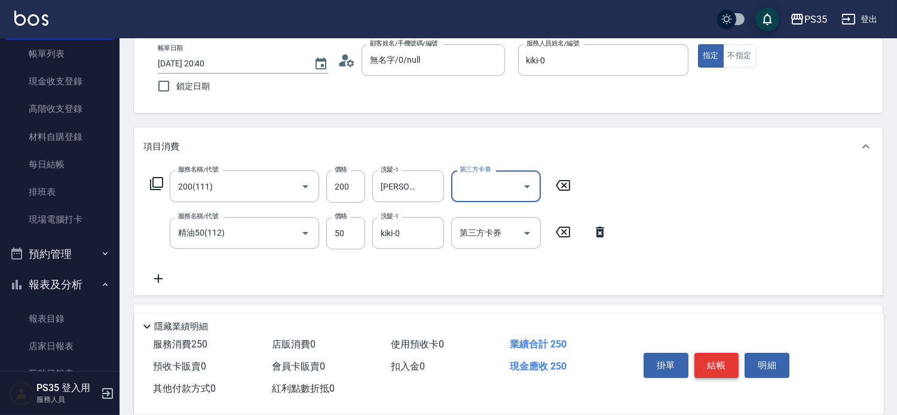
click at [709, 353] on button "結帳" at bounding box center [717, 365] width 45 height 25
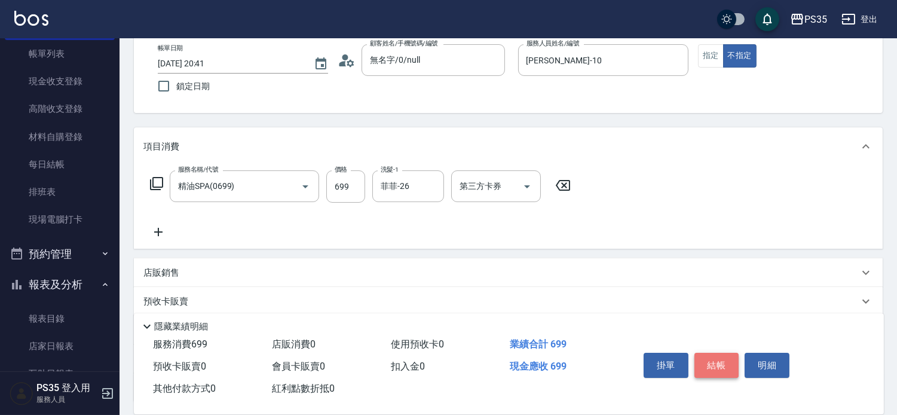
click at [709, 353] on button "結帳" at bounding box center [717, 365] width 45 height 25
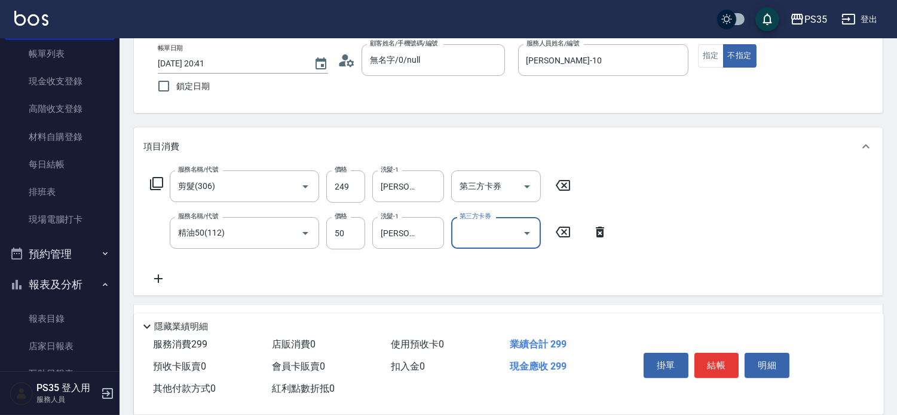
click at [431, 232] on icon "Clear" at bounding box center [432, 233] width 12 height 12
click at [719, 353] on button "結帳" at bounding box center [717, 365] width 45 height 25
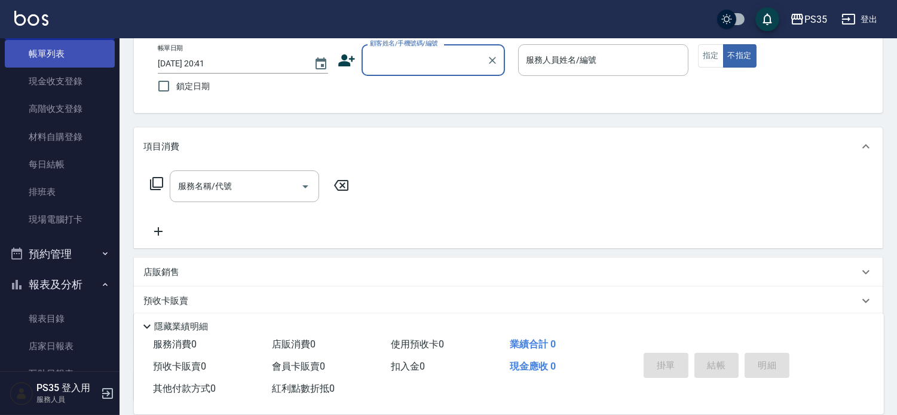
click at [35, 56] on link "帳單列表" at bounding box center [60, 54] width 110 height 28
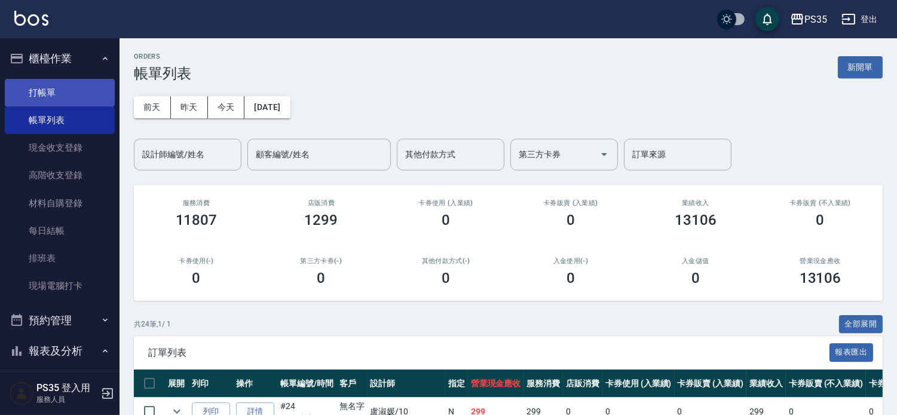
click at [39, 91] on link "打帳單" at bounding box center [60, 93] width 110 height 28
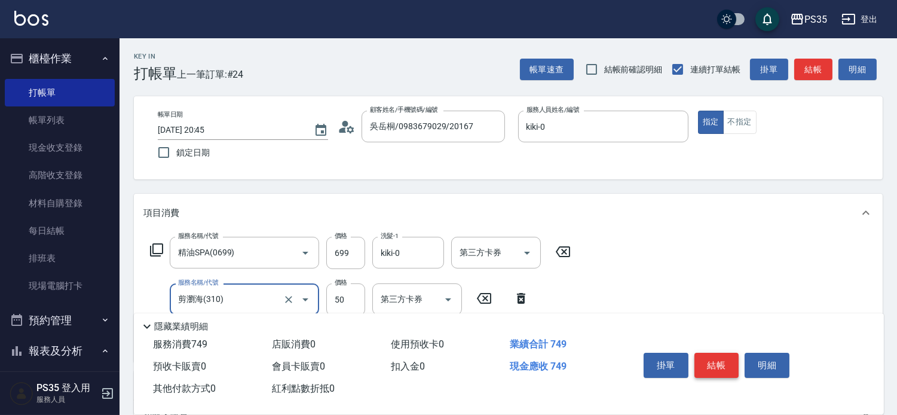
click at [719, 353] on button "結帳" at bounding box center [717, 365] width 45 height 25
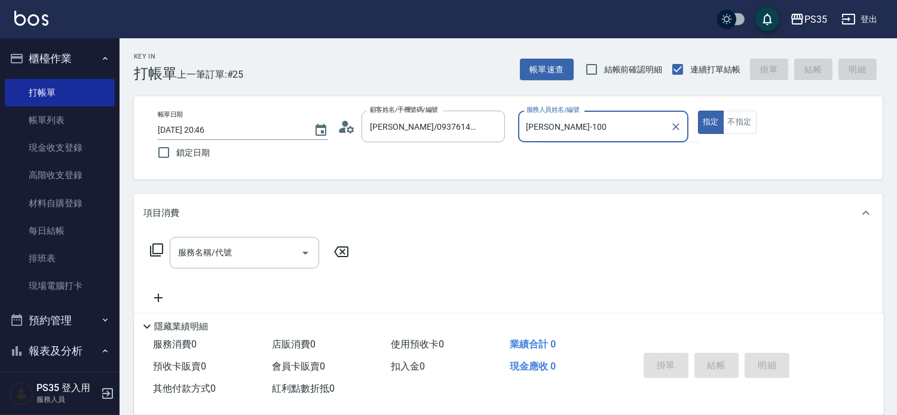
click at [698, 111] on button "指定" at bounding box center [711, 122] width 26 height 23
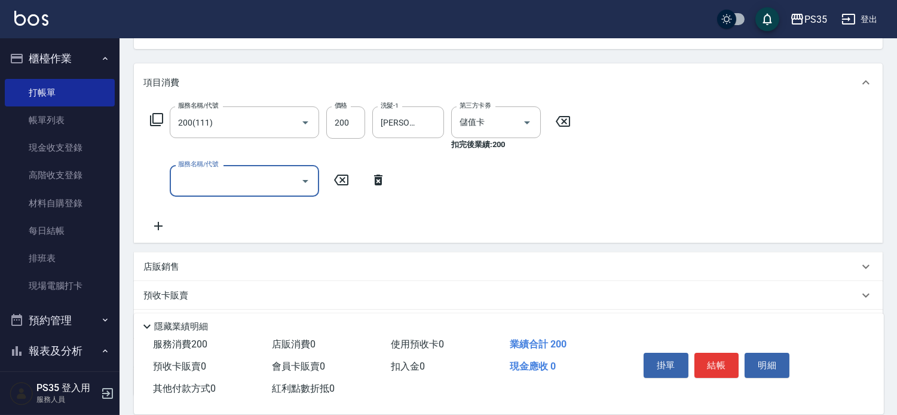
scroll to position [133, 0]
click at [194, 176] on input "服務名稱/代號" at bounding box center [235, 178] width 121 height 21
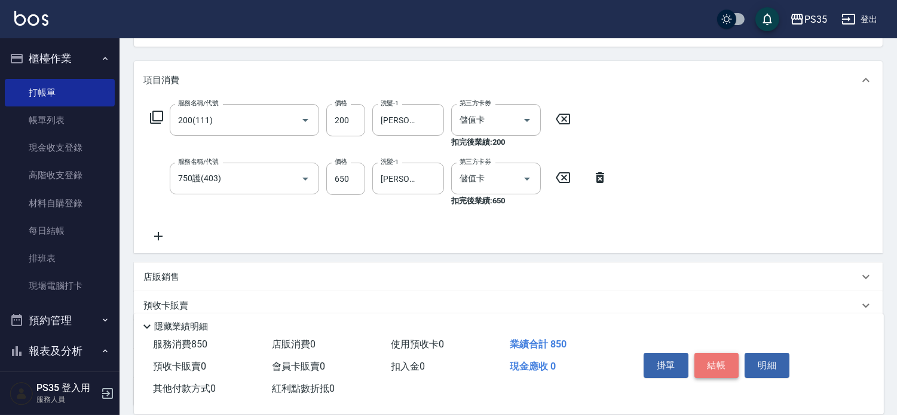
click at [730, 353] on button "結帳" at bounding box center [717, 365] width 45 height 25
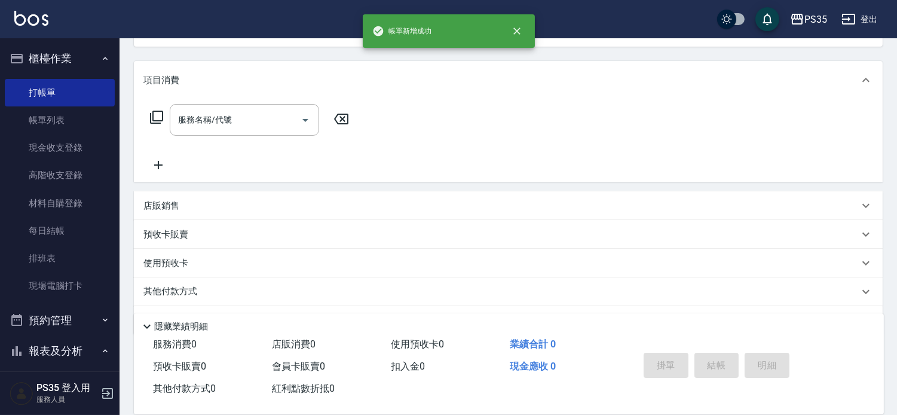
scroll to position [115, 0]
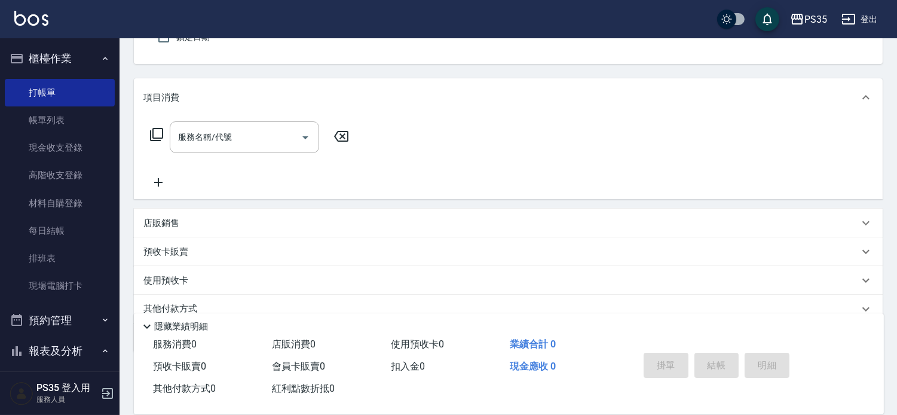
click at [51, 115] on link "帳單列表" at bounding box center [60, 120] width 110 height 28
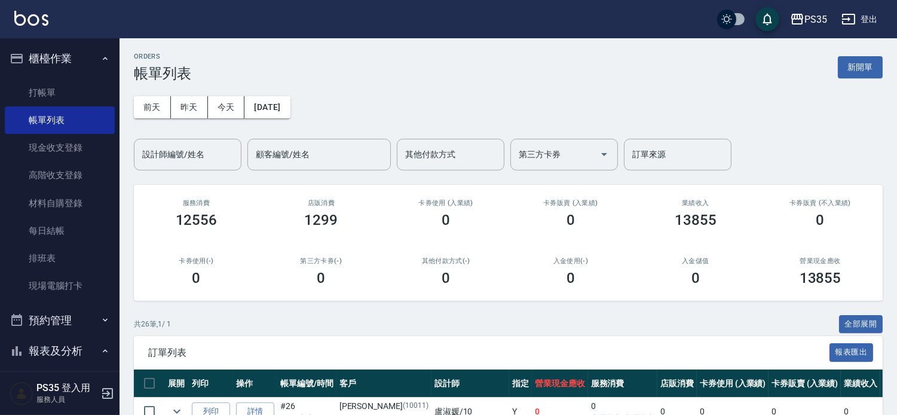
scroll to position [265, 0]
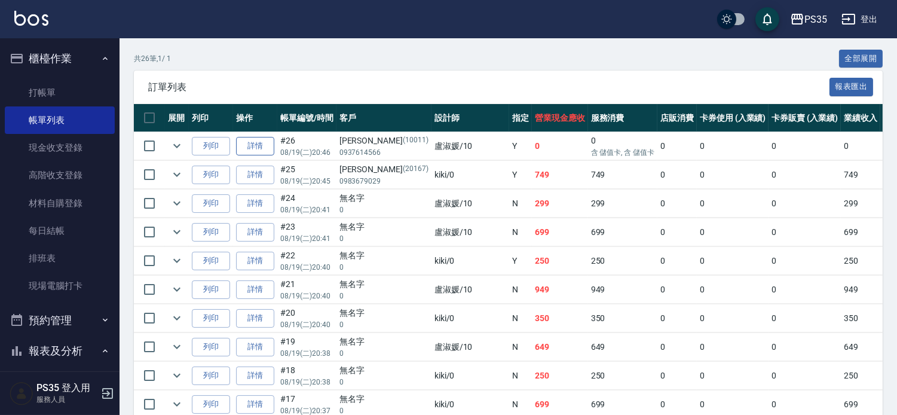
click at [256, 155] on link "詳情" at bounding box center [255, 146] width 38 height 19
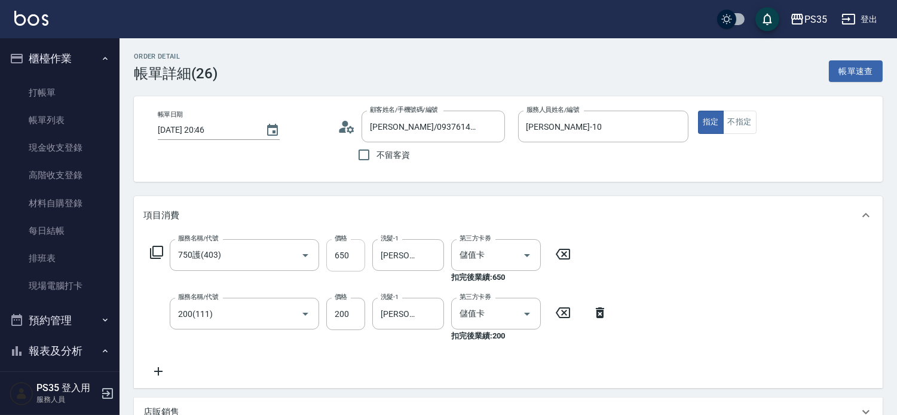
click at [356, 261] on input "650" at bounding box center [345, 255] width 39 height 32
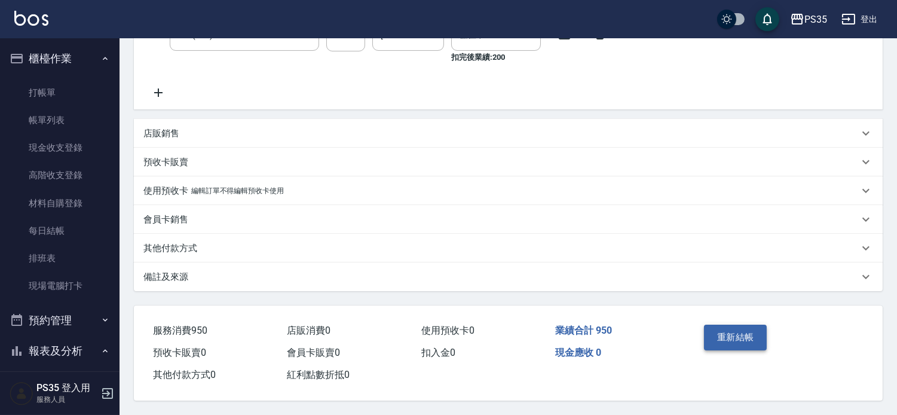
click at [750, 325] on button "重新結帳" at bounding box center [735, 337] width 63 height 25
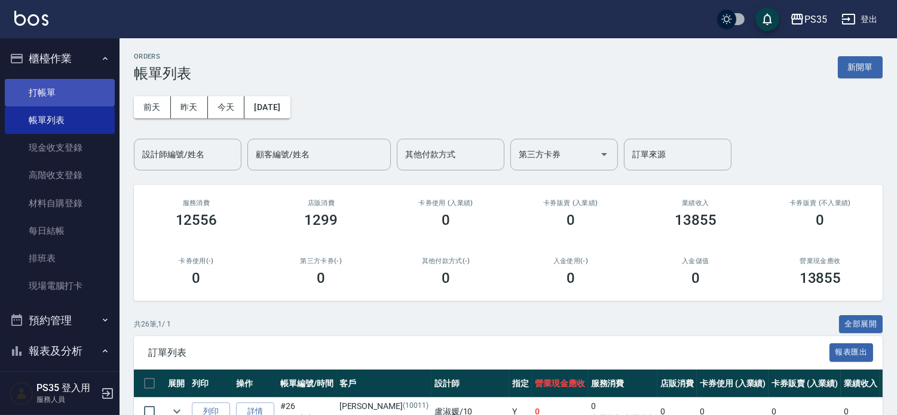
click at [50, 93] on link "打帳單" at bounding box center [60, 93] width 110 height 28
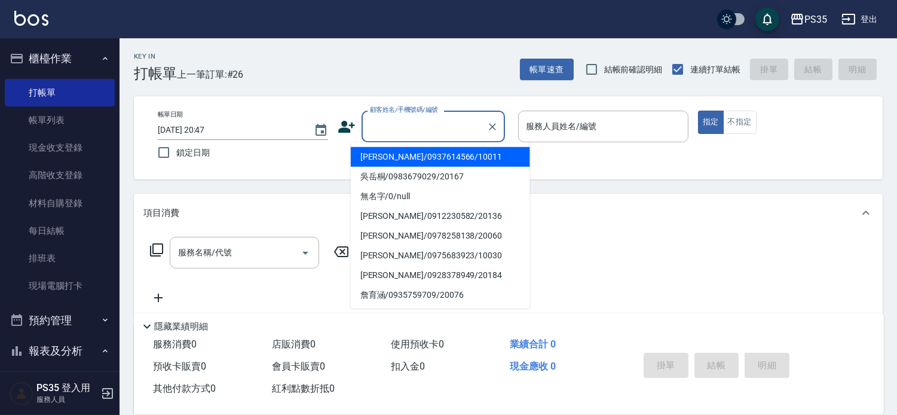
click at [402, 121] on input "顧客姓名/手機號碼/編號" at bounding box center [424, 126] width 115 height 21
click at [395, 124] on input "顧客姓名/手機號碼/編號" at bounding box center [424, 126] width 115 height 21
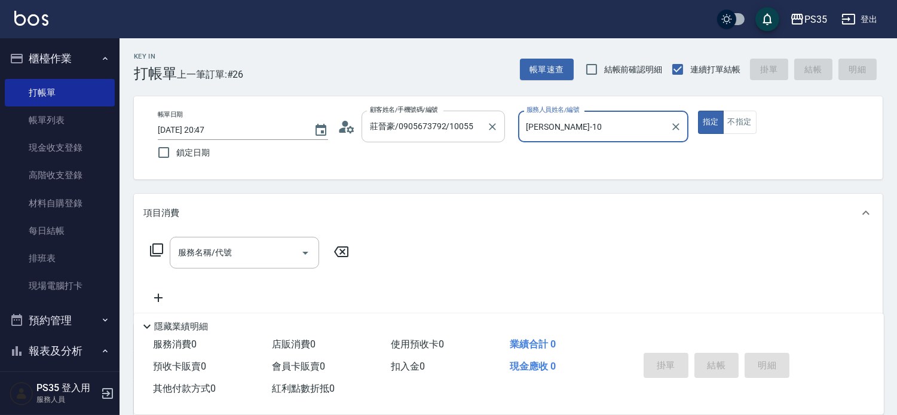
click at [698, 111] on button "指定" at bounding box center [711, 122] width 26 height 23
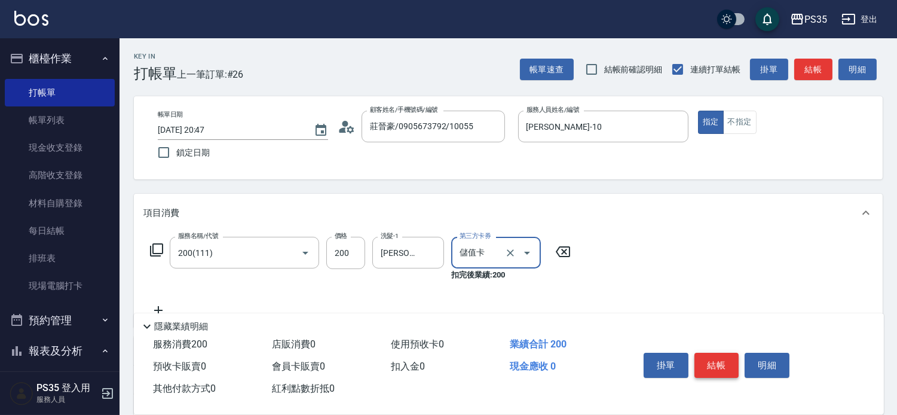
click at [714, 359] on button "結帳" at bounding box center [717, 365] width 45 height 25
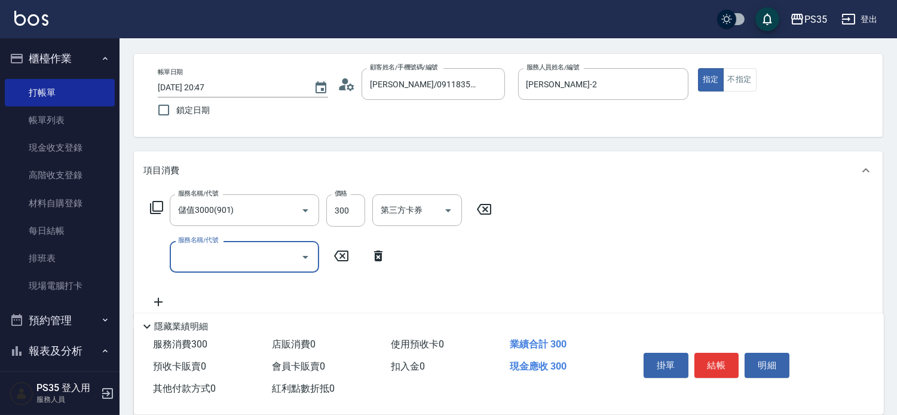
scroll to position [66, 0]
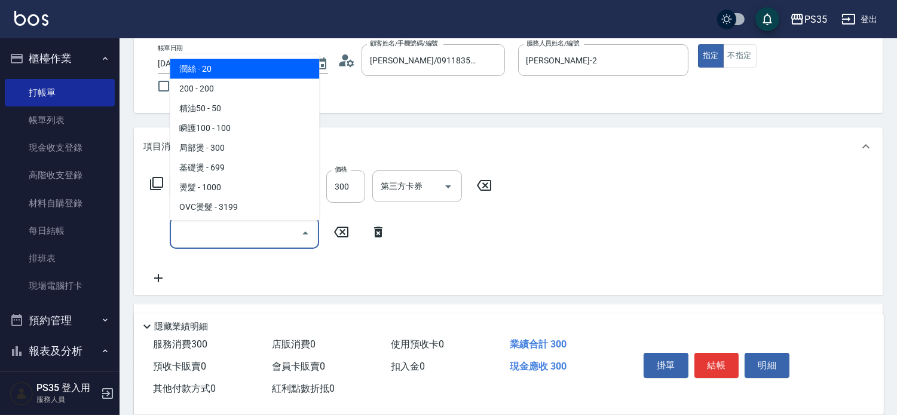
click at [207, 242] on input "服務名稱/代號" at bounding box center [235, 232] width 121 height 21
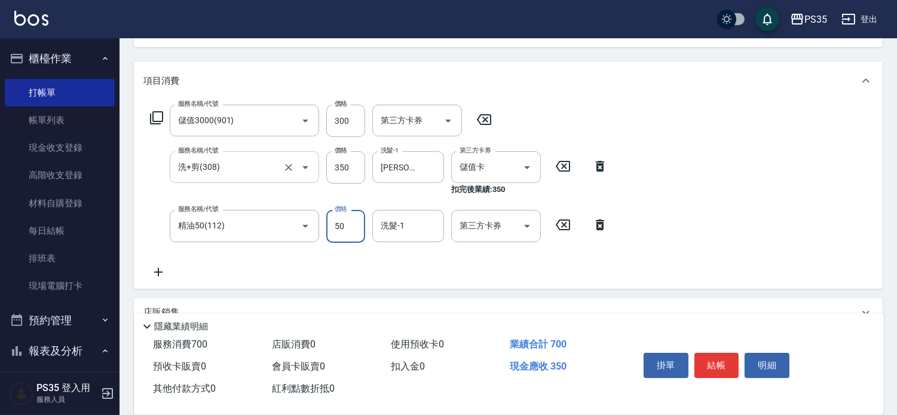
scroll to position [133, 0]
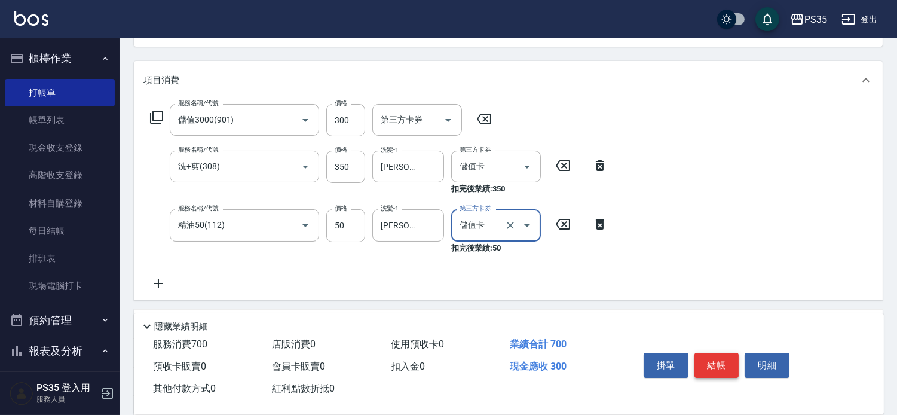
click at [708, 353] on button "結帳" at bounding box center [717, 365] width 45 height 25
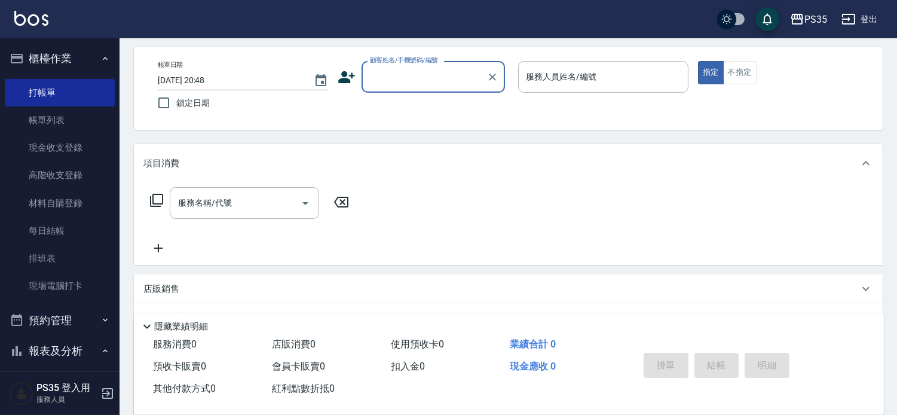
scroll to position [49, 0]
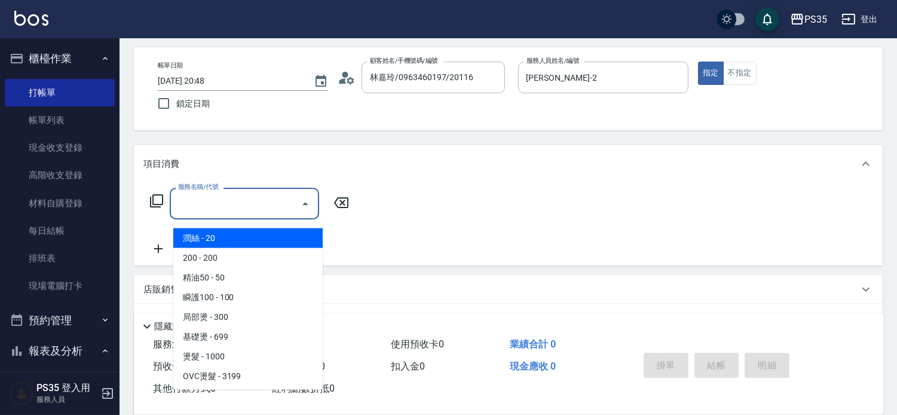
click at [198, 205] on input "服務名稱/代號" at bounding box center [235, 203] width 121 height 21
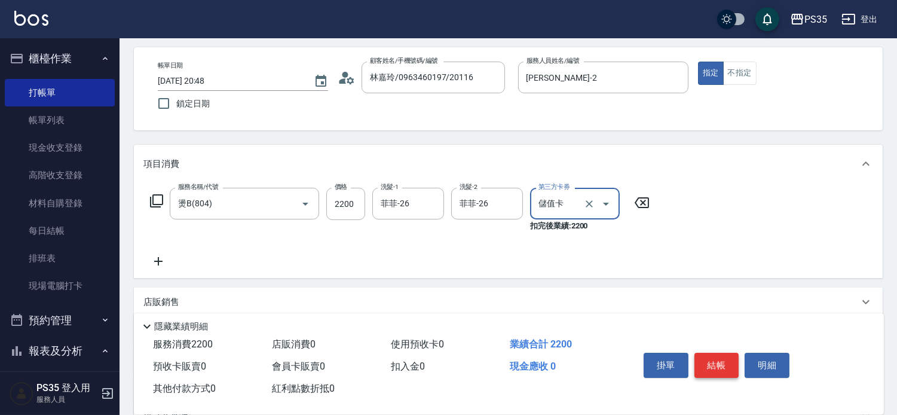
click at [740, 356] on button "結帳" at bounding box center [717, 365] width 45 height 25
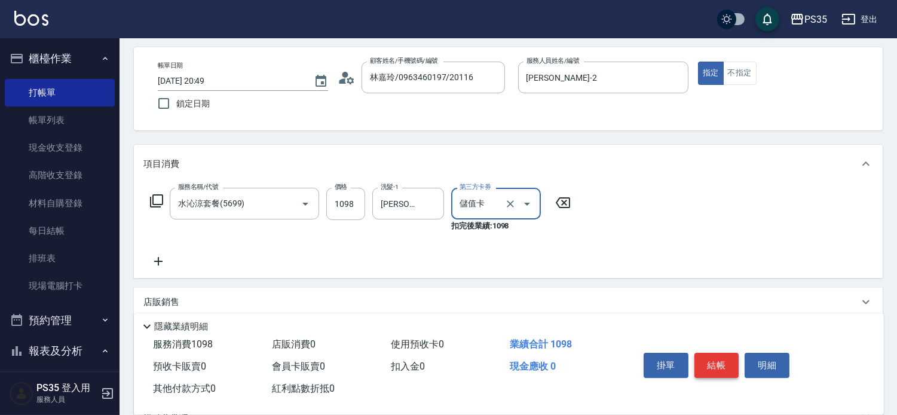
click at [732, 353] on button "結帳" at bounding box center [717, 365] width 45 height 25
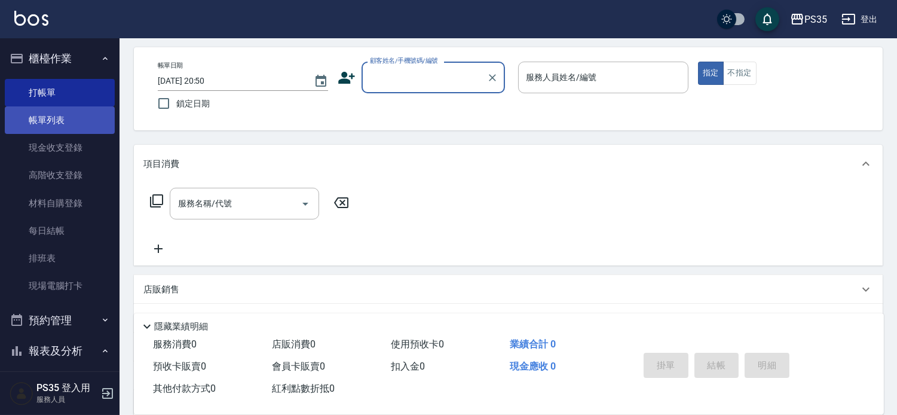
click at [51, 122] on link "帳單列表" at bounding box center [60, 120] width 110 height 28
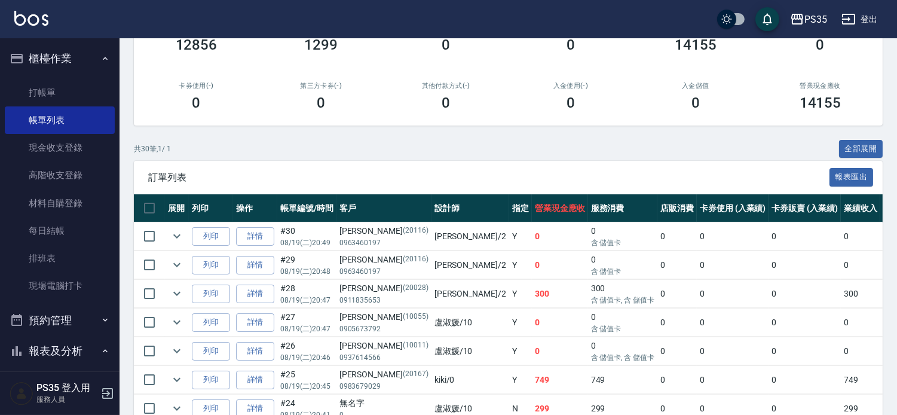
scroll to position [199, 0]
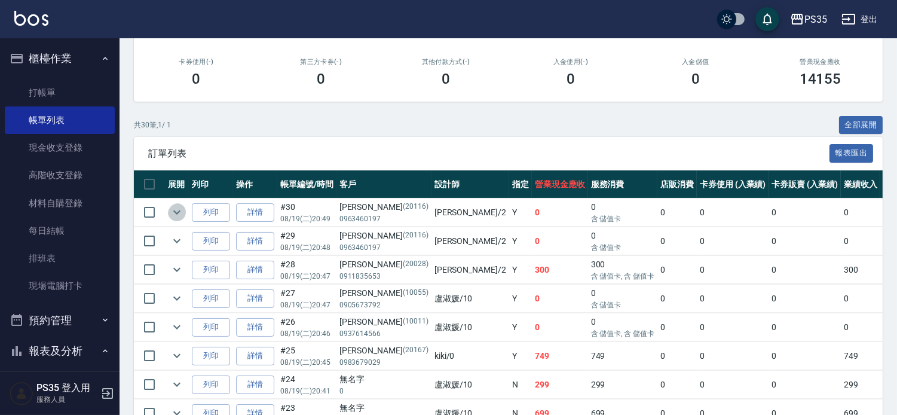
click at [178, 219] on icon "expand row" at bounding box center [177, 212] width 14 height 14
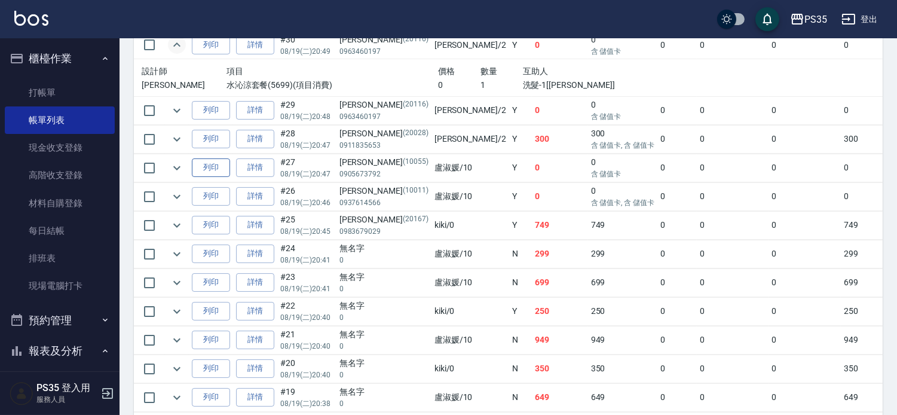
scroll to position [398, 0]
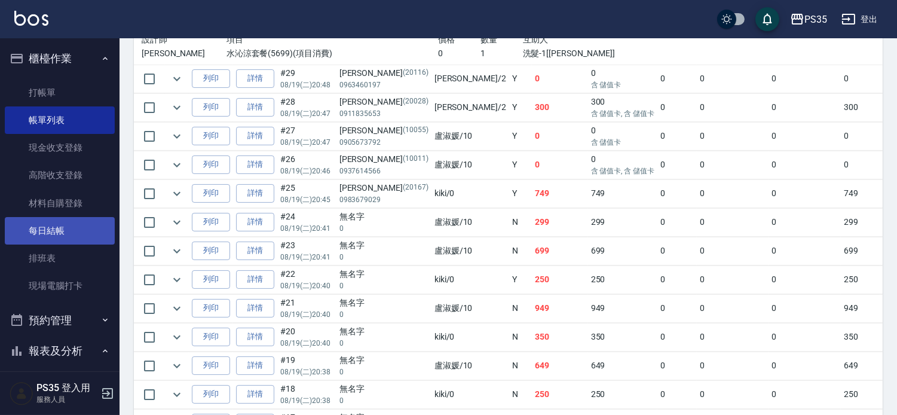
click at [44, 230] on link "每日結帳" at bounding box center [60, 231] width 110 height 28
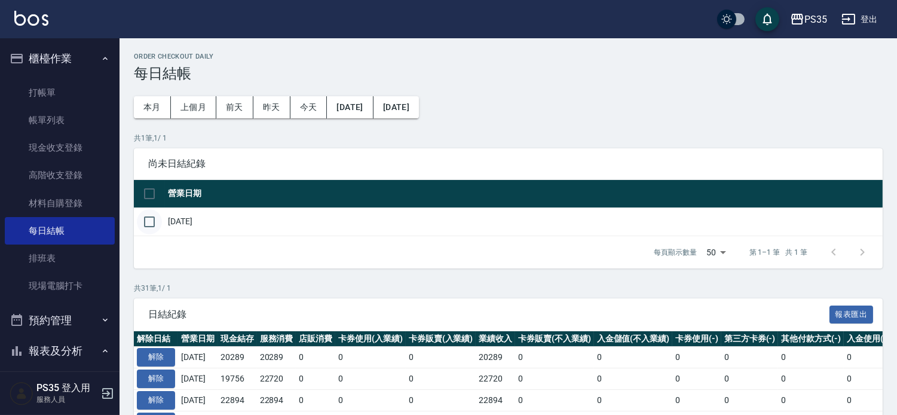
click at [152, 226] on input "checkbox" at bounding box center [149, 221] width 25 height 25
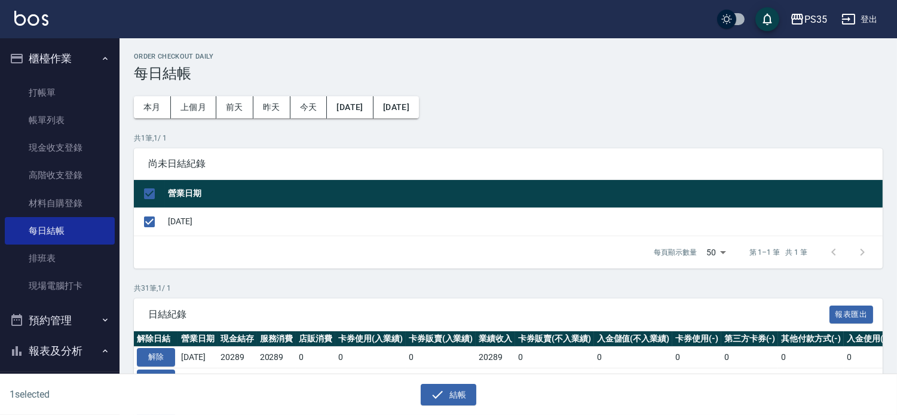
click at [448, 389] on button "結帳" at bounding box center [449, 395] width 56 height 22
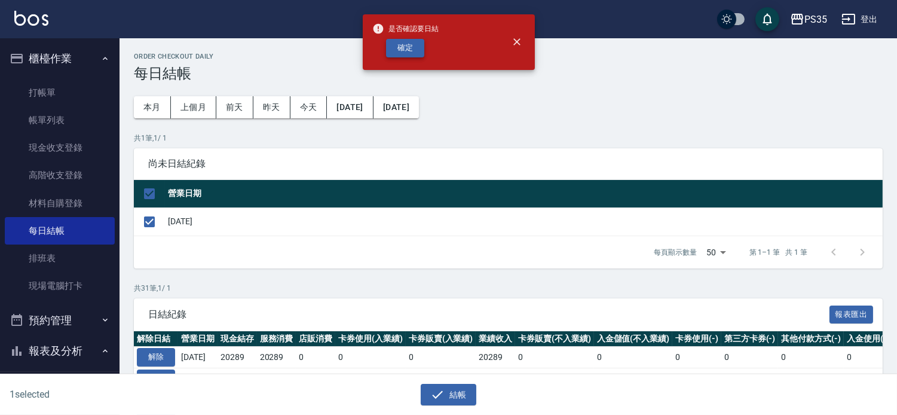
click at [409, 48] on button "確定" at bounding box center [405, 48] width 38 height 19
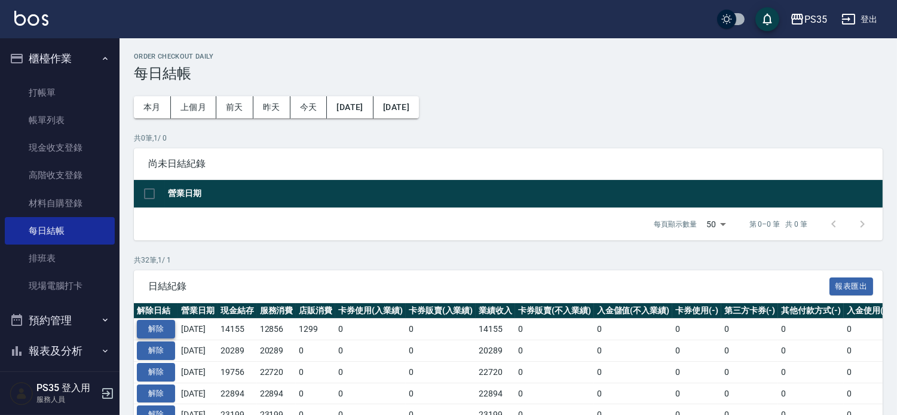
click at [146, 338] on button "解除" at bounding box center [156, 329] width 38 height 19
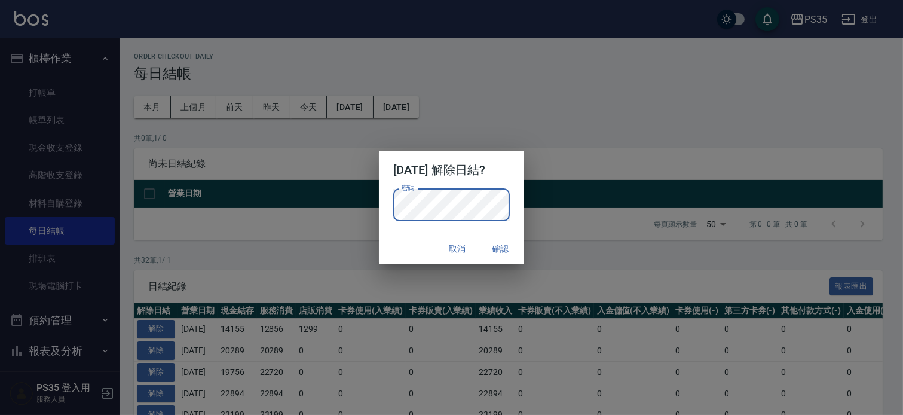
click at [514, 247] on button "確認" at bounding box center [500, 249] width 38 height 22
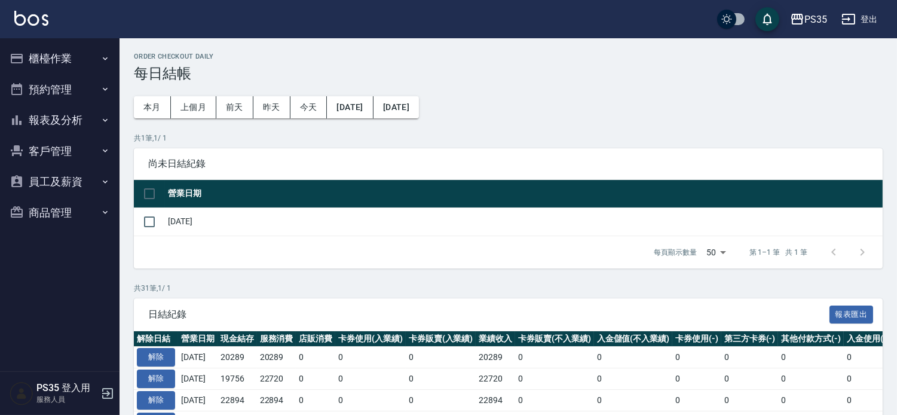
click at [66, 59] on button "櫃檯作業" at bounding box center [60, 58] width 110 height 31
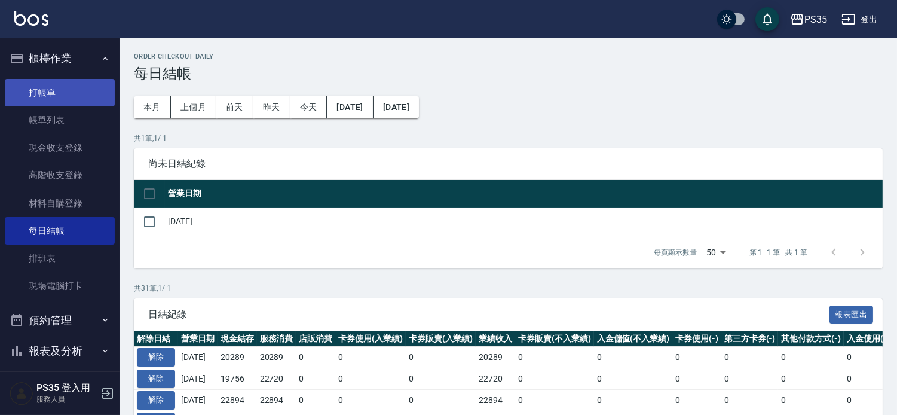
click at [54, 93] on link "打帳單" at bounding box center [60, 93] width 110 height 28
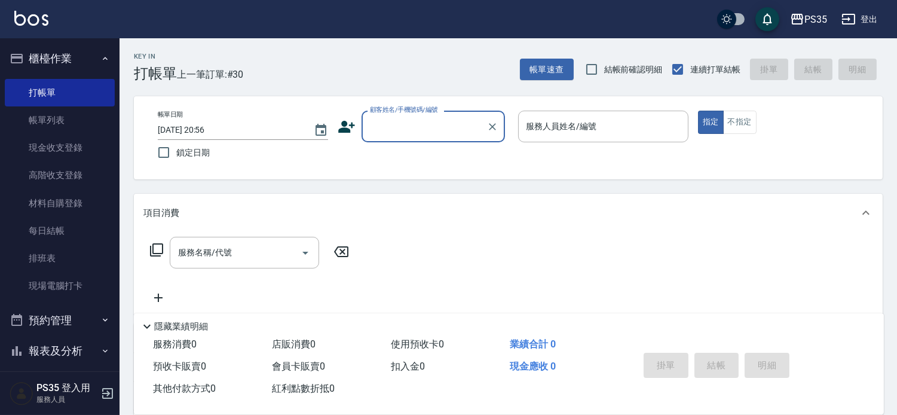
click at [373, 123] on input "顧客姓名/手機號碼/編號" at bounding box center [424, 126] width 115 height 21
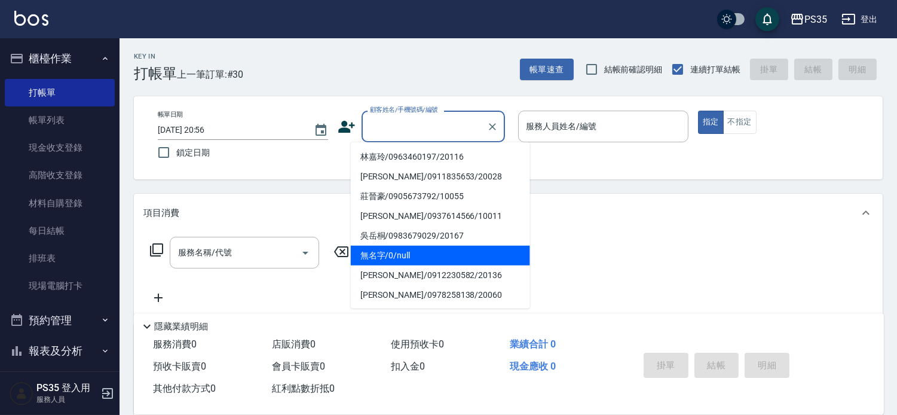
click at [398, 258] on li "無名字/0/null" at bounding box center [440, 256] width 179 height 20
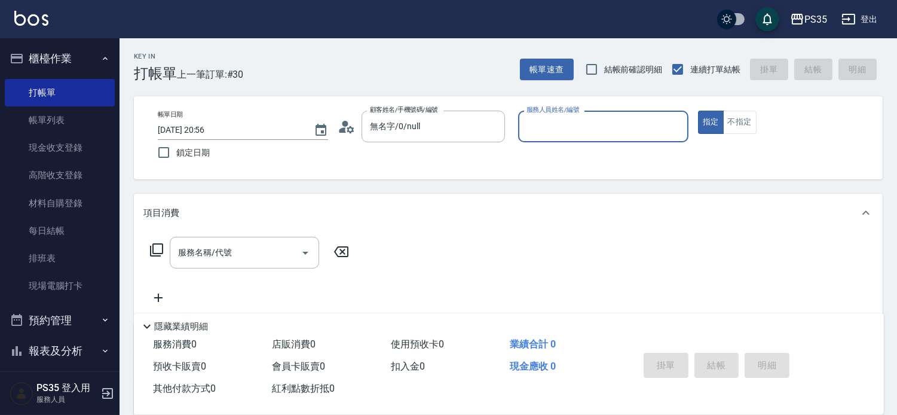
type input "無名字/0/null"
type input "[PERSON_NAME]-2"
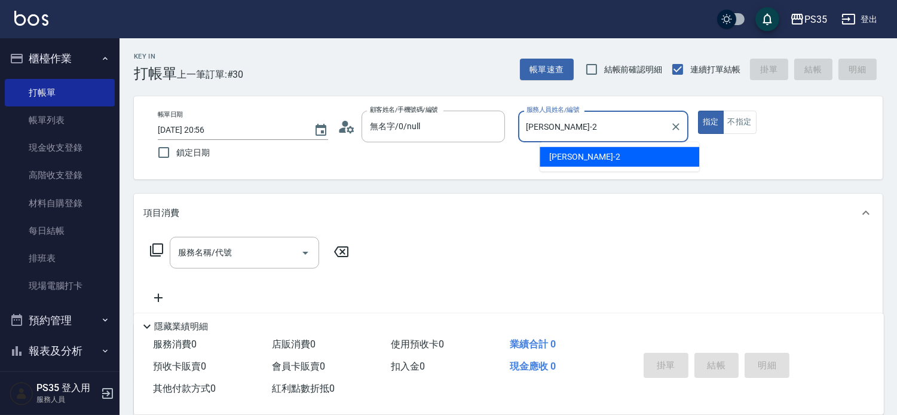
type button "true"
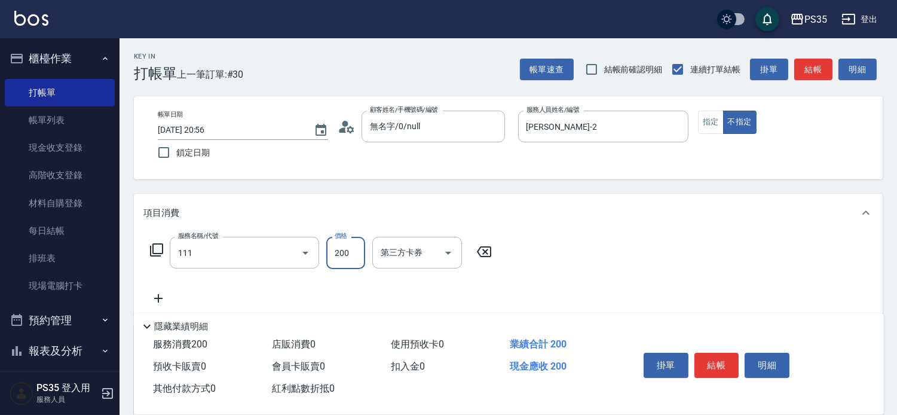
type input "200(111)"
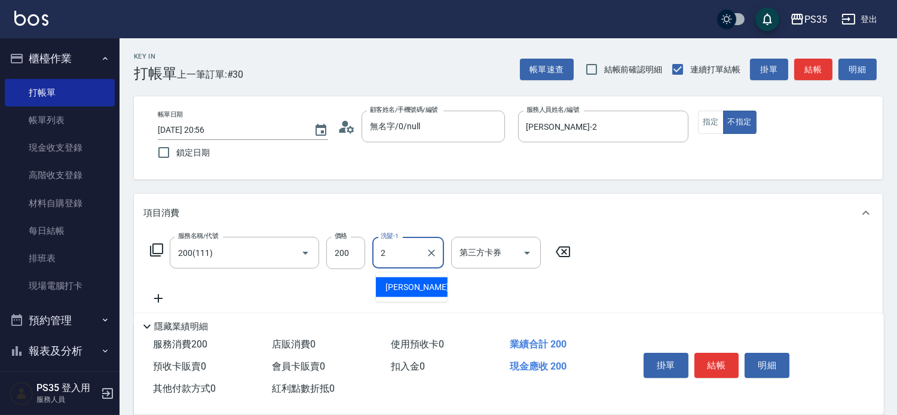
type input "[PERSON_NAME]-2"
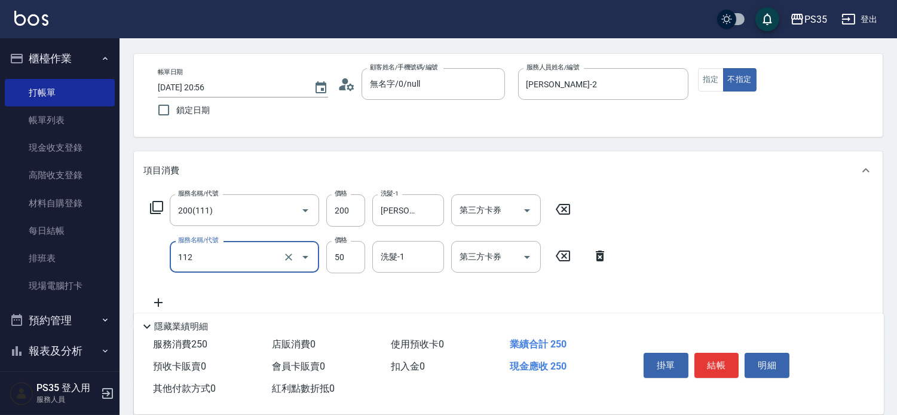
scroll to position [66, 0]
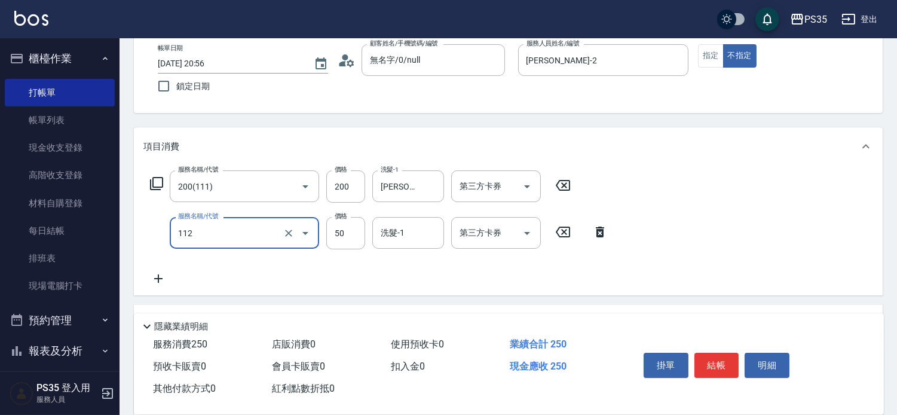
type input "精油50(112)"
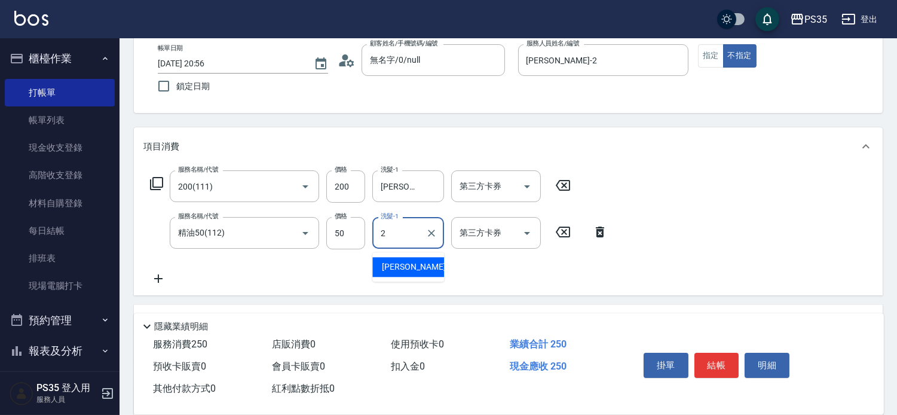
type input "[PERSON_NAME]-2"
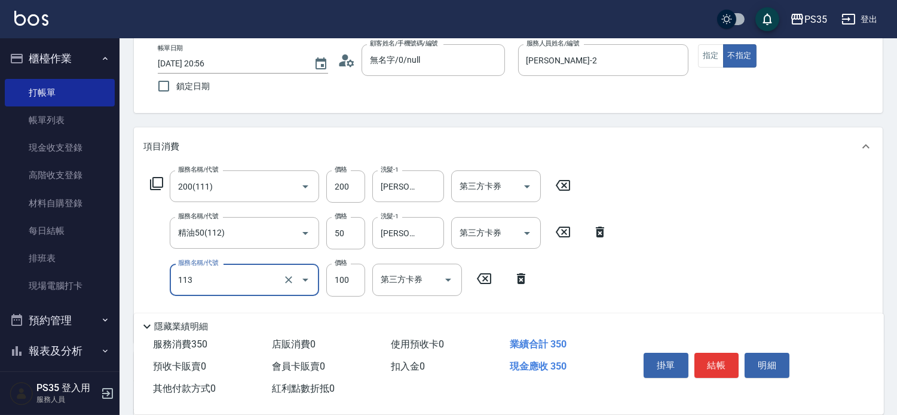
type input "瞬護100(113)"
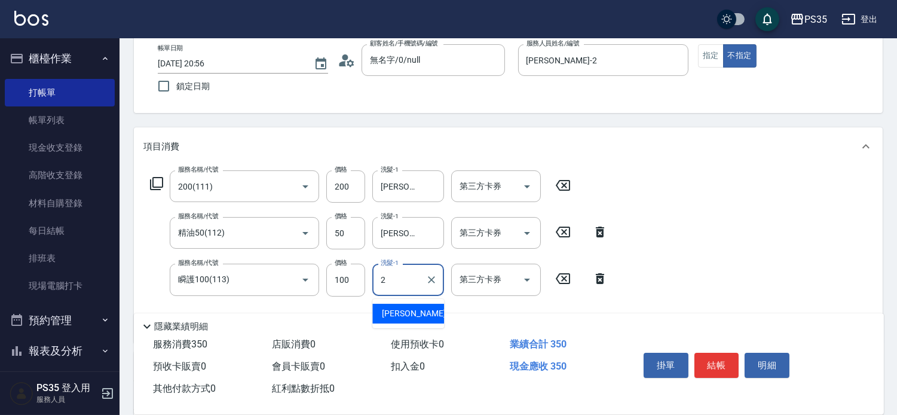
type input "[PERSON_NAME]-2"
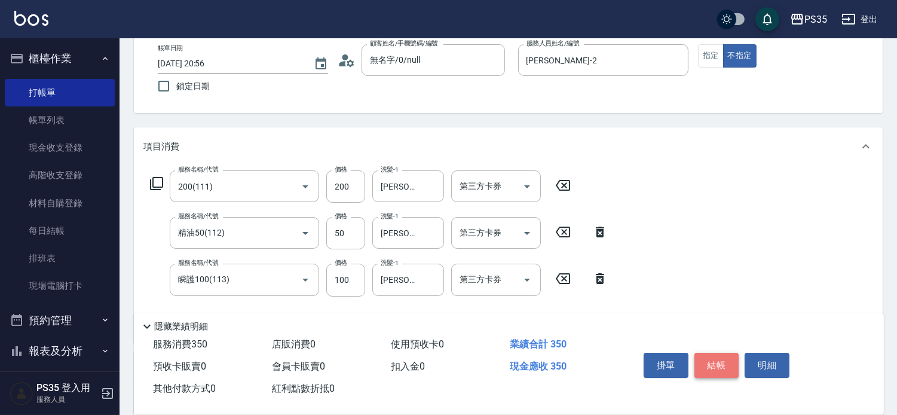
click at [725, 353] on button "結帳" at bounding box center [717, 365] width 45 height 25
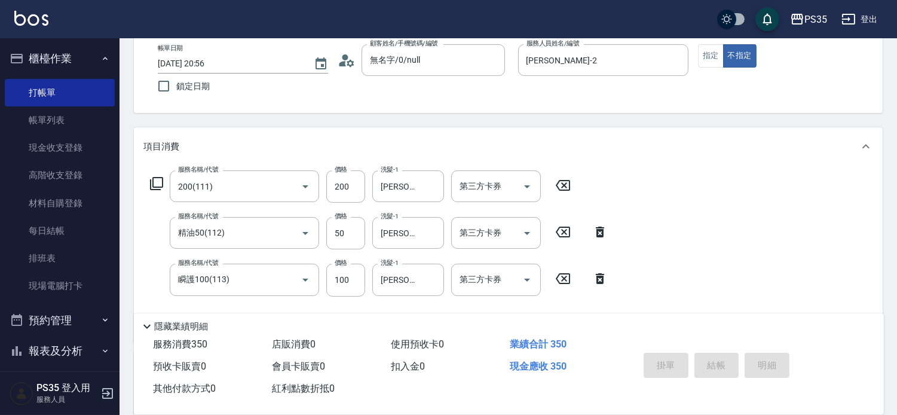
type input "2025/08/19 20:57"
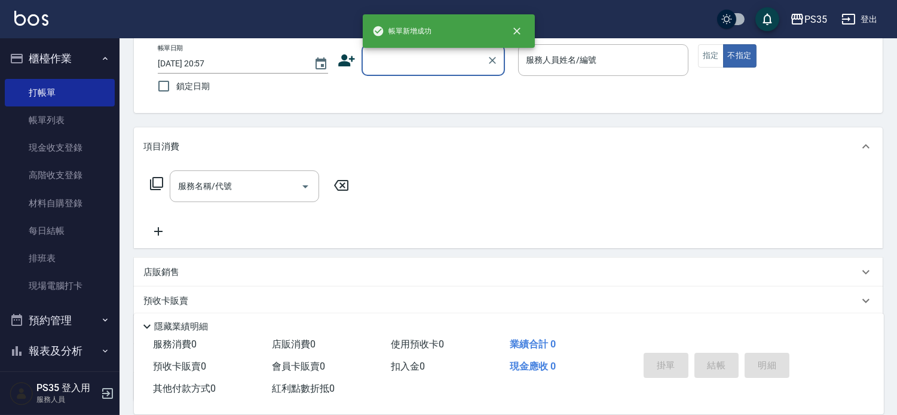
scroll to position [0, 0]
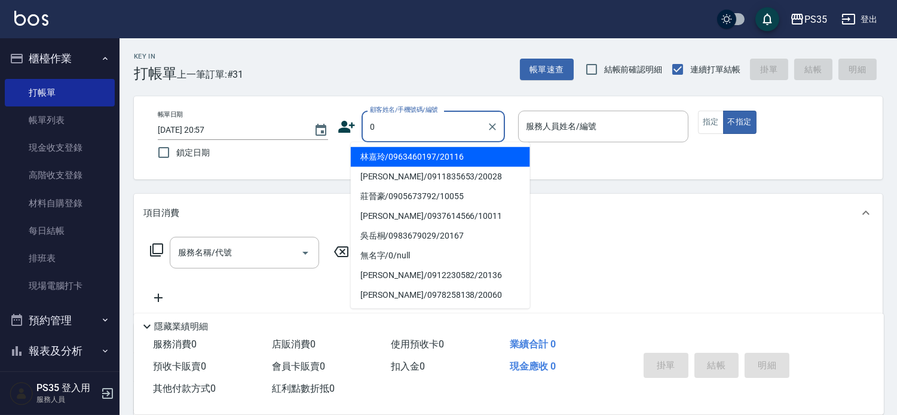
type input "林嘉玲/0963460197/20116"
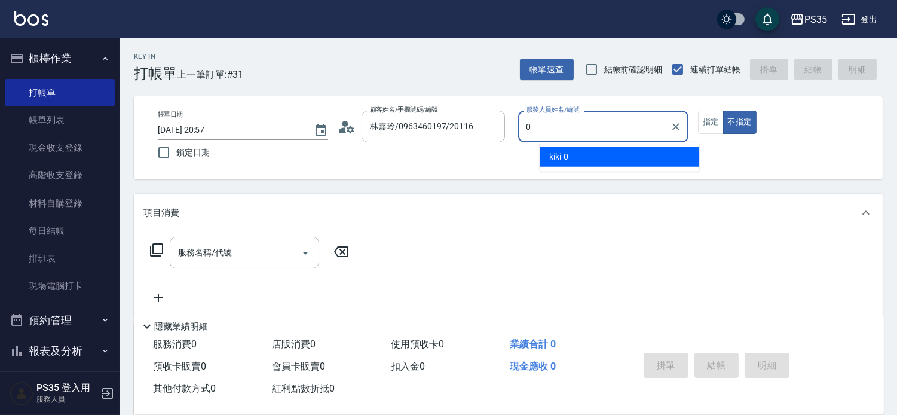
type input "0"
type button "false"
type input "kiki-0"
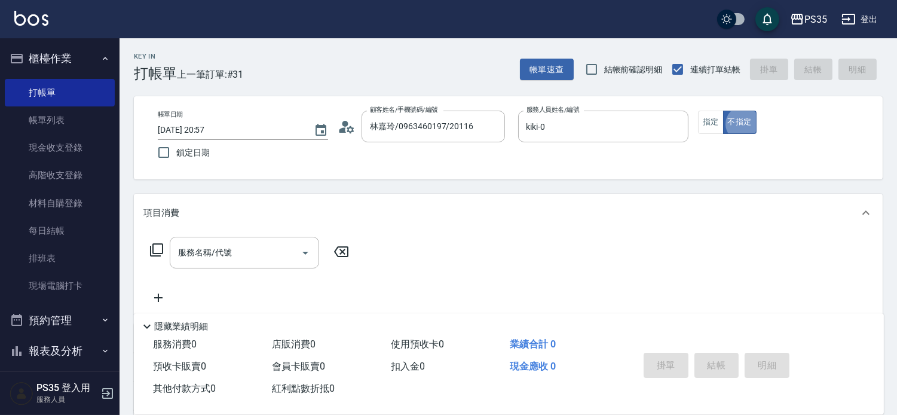
type input "無名字/0/null"
click at [717, 128] on button "指定" at bounding box center [711, 122] width 26 height 23
click at [265, 259] on input "服務名稱/代號" at bounding box center [235, 252] width 121 height 21
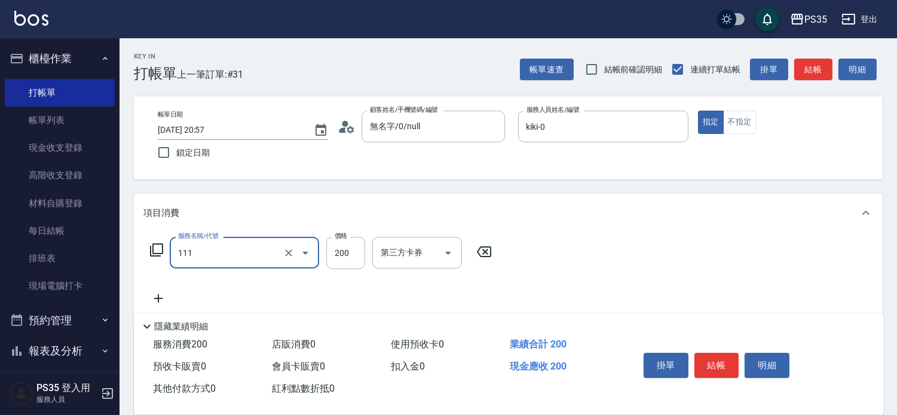
type input "200(111)"
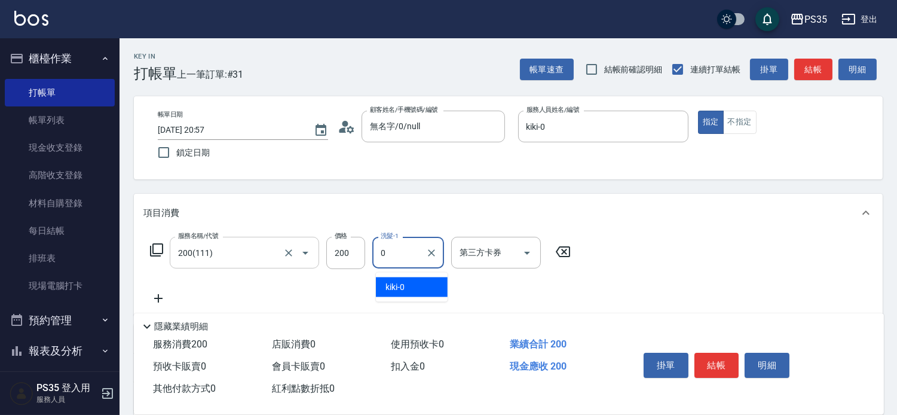
type input "kiki-0"
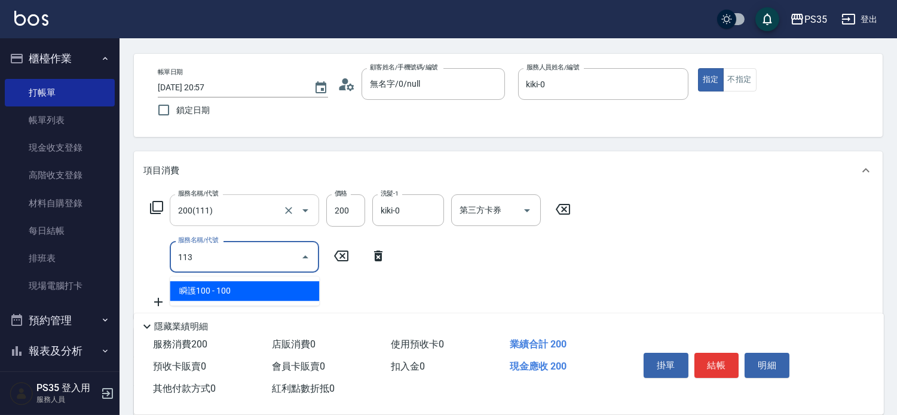
scroll to position [66, 0]
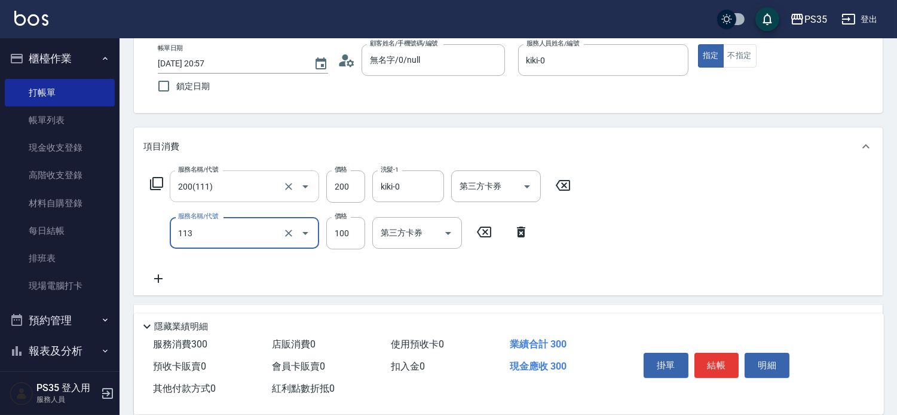
type input "瞬護100(113)"
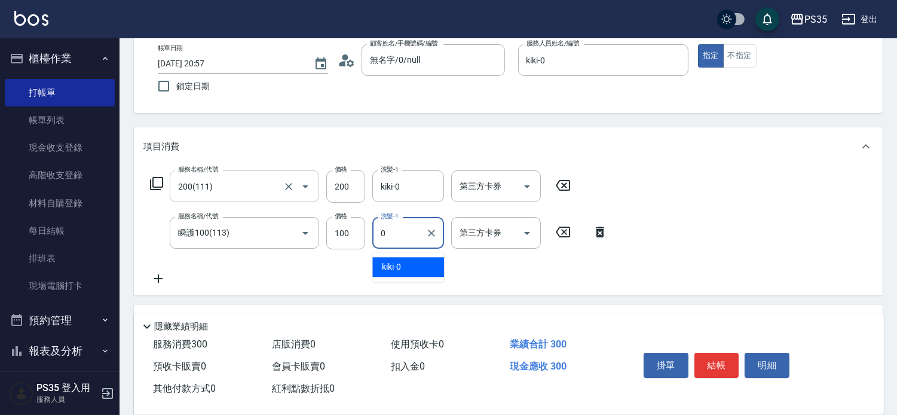
type input "kiki-0"
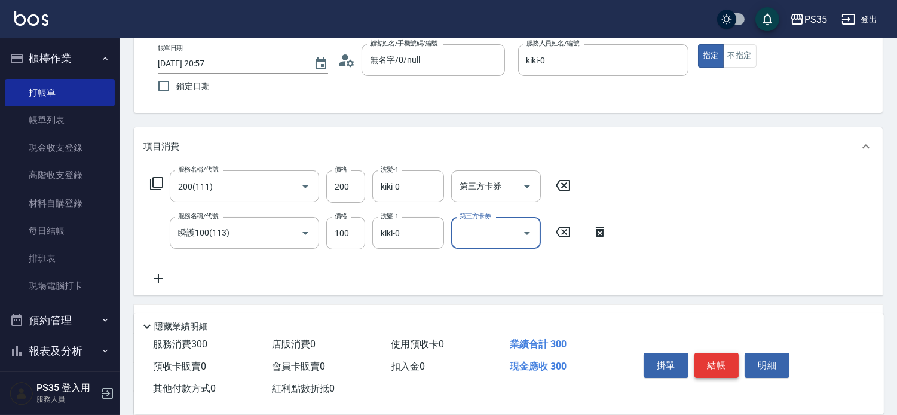
click at [725, 353] on button "結帳" at bounding box center [717, 365] width 45 height 25
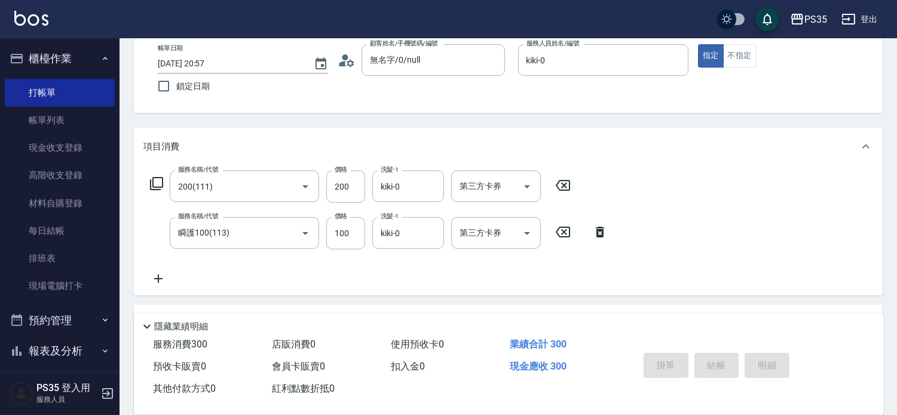
type input "2025/08/19 20:58"
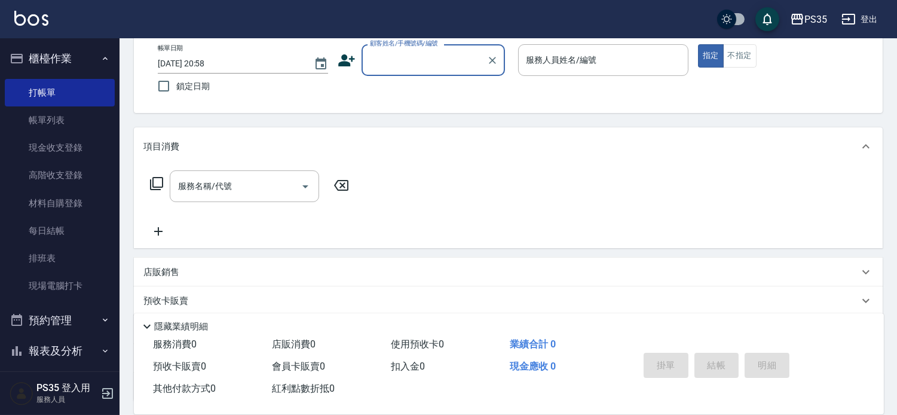
scroll to position [0, 0]
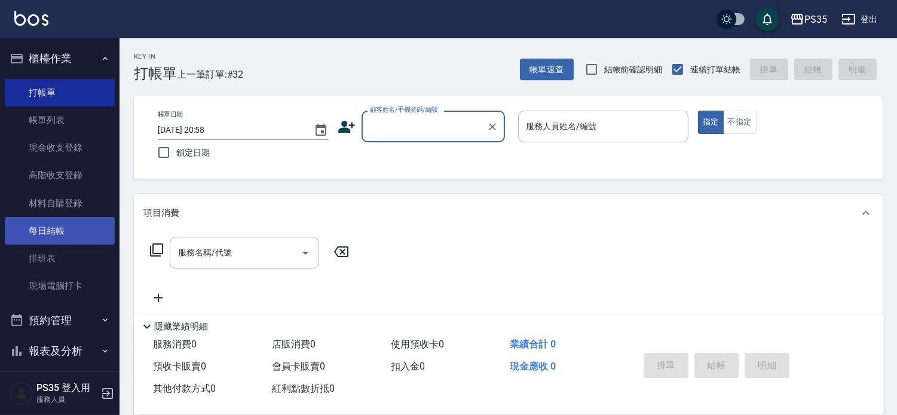
click at [40, 236] on link "每日結帳" at bounding box center [60, 231] width 110 height 28
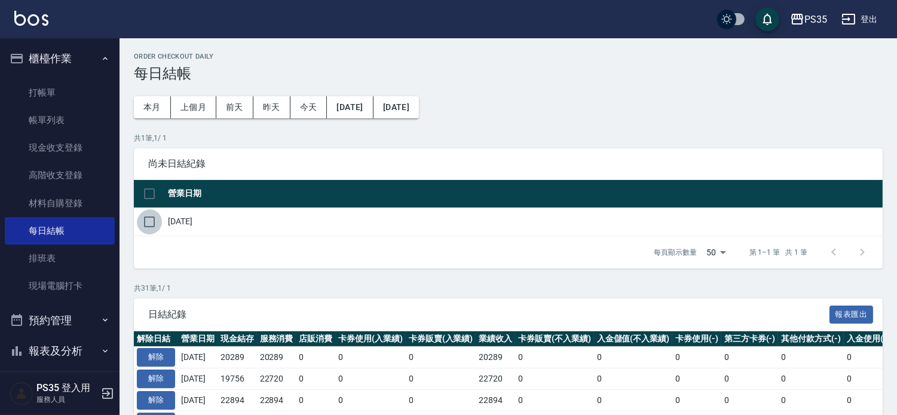
click at [152, 222] on input "checkbox" at bounding box center [149, 221] width 25 height 25
checkbox input "true"
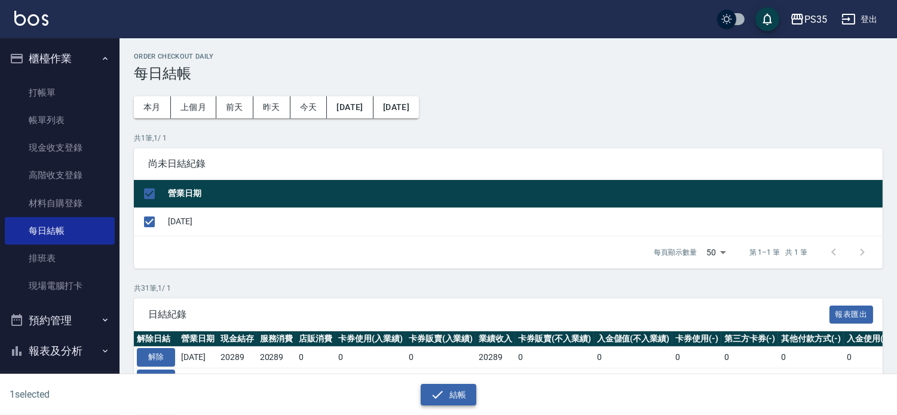
click at [438, 396] on icon "button" at bounding box center [437, 394] width 14 height 14
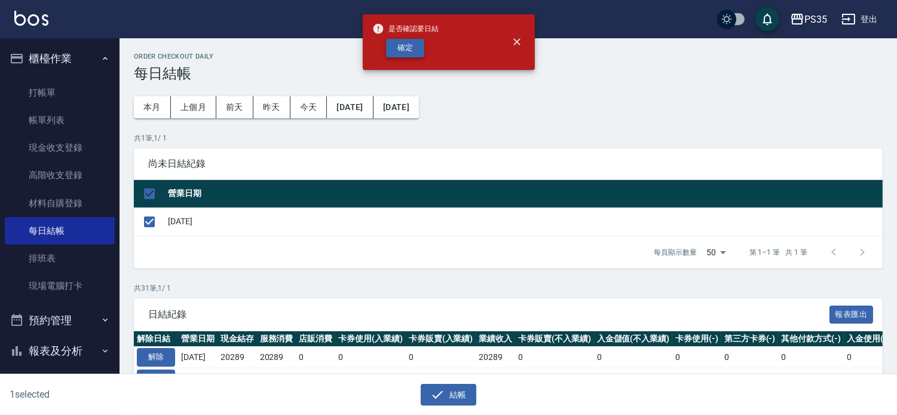
click at [407, 45] on button "確定" at bounding box center [405, 48] width 38 height 19
checkbox input "false"
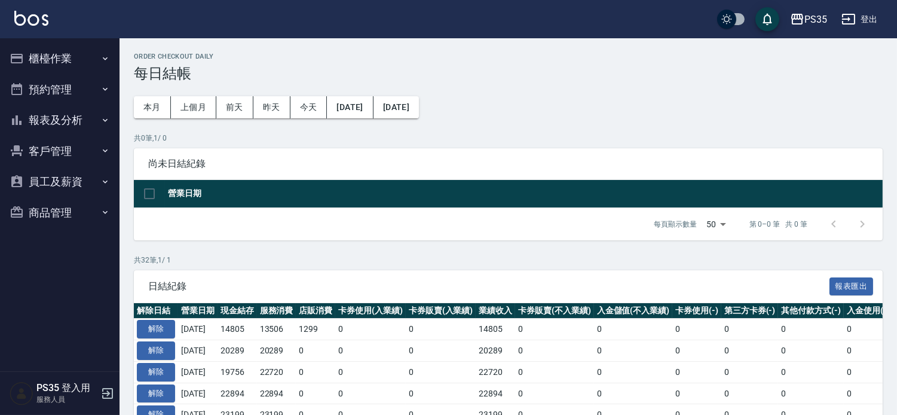
click at [80, 118] on button "報表及分析" at bounding box center [60, 120] width 110 height 31
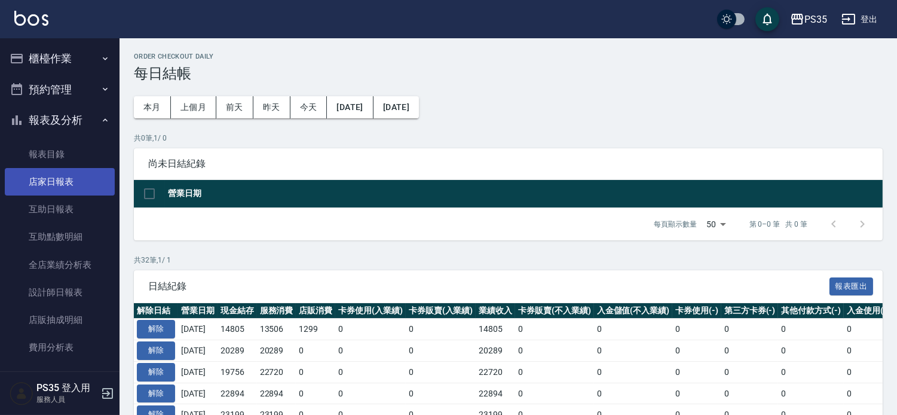
click at [40, 180] on link "店家日報表" at bounding box center [60, 182] width 110 height 28
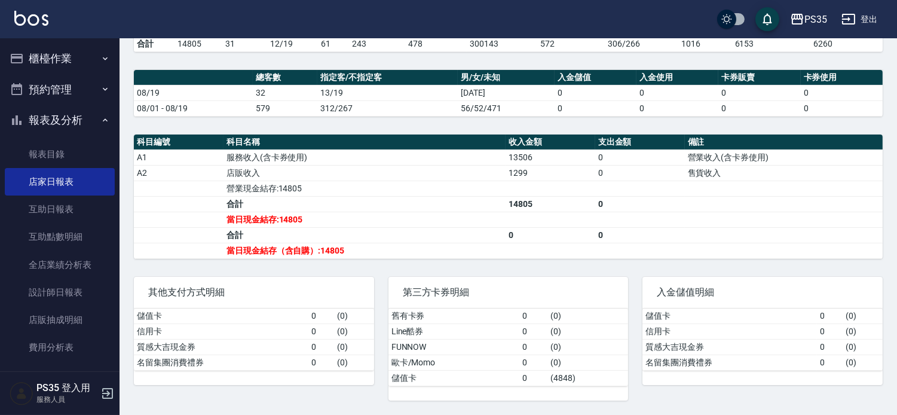
click at [46, 51] on button "櫃檯作業" at bounding box center [60, 58] width 110 height 31
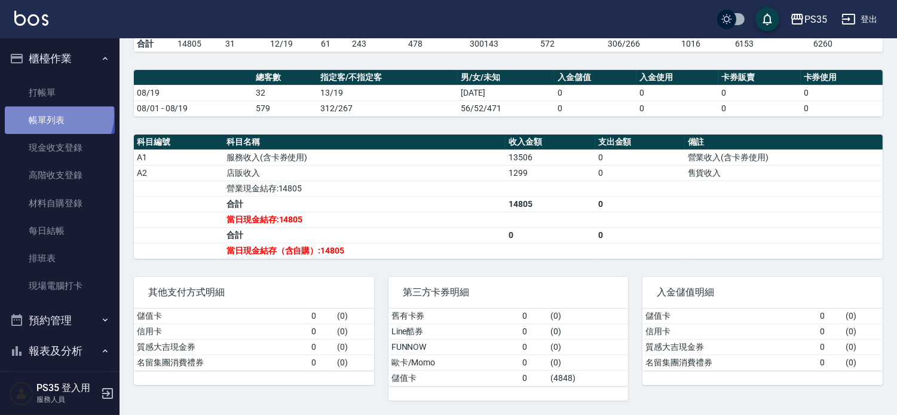
click at [57, 115] on link "帳單列表" at bounding box center [60, 120] width 110 height 28
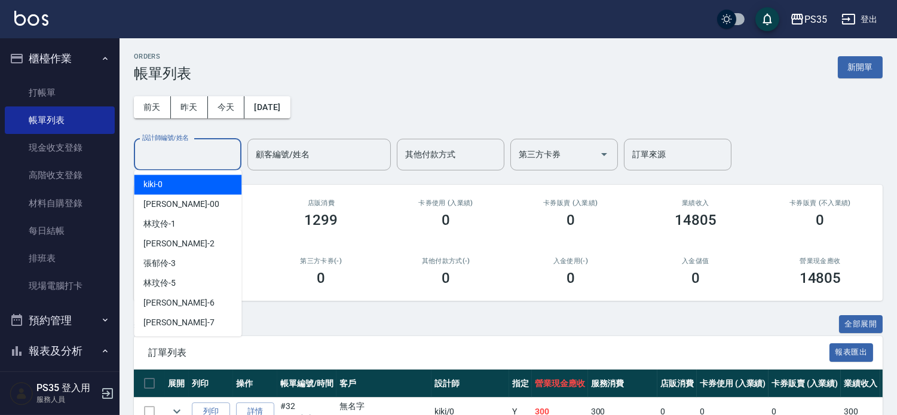
click at [193, 148] on div "設計師編號/姓名 設計師編號/姓名" at bounding box center [188, 155] width 108 height 32
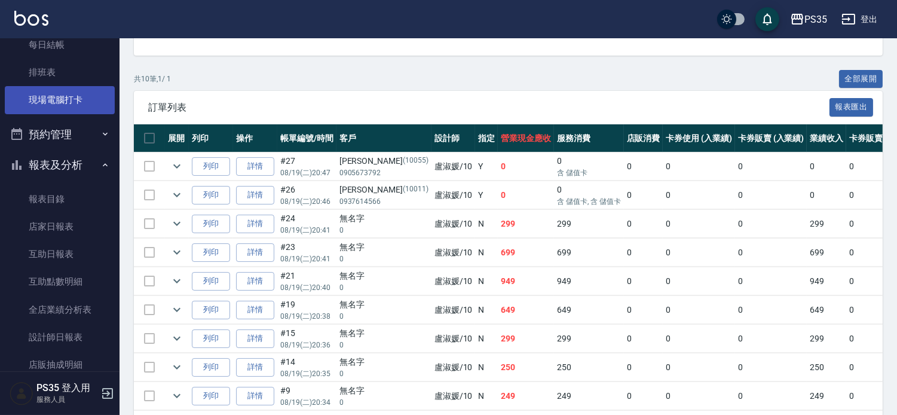
scroll to position [199, 0]
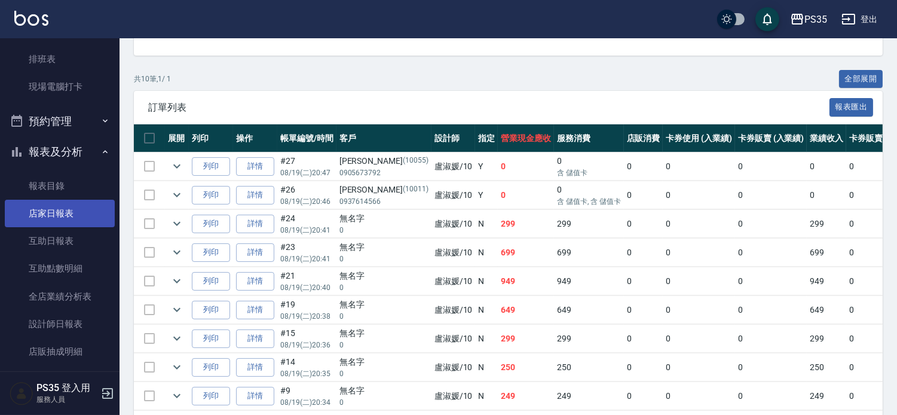
type input "[PERSON_NAME]-10"
click at [48, 216] on link "店家日報表" at bounding box center [60, 214] width 110 height 28
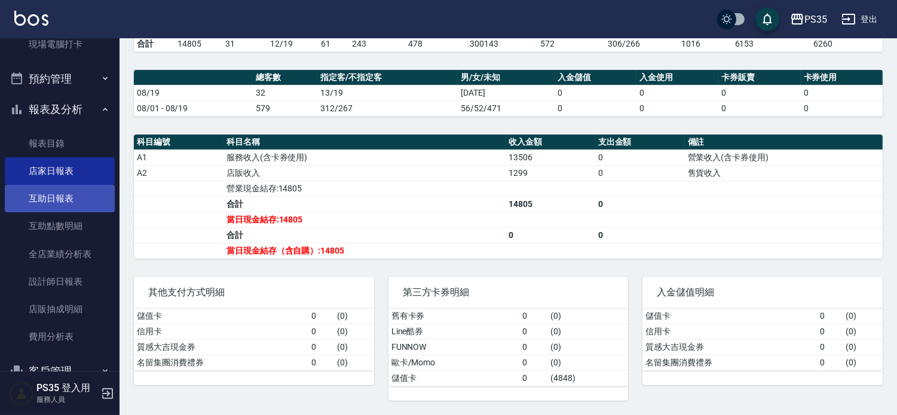
scroll to position [332, 0]
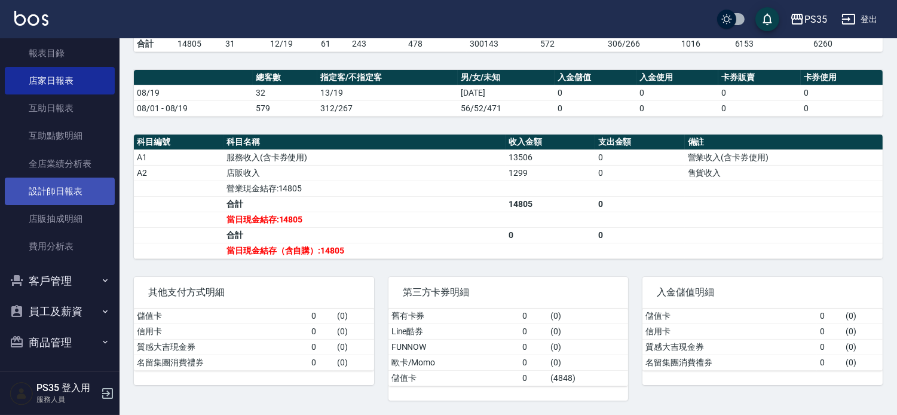
click at [65, 185] on link "設計師日報表" at bounding box center [60, 192] width 110 height 28
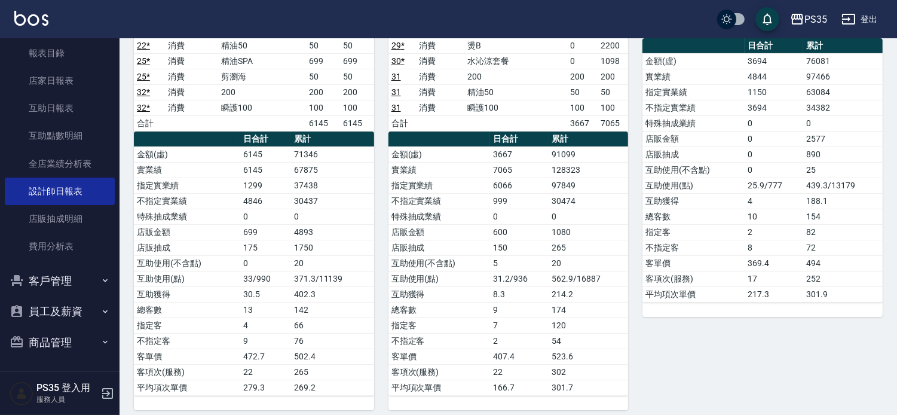
scroll to position [433, 0]
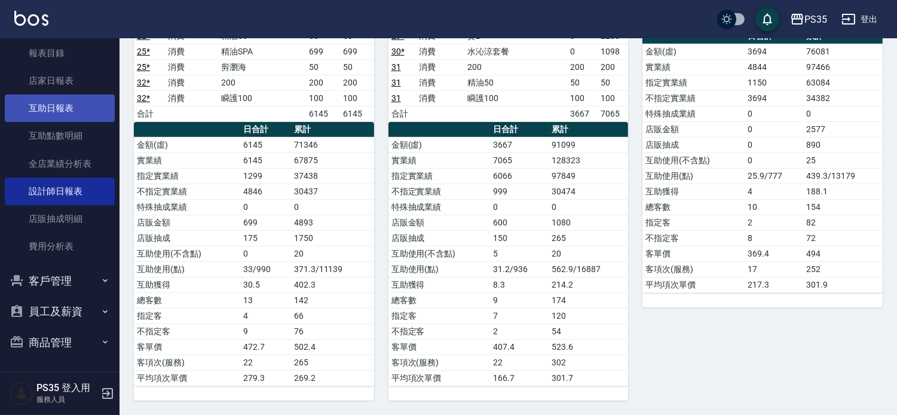
click at [51, 104] on link "互助日報表" at bounding box center [60, 108] width 110 height 28
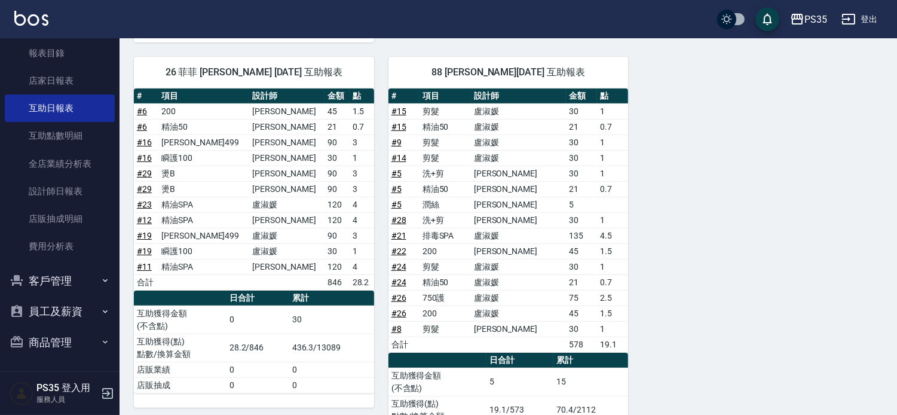
scroll to position [664, 0]
